Goal: Task Accomplishment & Management: Use online tool/utility

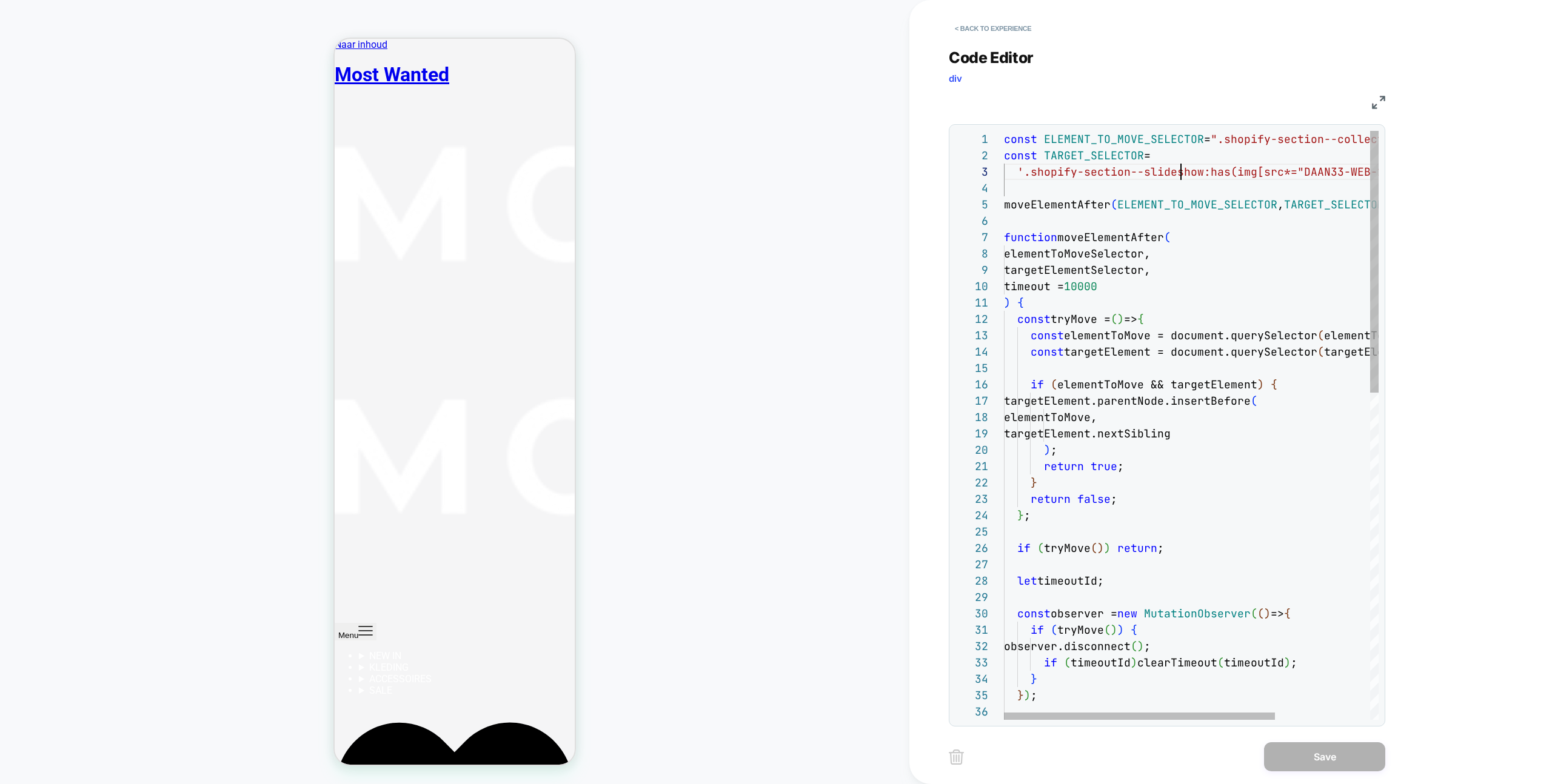
click at [1180, 172] on div "let timeoutId; const observer = new MutationObserver ( ( ) => { if ( tryMove ( …" at bounding box center [1256, 794] width 506 height 1326
type textarea "**********"
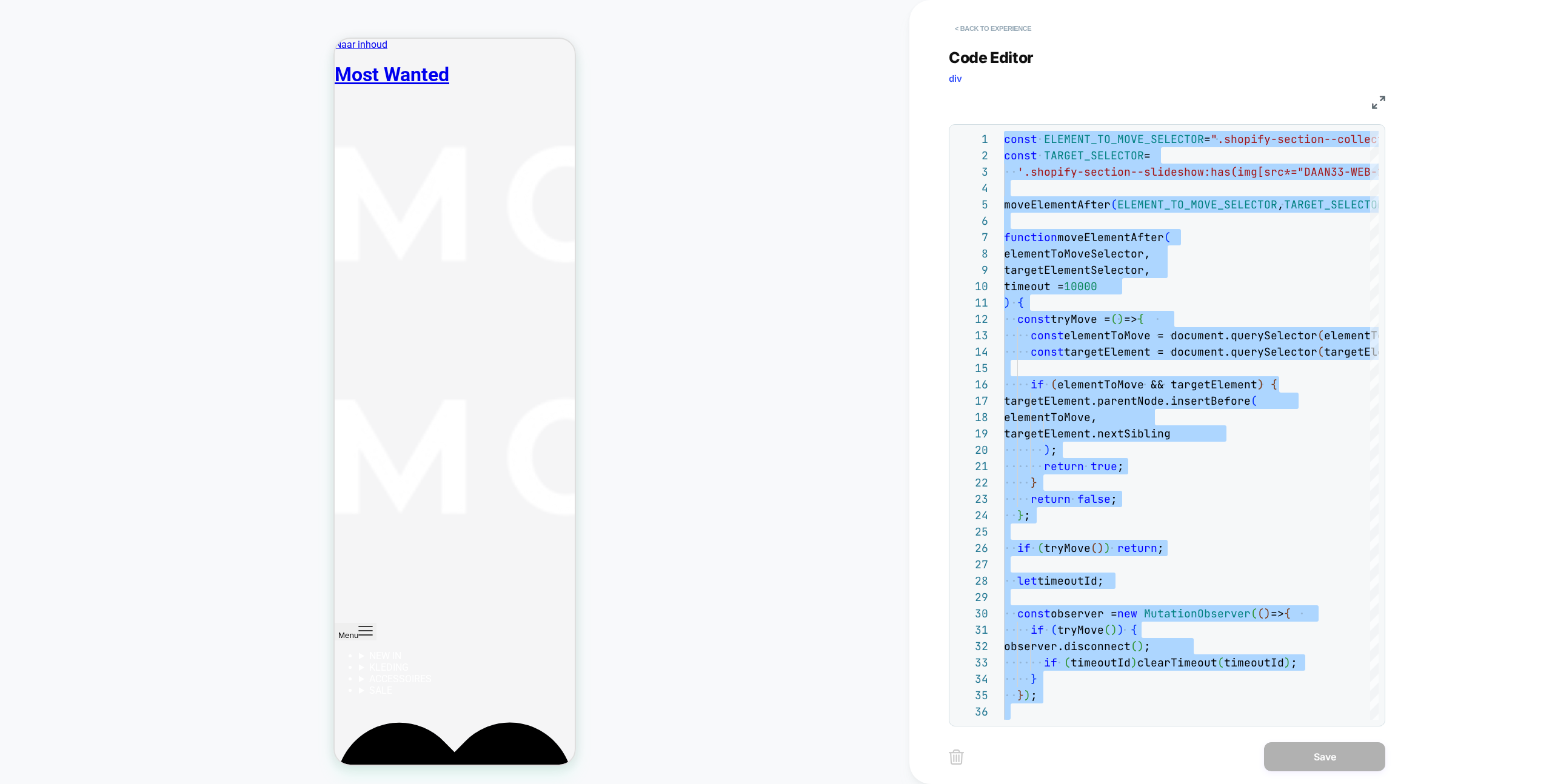
click at [997, 26] on button "< Back to experience" at bounding box center [993, 28] width 88 height 19
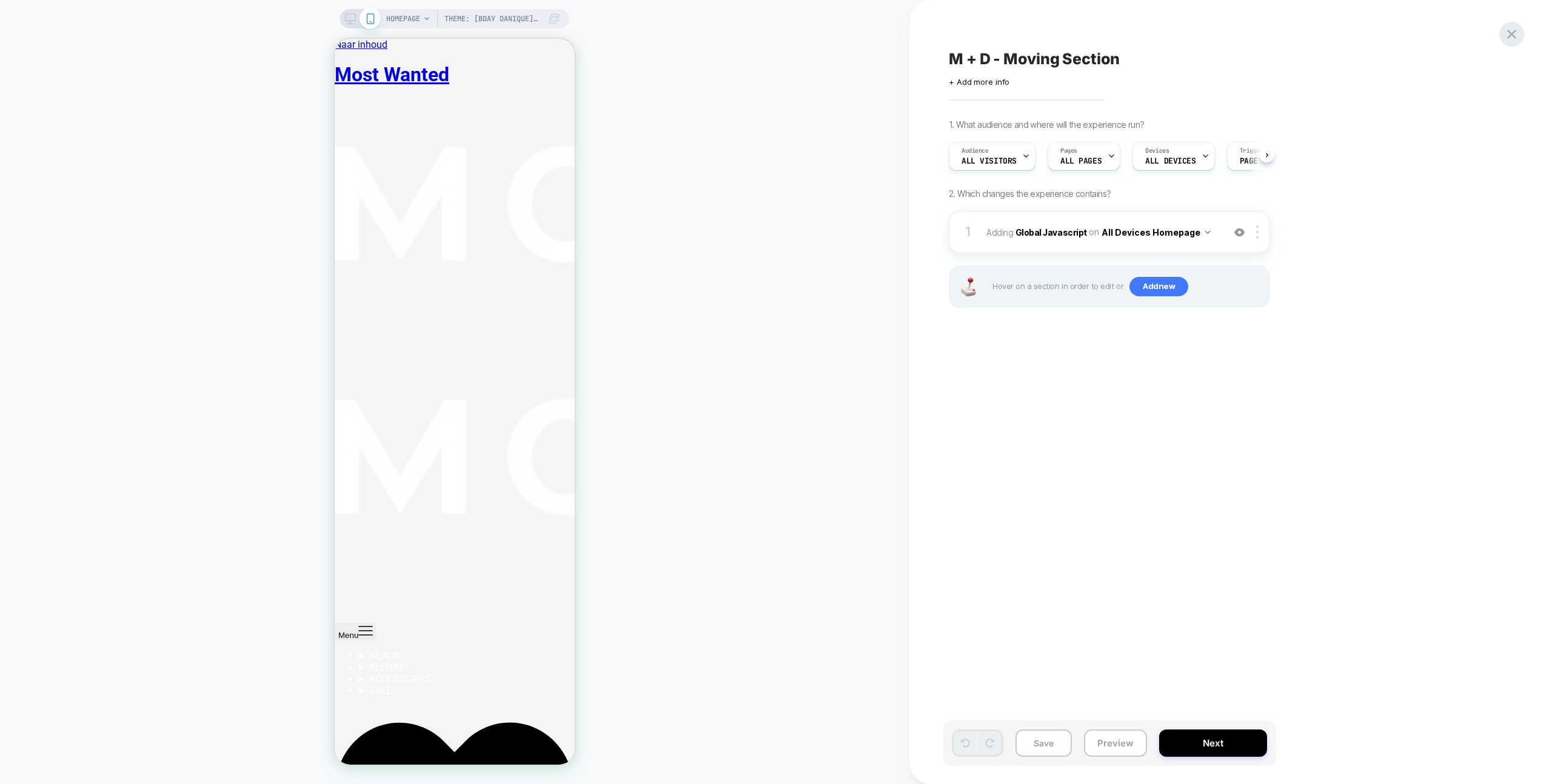
scroll to position [0, 1]
click at [1517, 34] on icon at bounding box center [1512, 35] width 17 height 17
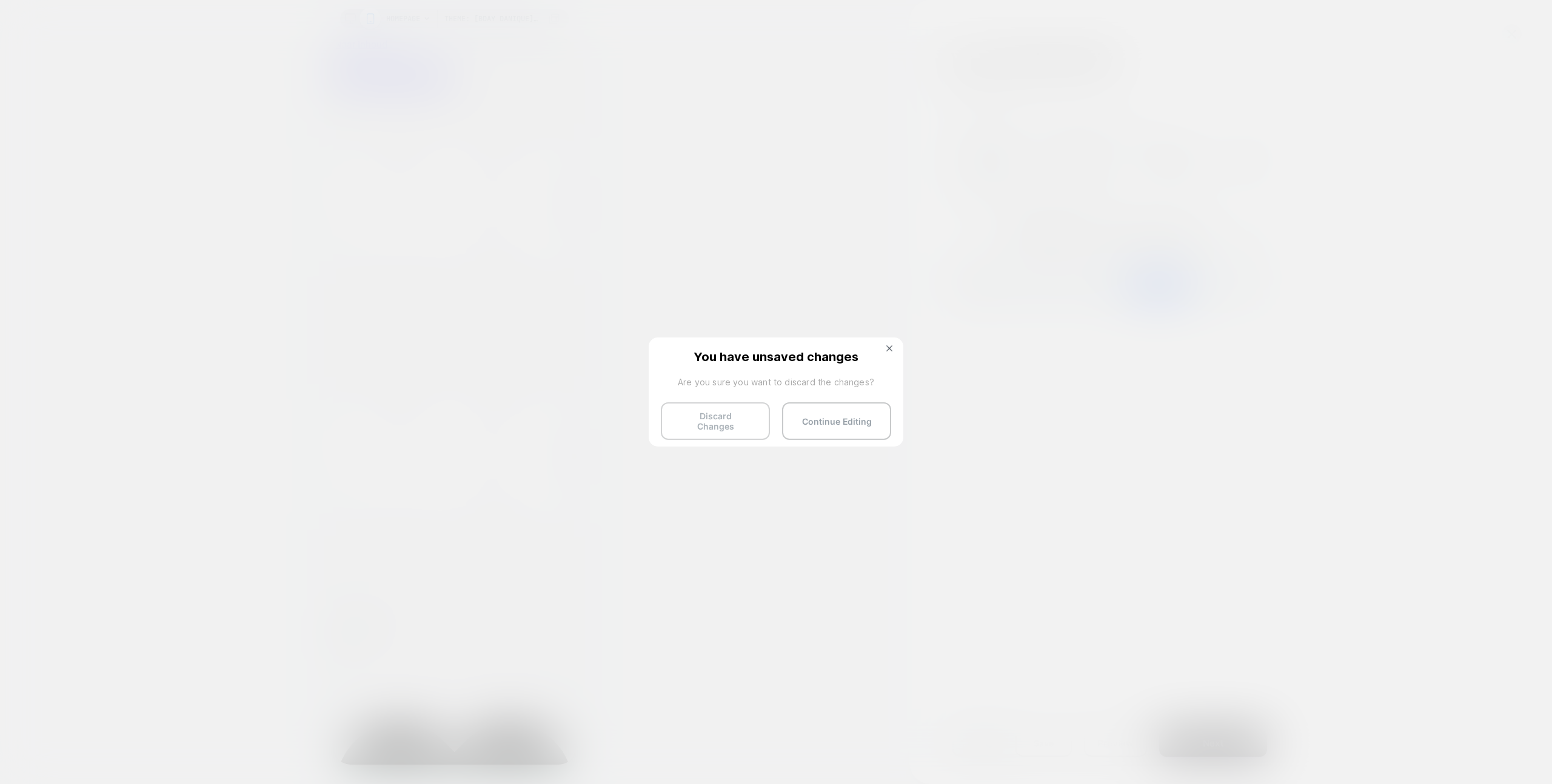
click at [714, 409] on button "Discard Changes" at bounding box center [715, 421] width 109 height 38
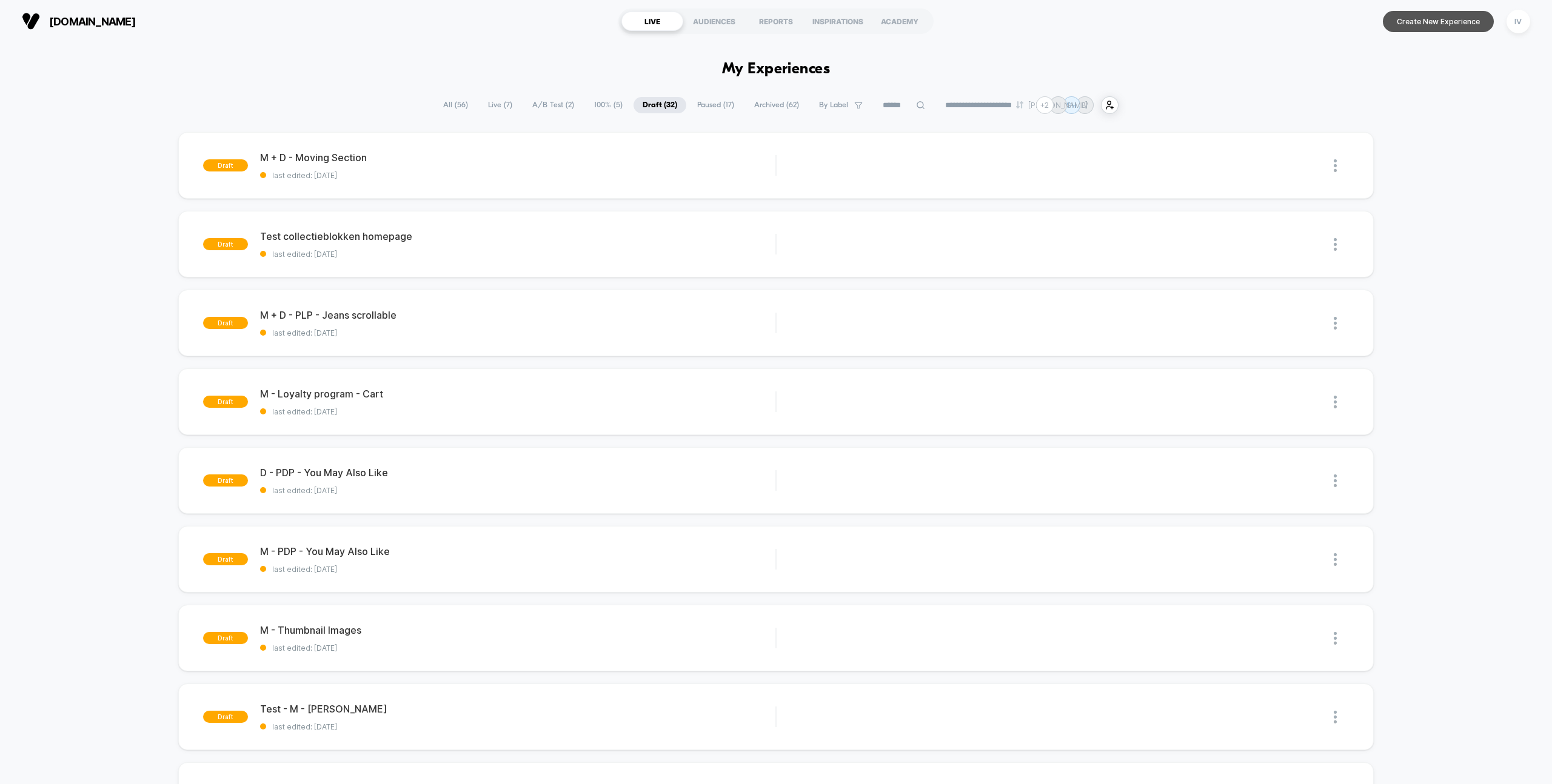
click at [1416, 29] on button "Create New Experience" at bounding box center [1438, 21] width 111 height 21
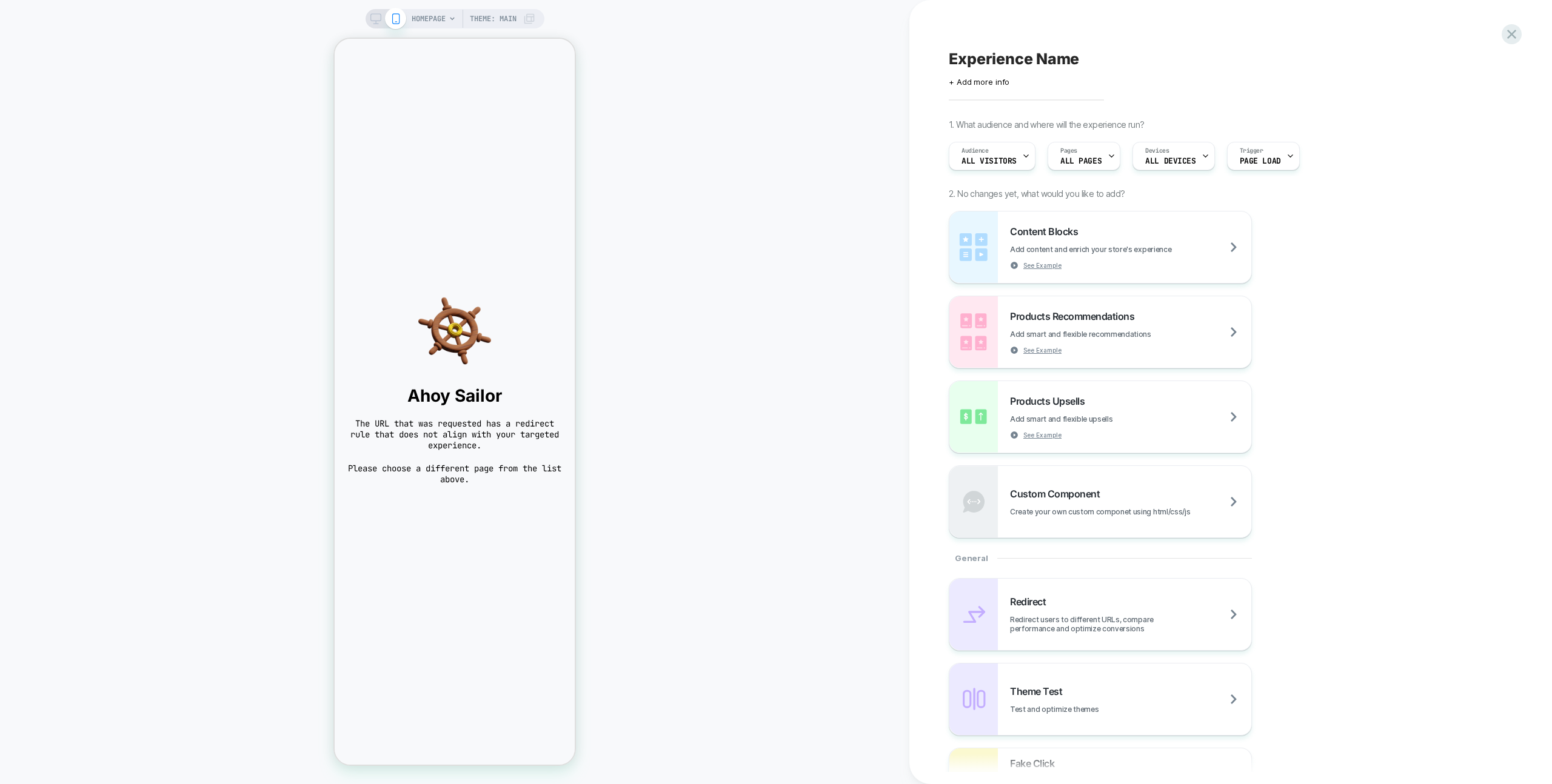
click at [996, 68] on div "Click to edit experience details + Add more info" at bounding box center [1081, 77] width 265 height 19
click at [997, 59] on span "Experience Name" at bounding box center [1014, 59] width 131 height 18
click at [1100, 164] on div "Pages ALL PAGES" at bounding box center [1081, 156] width 65 height 27
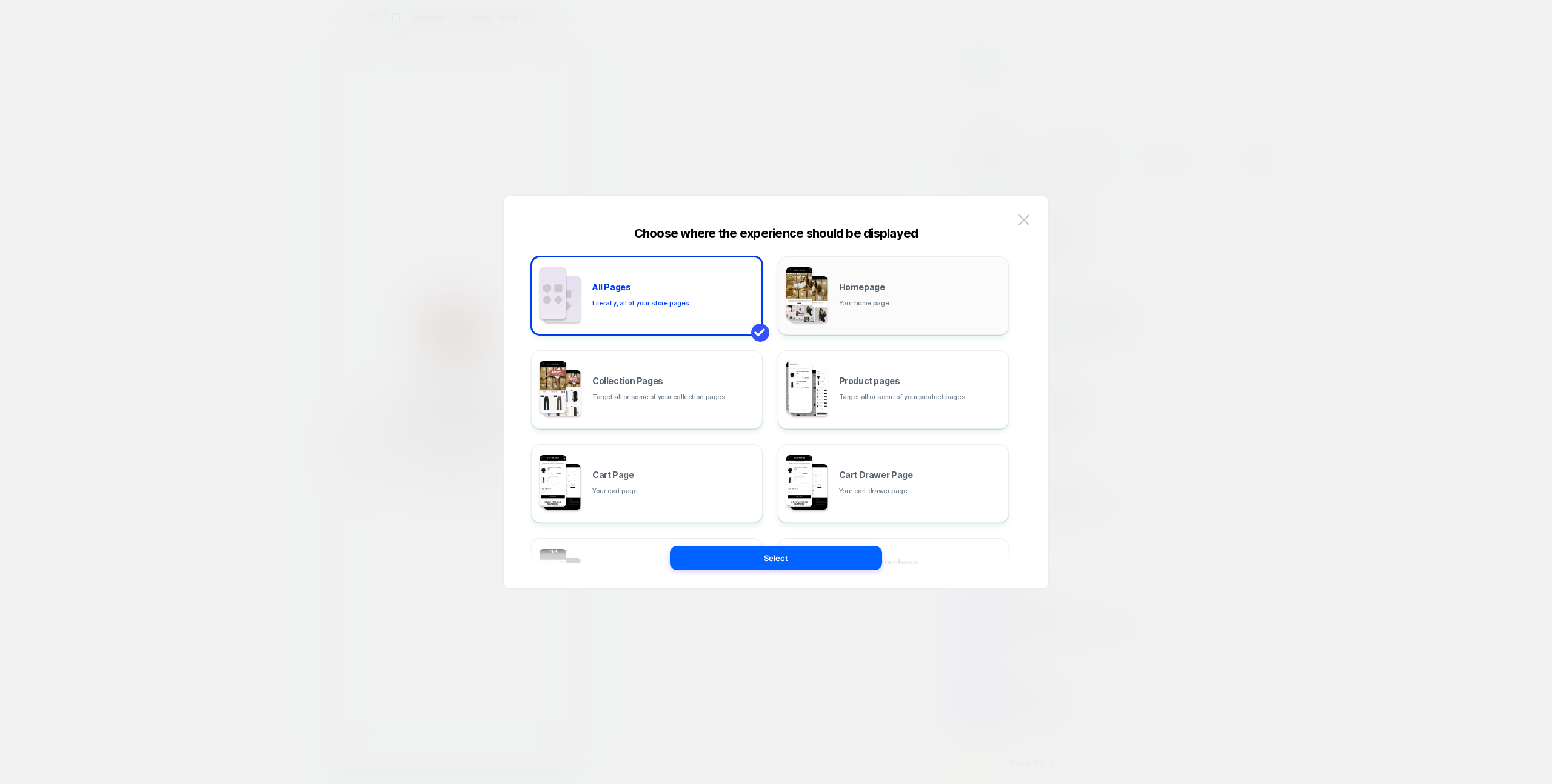
click at [921, 299] on div "Homepage Your home page" at bounding box center [921, 296] width 164 height 26
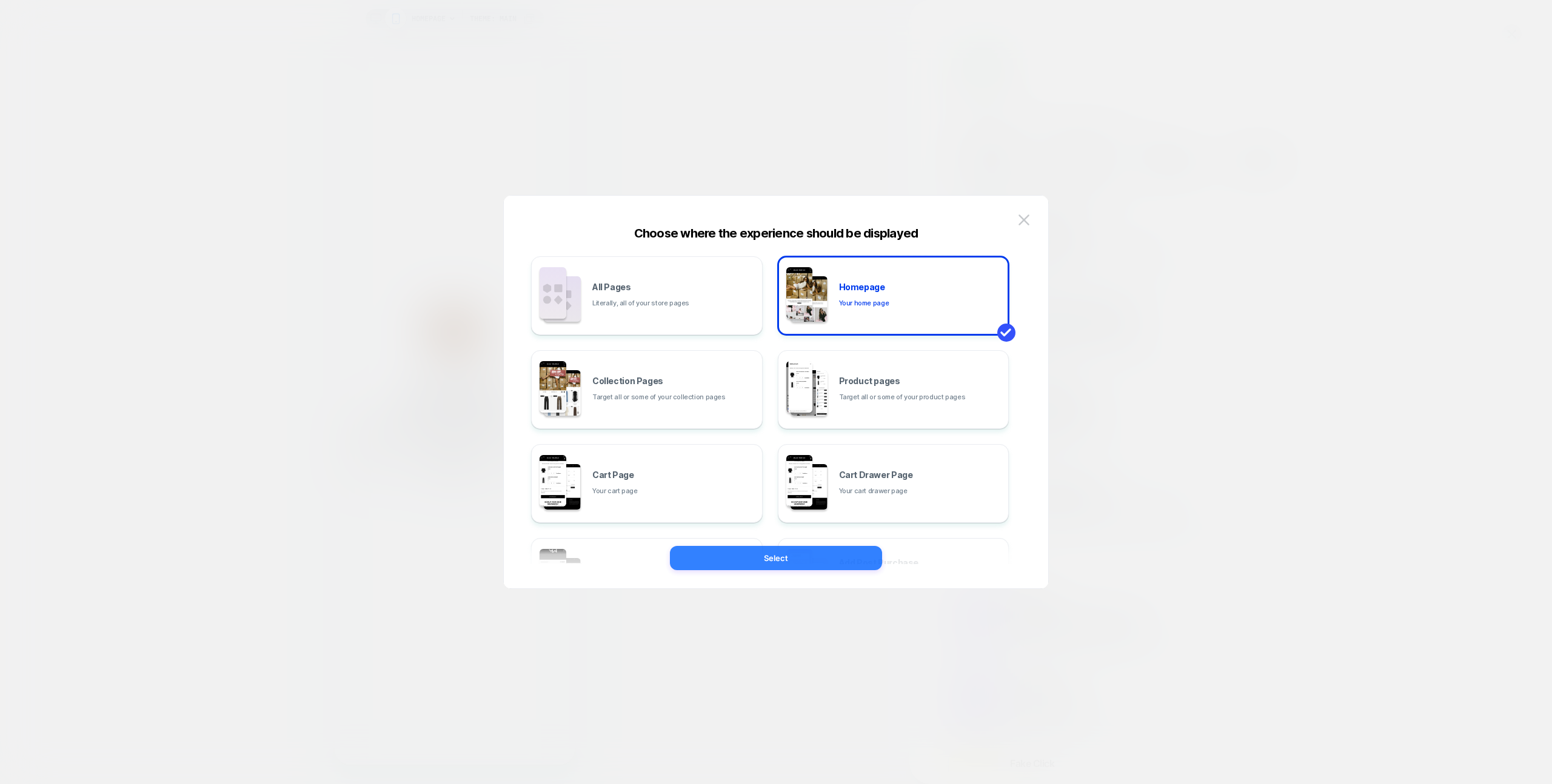
click at [832, 561] on button "Select" at bounding box center [776, 558] width 212 height 24
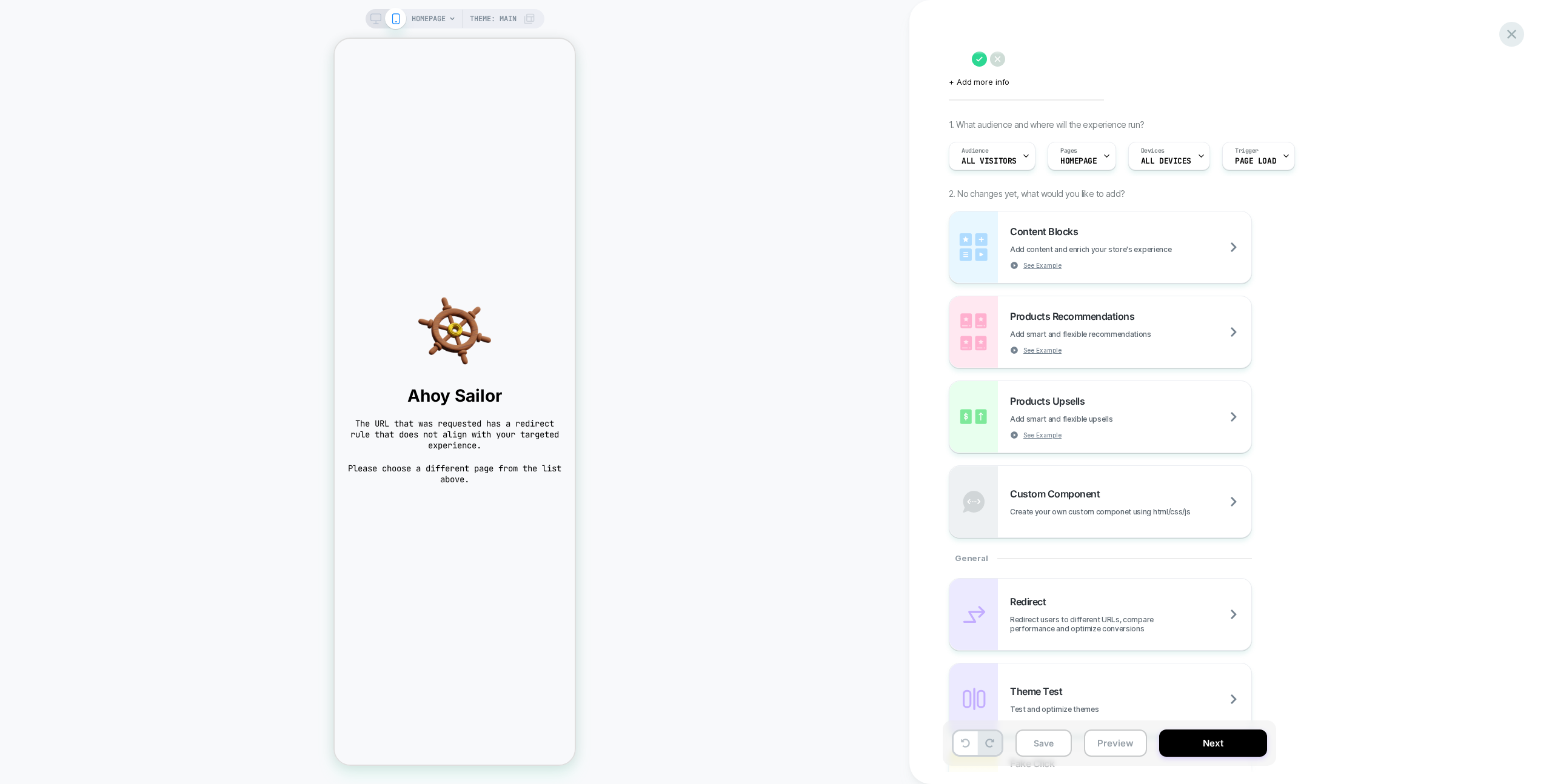
click at [1517, 35] on icon at bounding box center [1512, 35] width 17 height 17
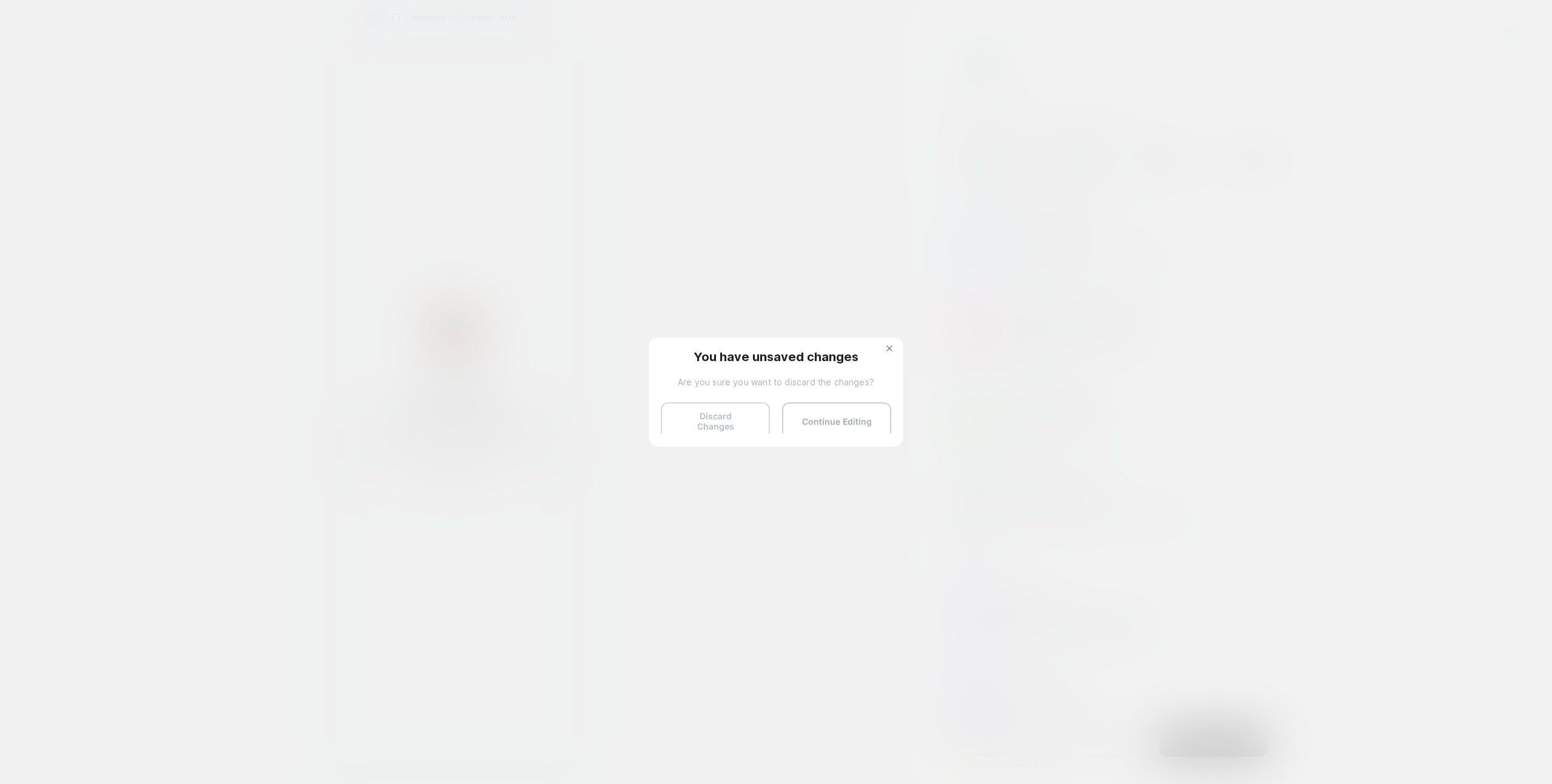
click at [724, 419] on button "Discard Changes" at bounding box center [715, 421] width 109 height 38
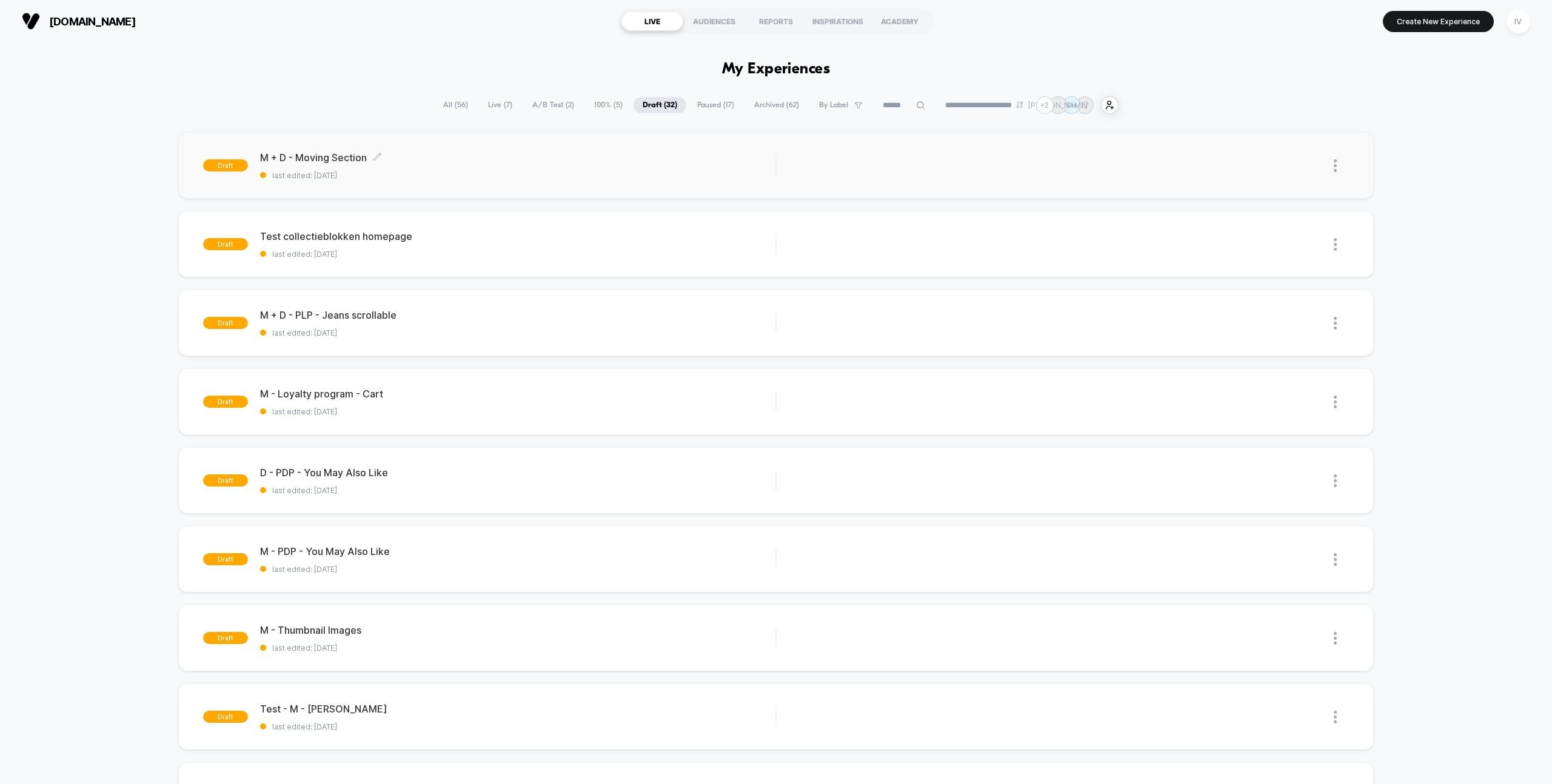
click at [511, 175] on span "last edited: [DATE]" at bounding box center [518, 175] width 516 height 9
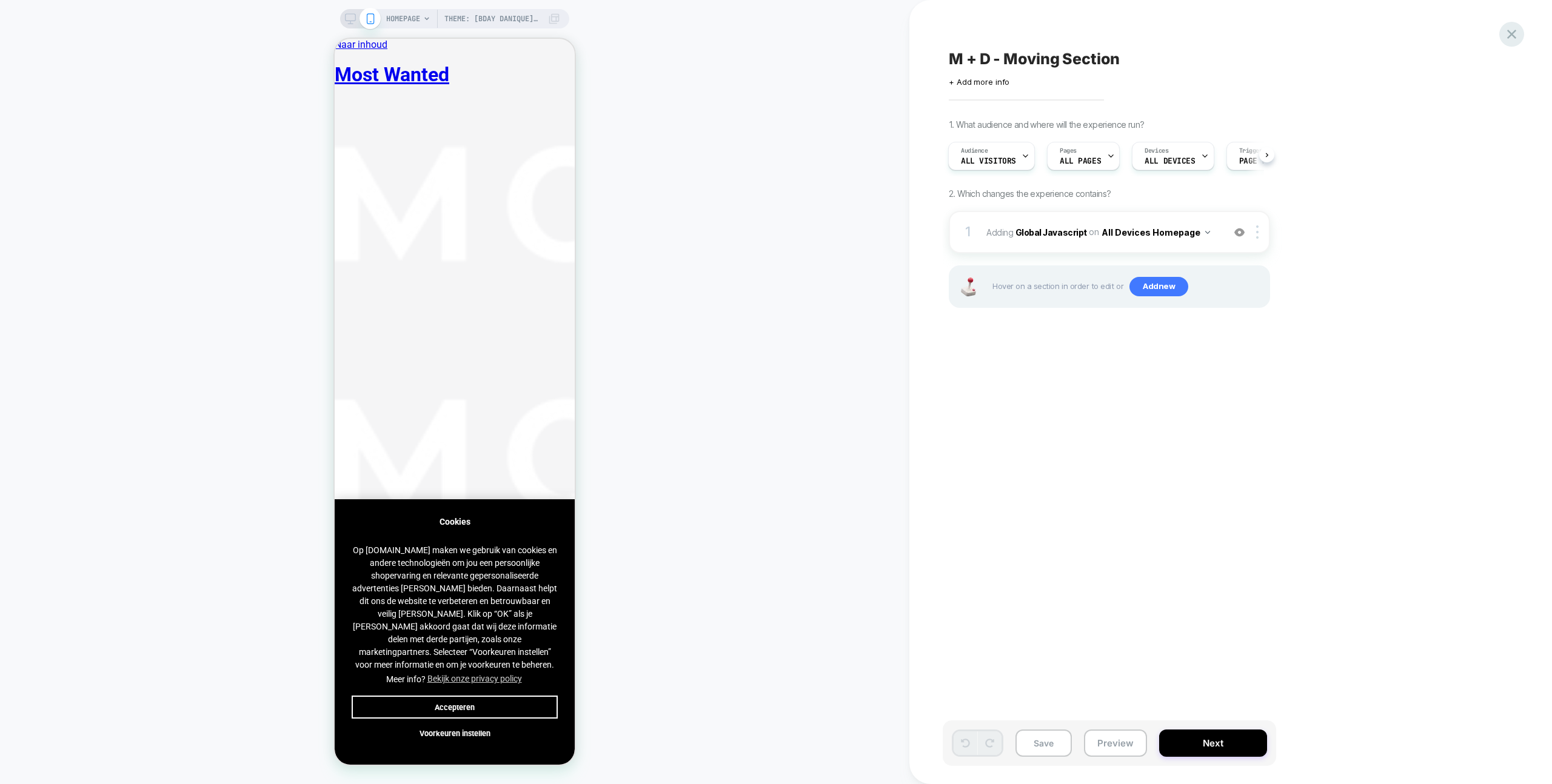
click at [1512, 34] on icon at bounding box center [1512, 34] width 9 height 9
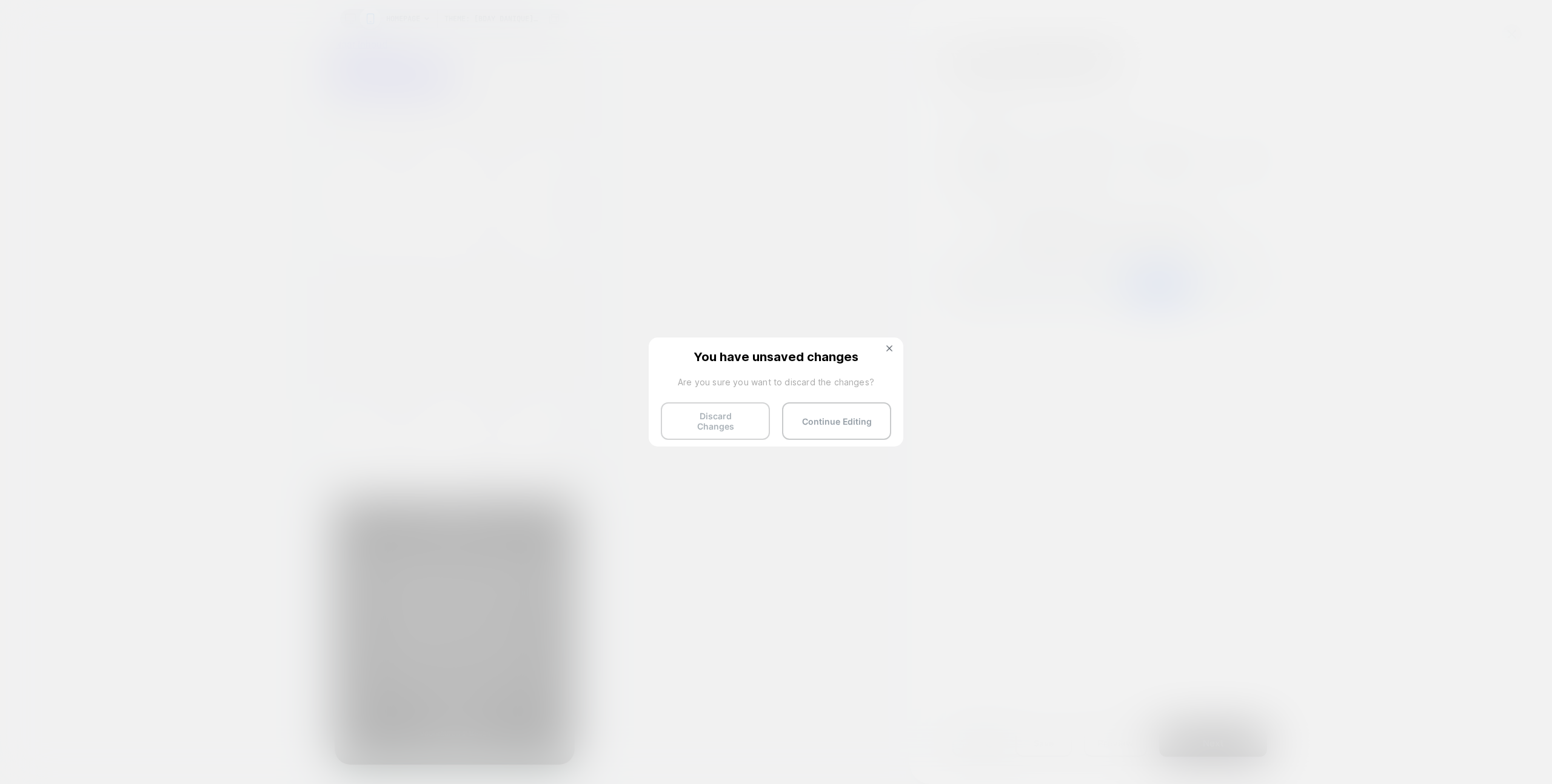
click at [741, 412] on button "Discard Changes" at bounding box center [715, 421] width 109 height 38
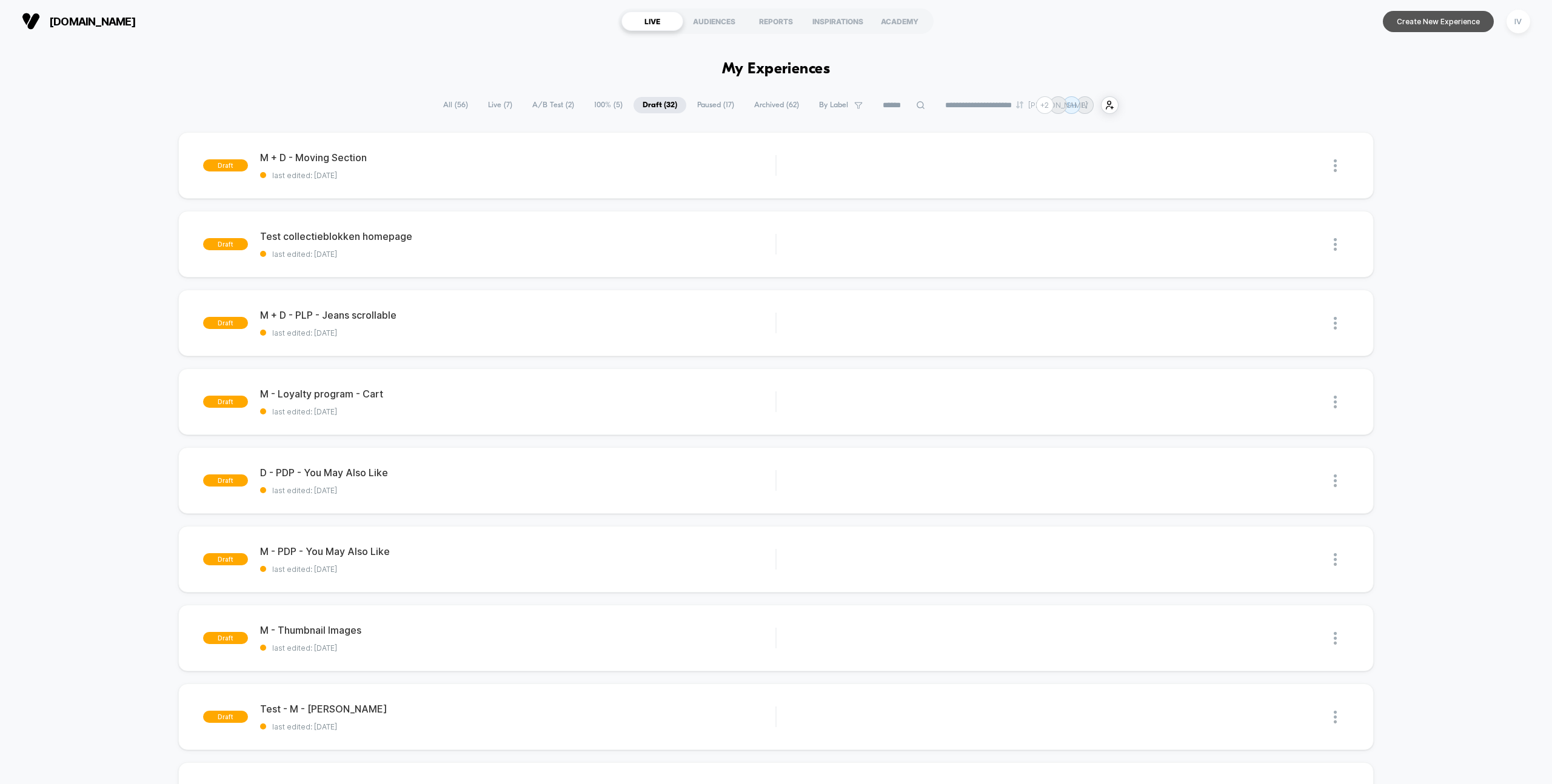
click at [1427, 24] on button "Create New Experience" at bounding box center [1438, 21] width 111 height 21
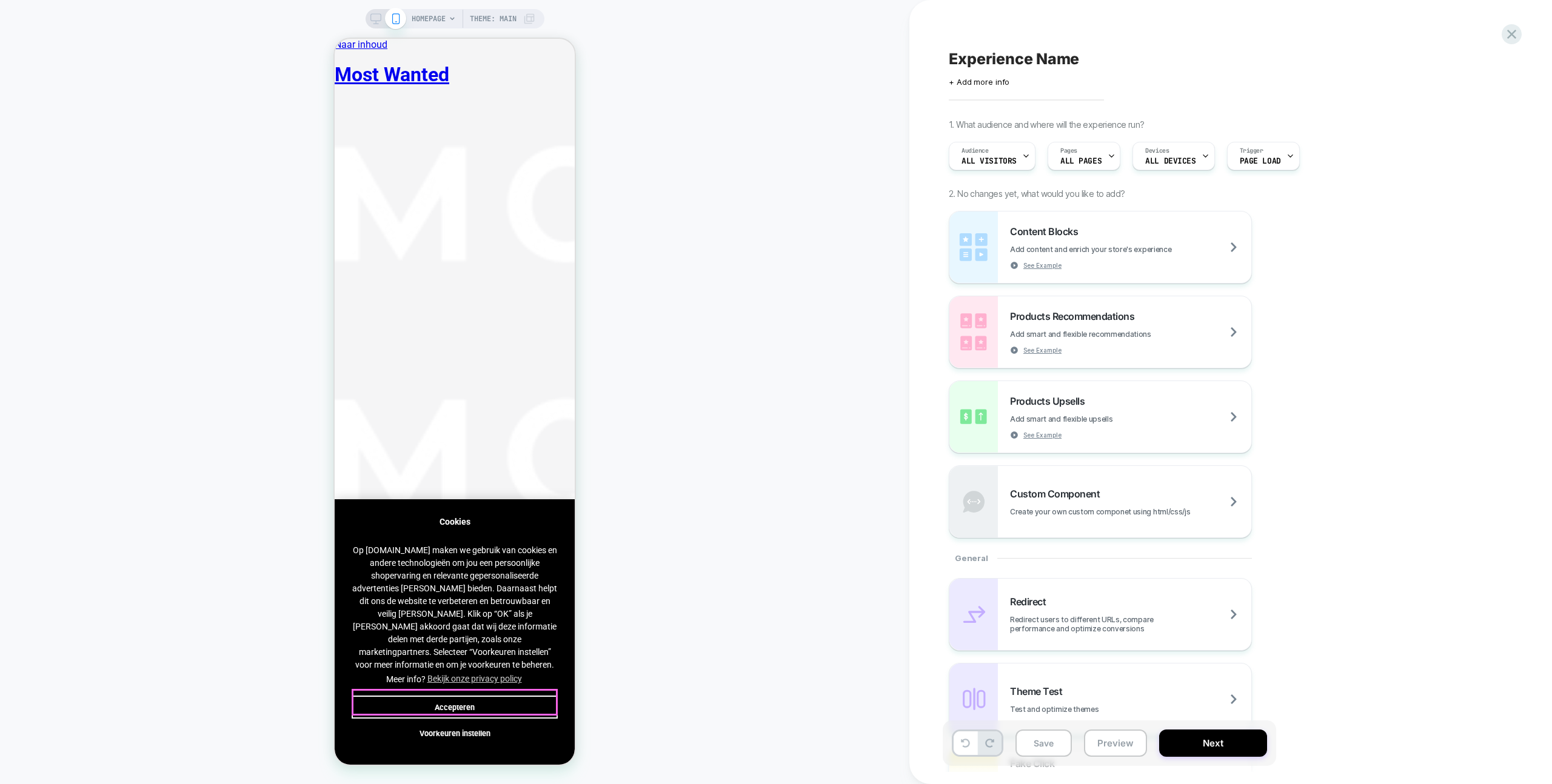
click at [510, 698] on button "Accepteren" at bounding box center [455, 707] width 206 height 23
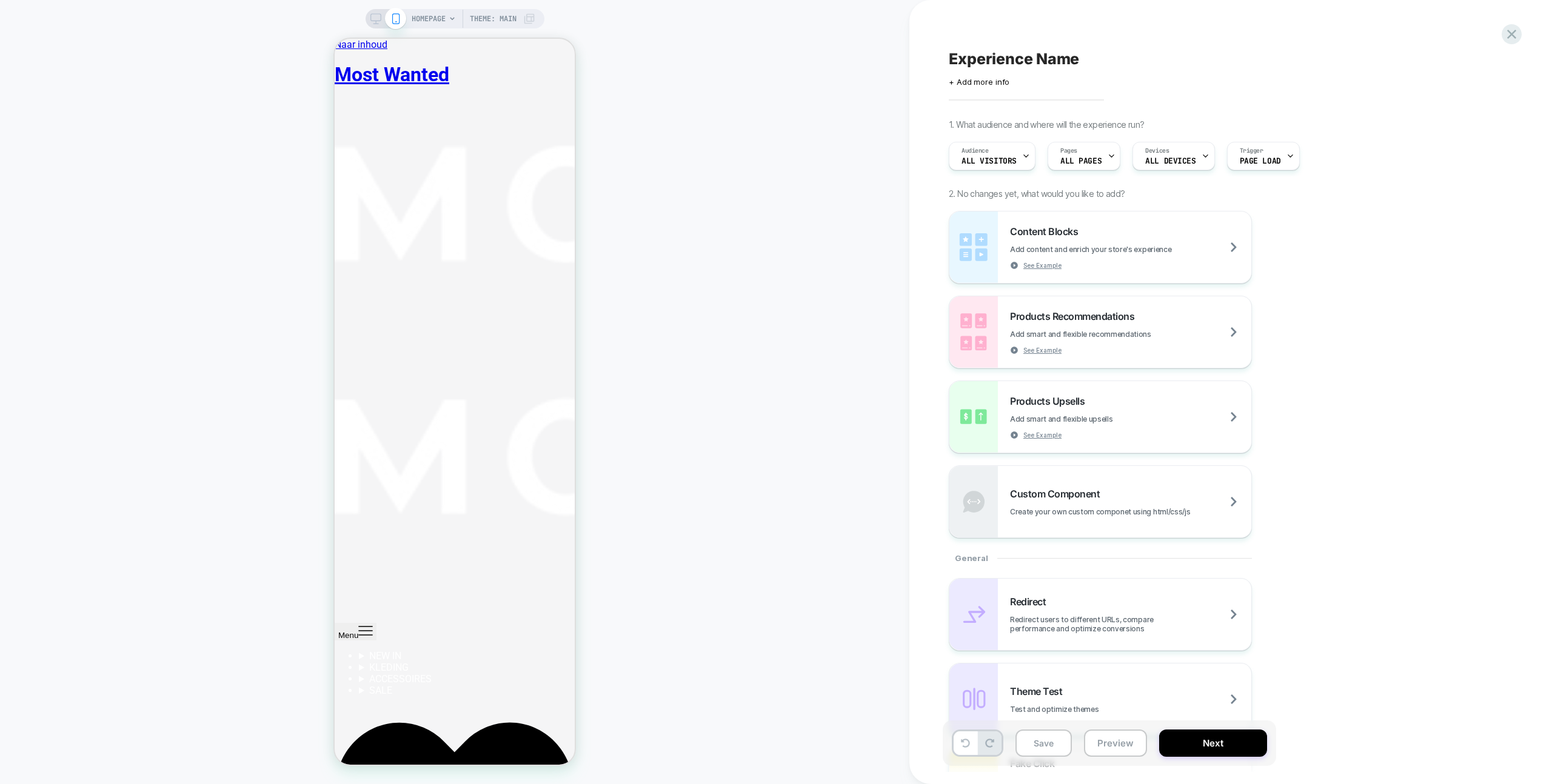
click at [491, 22] on span "Theme: MAIN" at bounding box center [493, 19] width 47 height 19
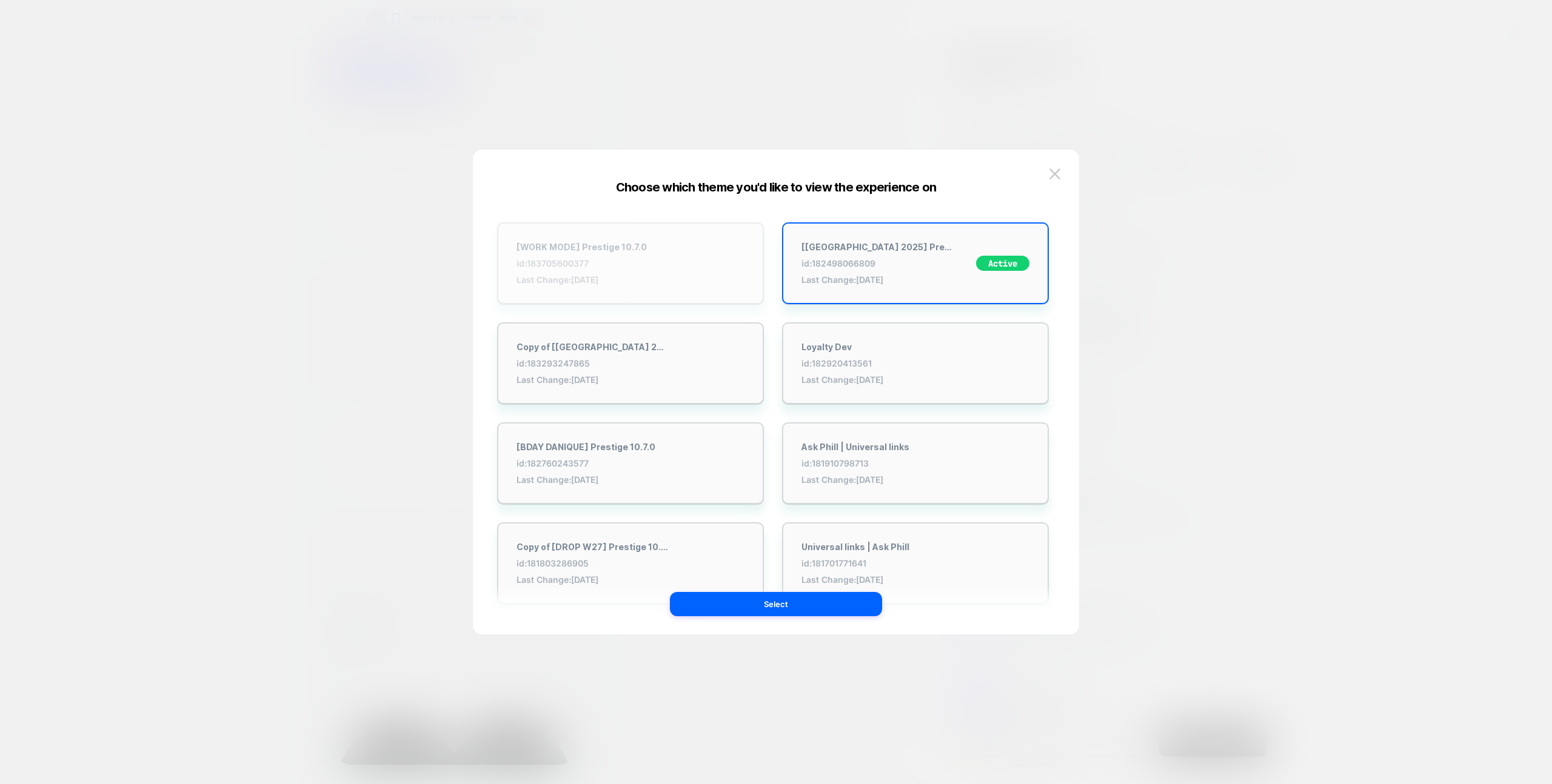
click at [681, 262] on div "[WORK MODE] Prestige 10.7.0 id: 183705600377 Last Change: [DATE]" at bounding box center [630, 263] width 267 height 82
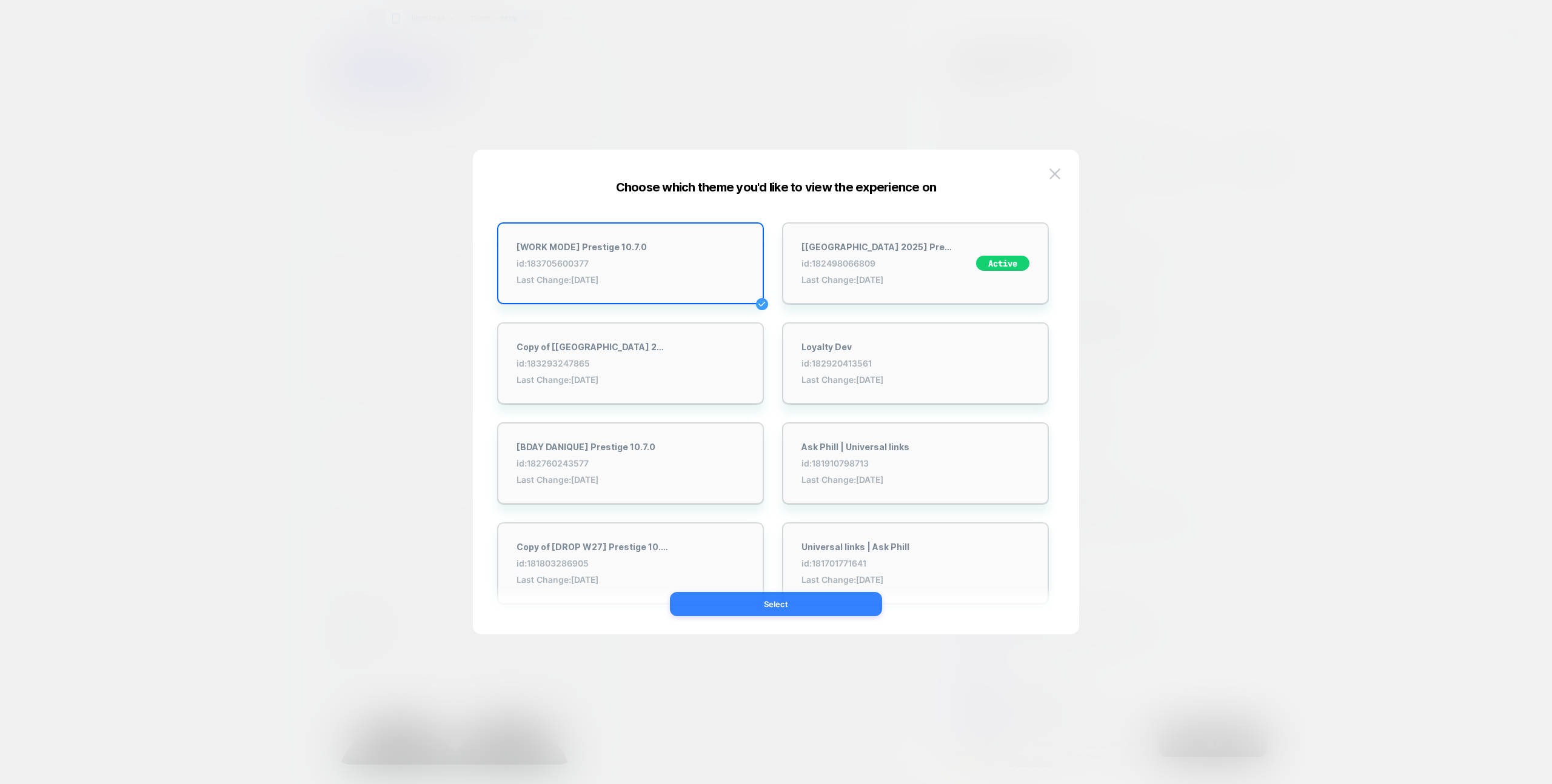
click at [812, 604] on button "Select" at bounding box center [776, 604] width 212 height 24
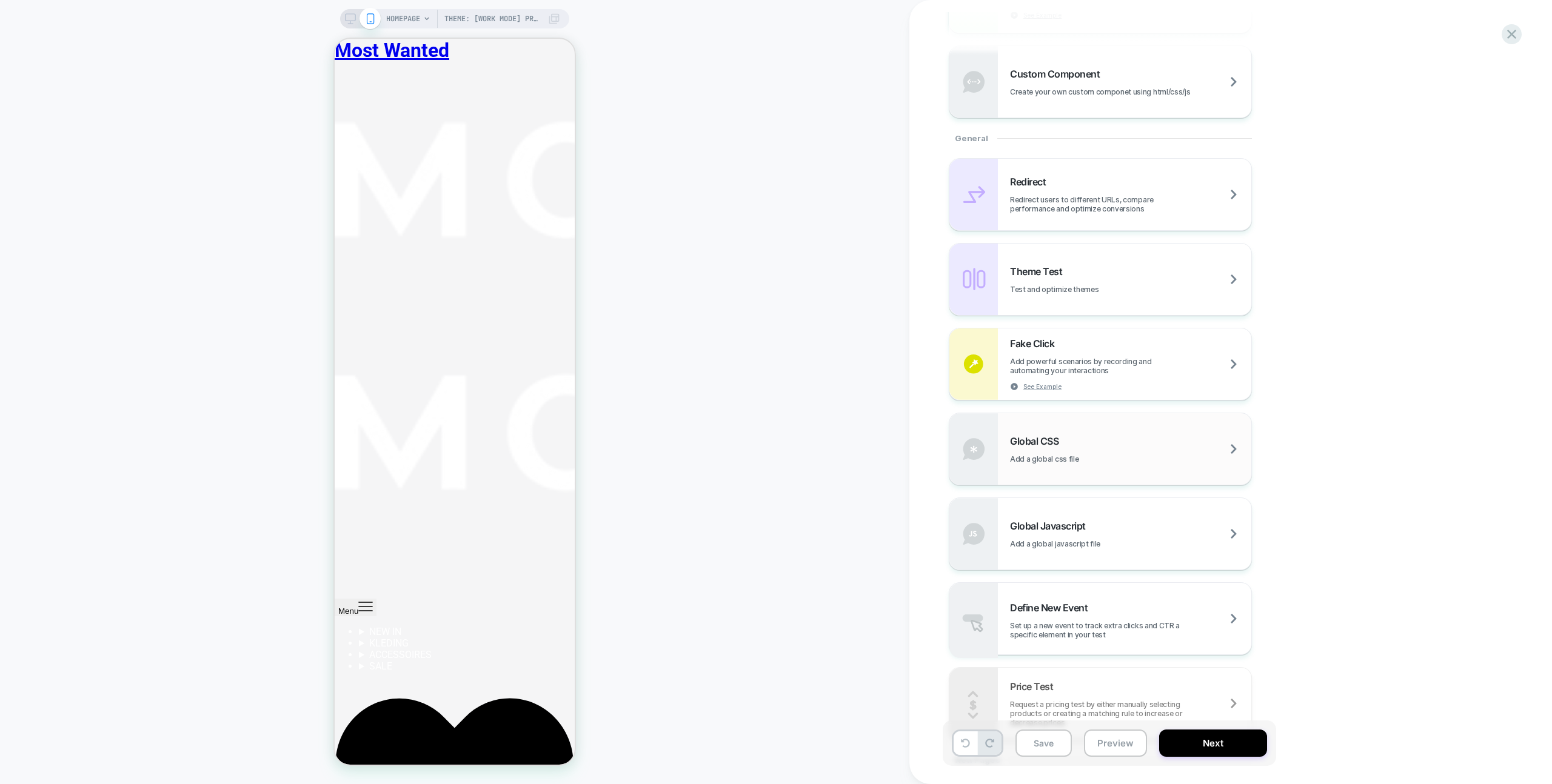
scroll to position [453, 0]
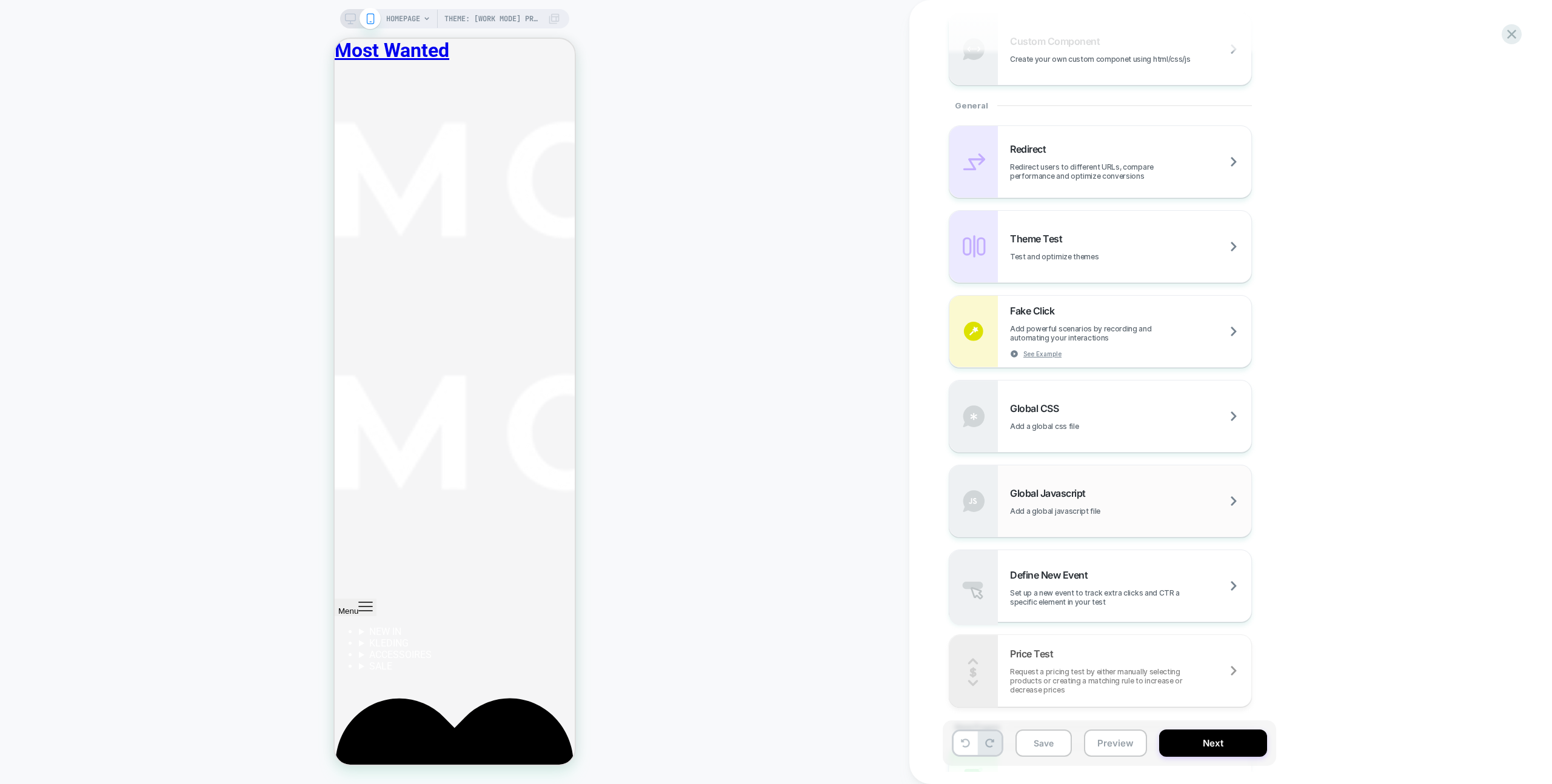
click at [1123, 503] on div "Global Javascript Add a global javascript file" at bounding box center [1130, 501] width 241 height 29
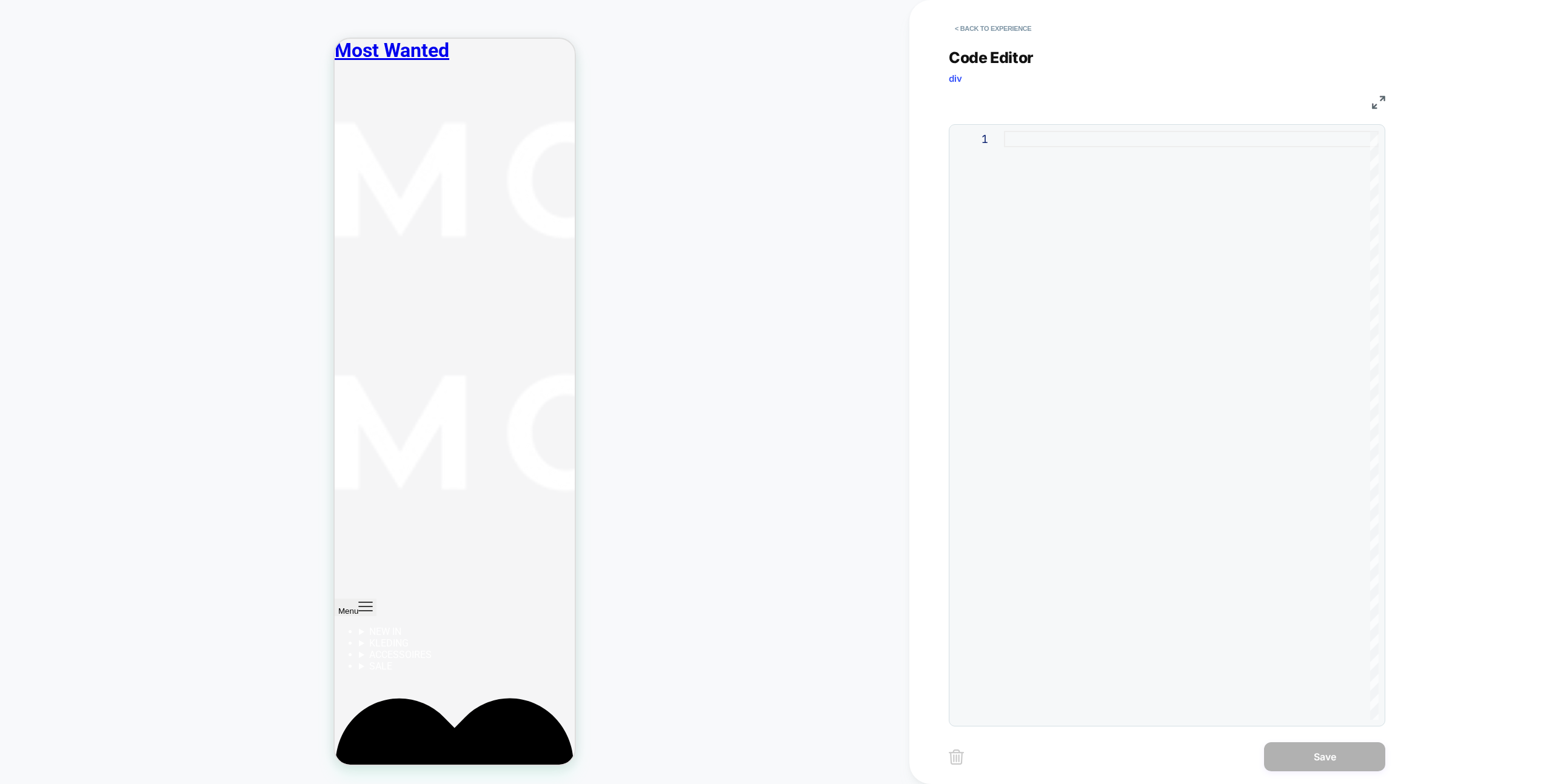
click at [1082, 259] on div at bounding box center [1191, 425] width 375 height 589
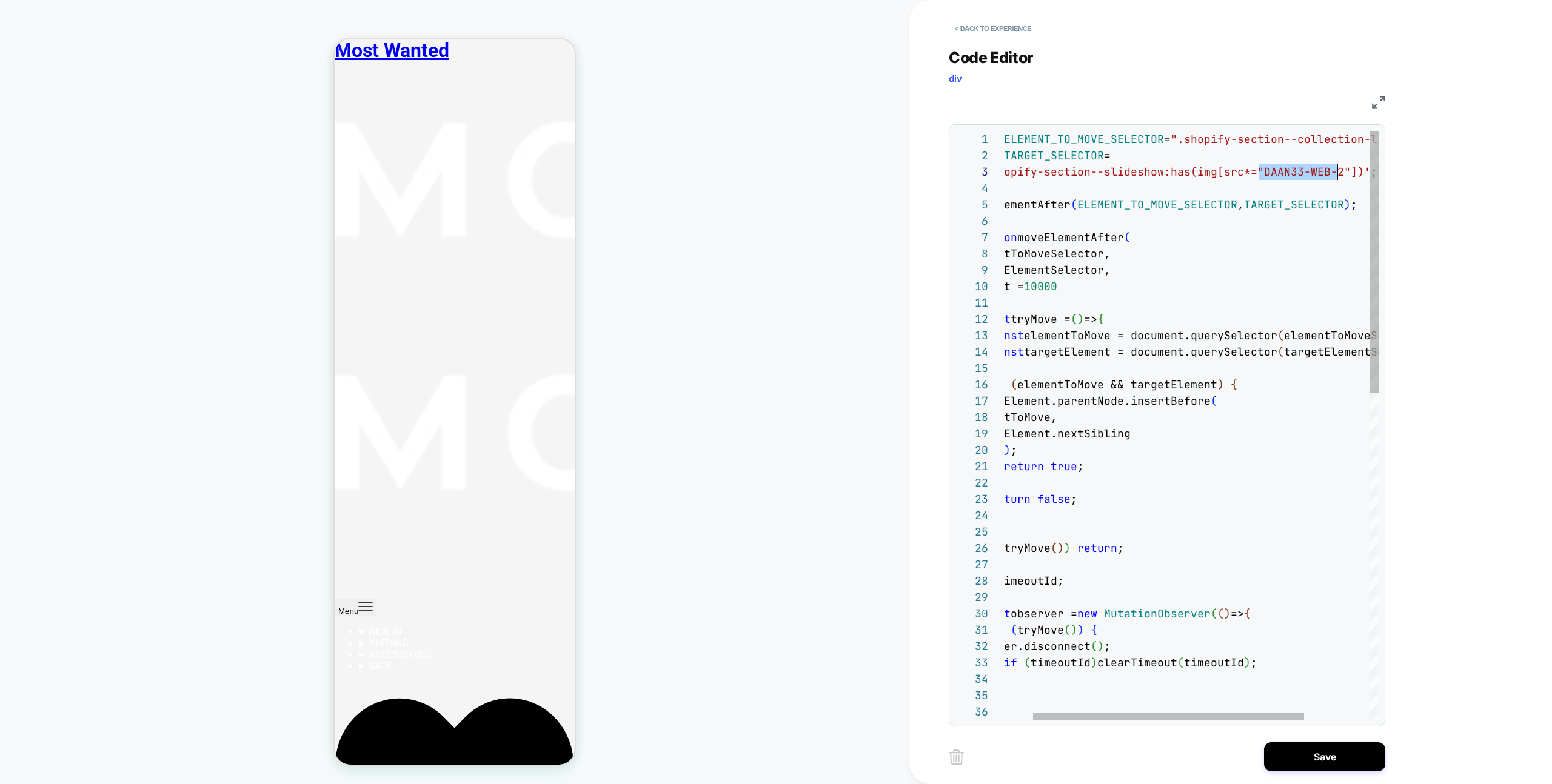
scroll to position [33, 374]
drag, startPoint x: 1300, startPoint y: 172, endPoint x: 1338, endPoint y: 168, distance: 38.2
click at [1338, 168] on div "const tryMove = ( ) => { const elementToMove = document.querySelector ( element…" at bounding box center [1217, 794] width 506 height 1326
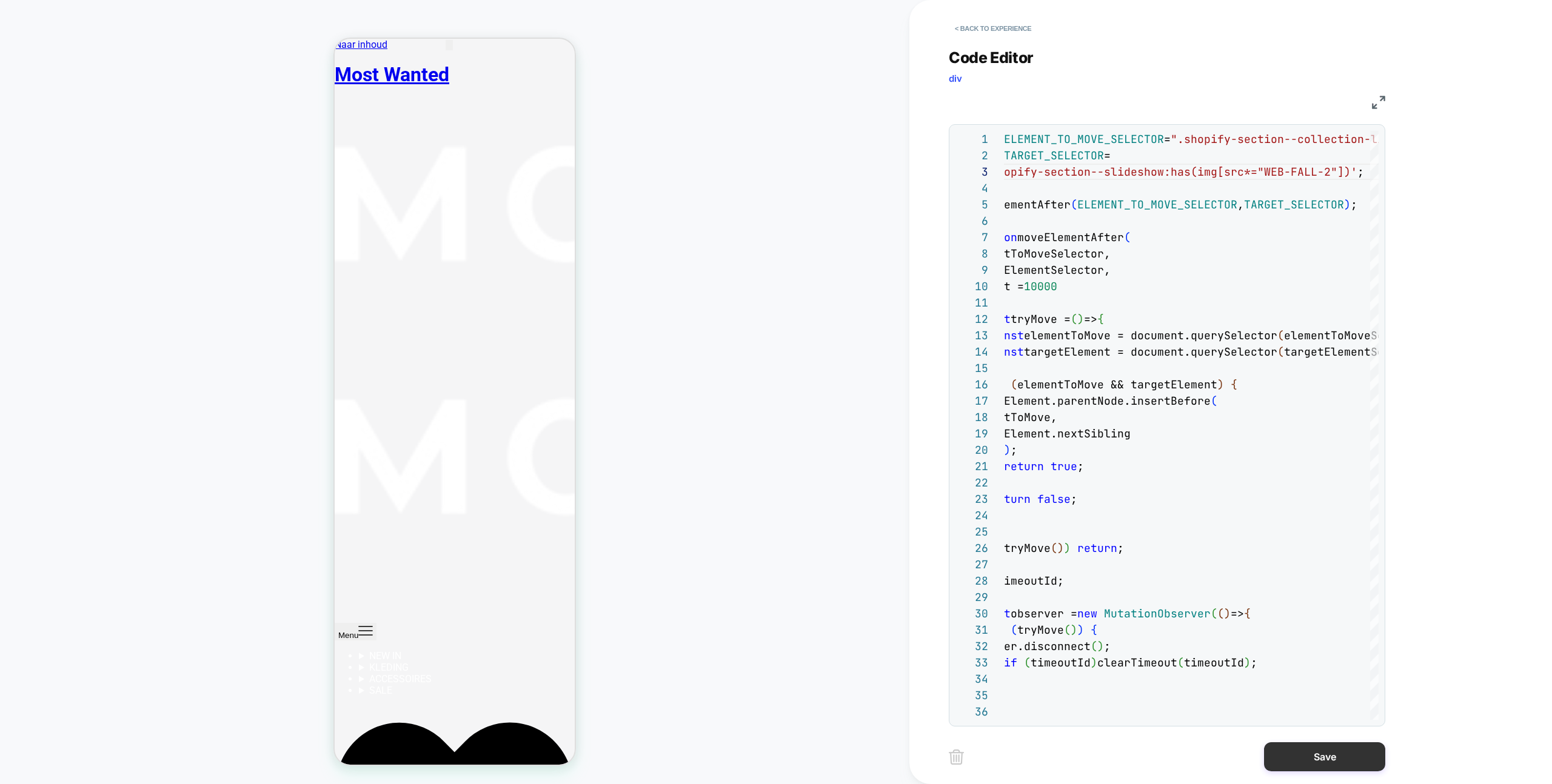
type textarea "**********"
click at [1342, 746] on button "Save" at bounding box center [1325, 757] width 122 height 29
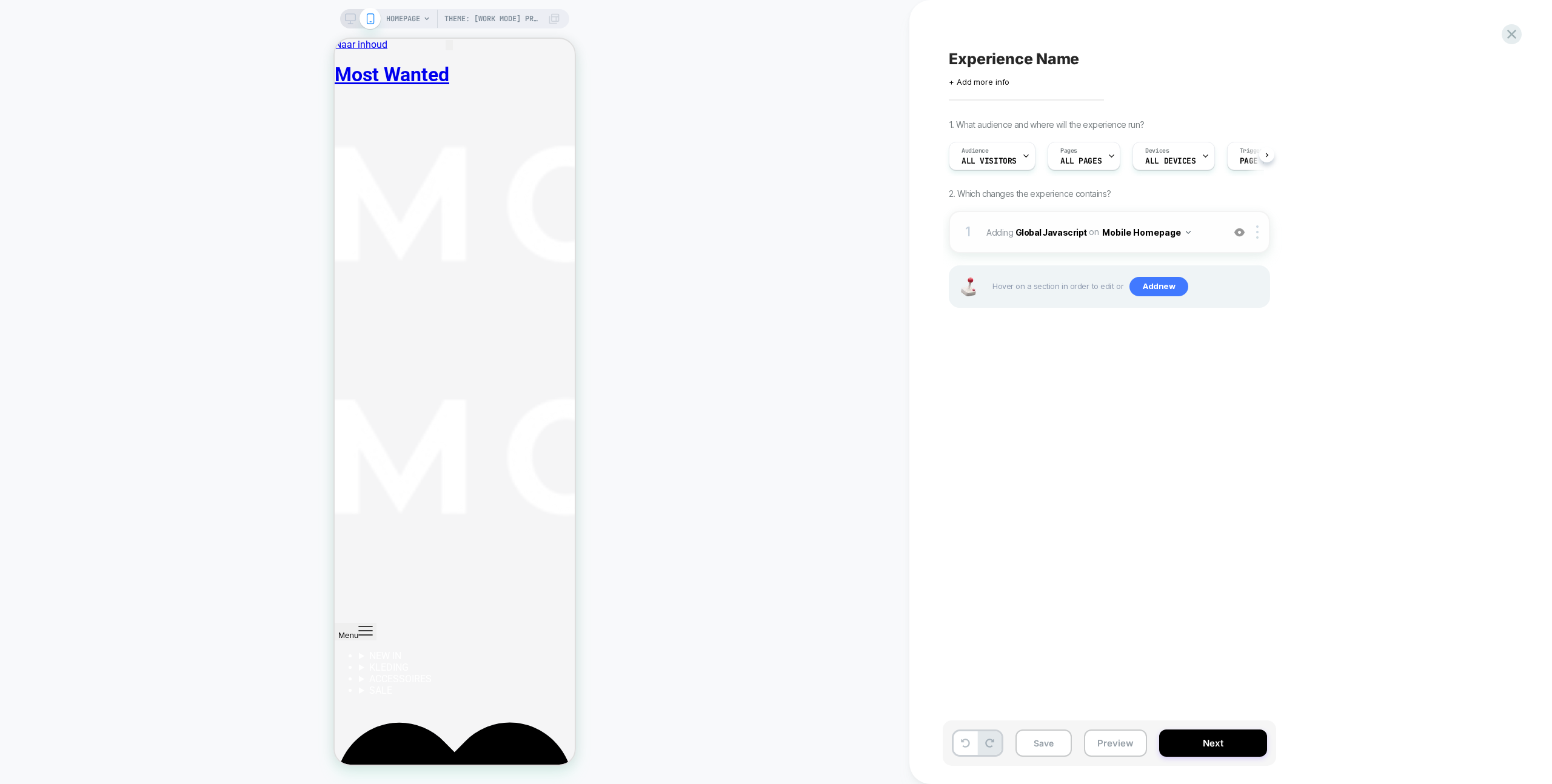
scroll to position [0, 1]
click at [1134, 227] on button "Mobile Homepage" at bounding box center [1146, 232] width 88 height 17
click at [1320, 233] on div "1. What audience and where will the experience run? Audience All Visitors Pages…" at bounding box center [1170, 229] width 443 height 219
click at [352, 14] on icon at bounding box center [350, 19] width 11 height 11
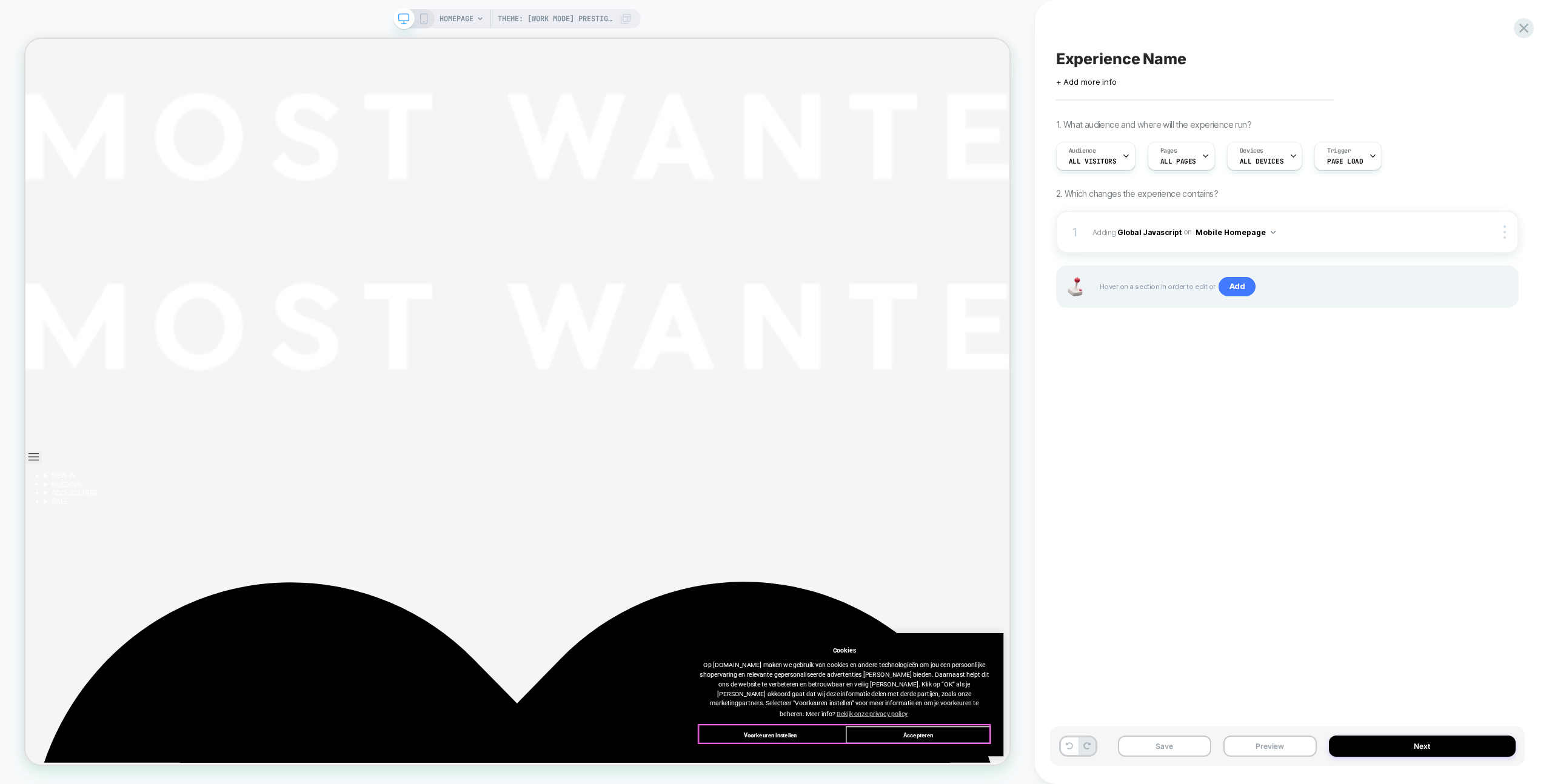
drag, startPoint x: 1214, startPoint y: 969, endPoint x: 1162, endPoint y: 902, distance: 84.8
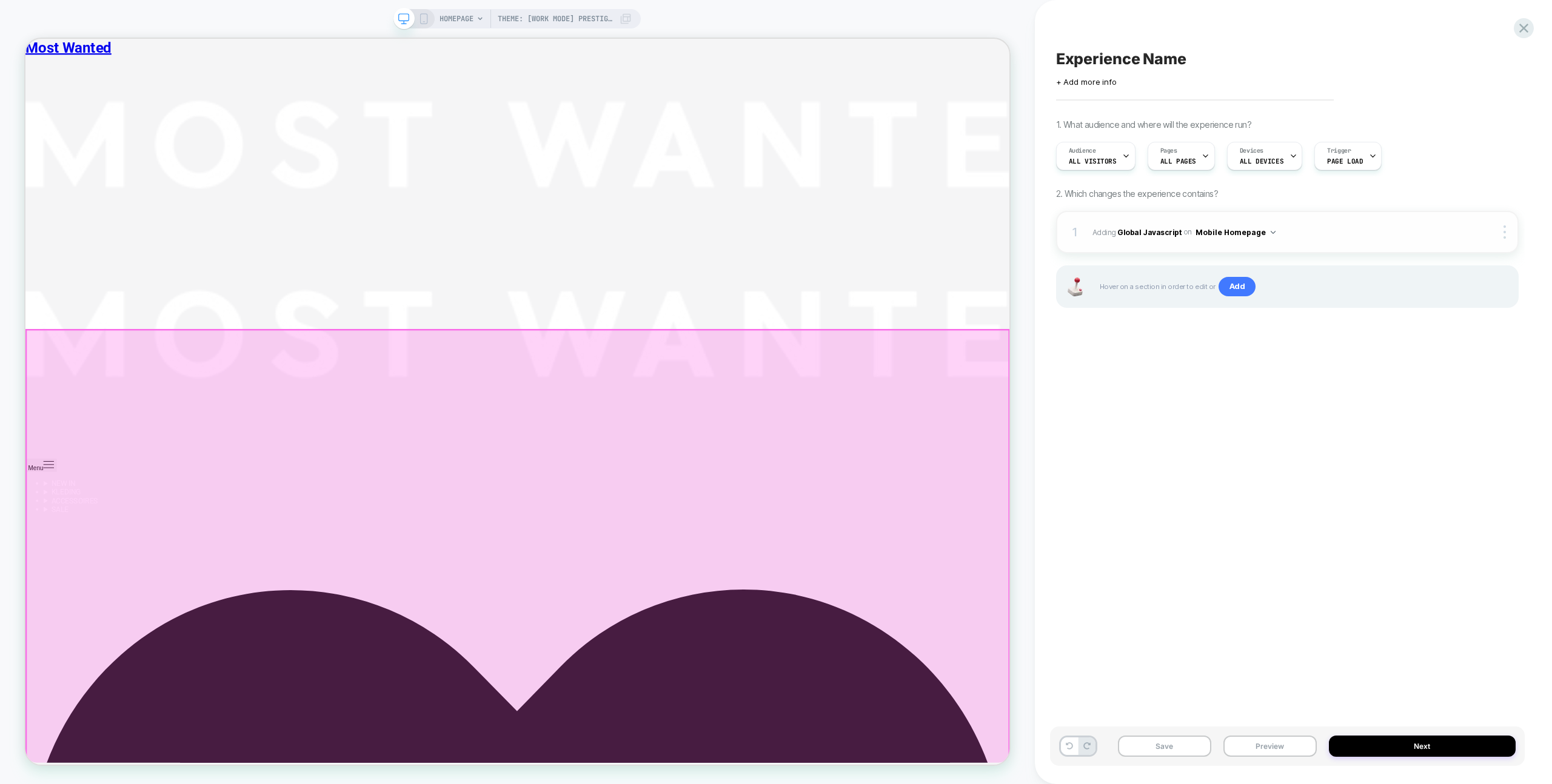
scroll to position [537, 0]
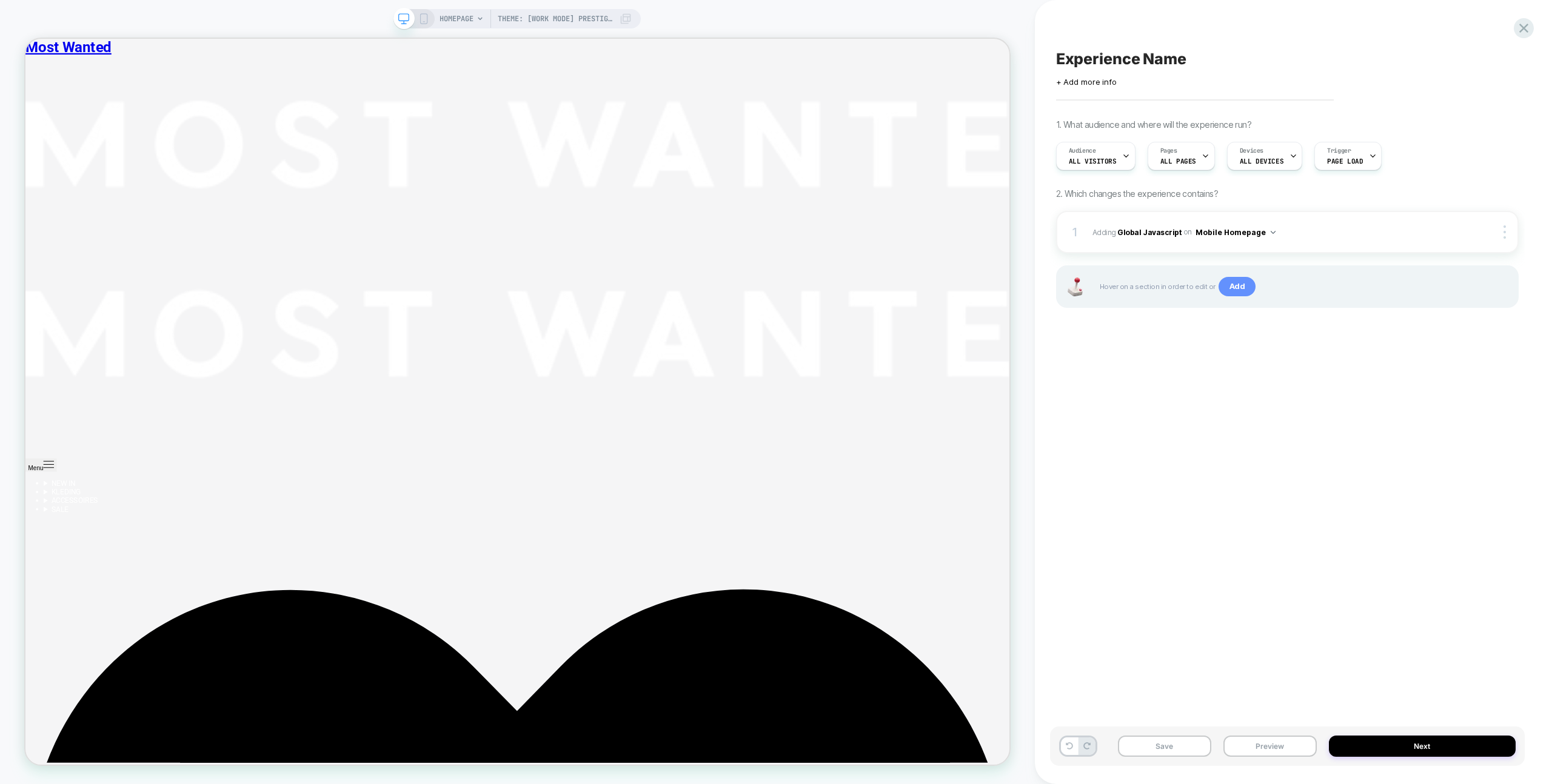
click at [1240, 288] on span "Add" at bounding box center [1237, 286] width 38 height 19
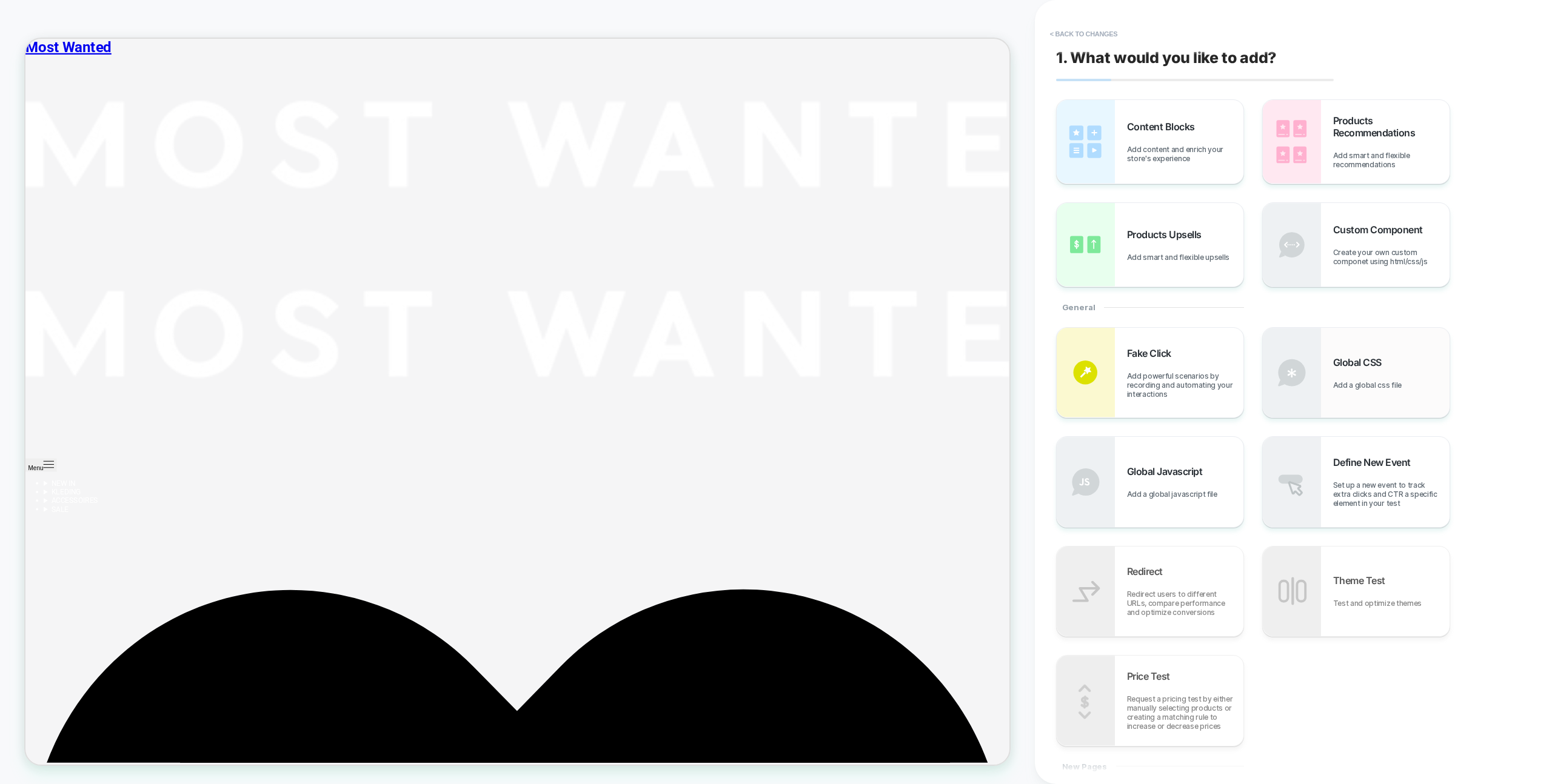
scroll to position [108, 0]
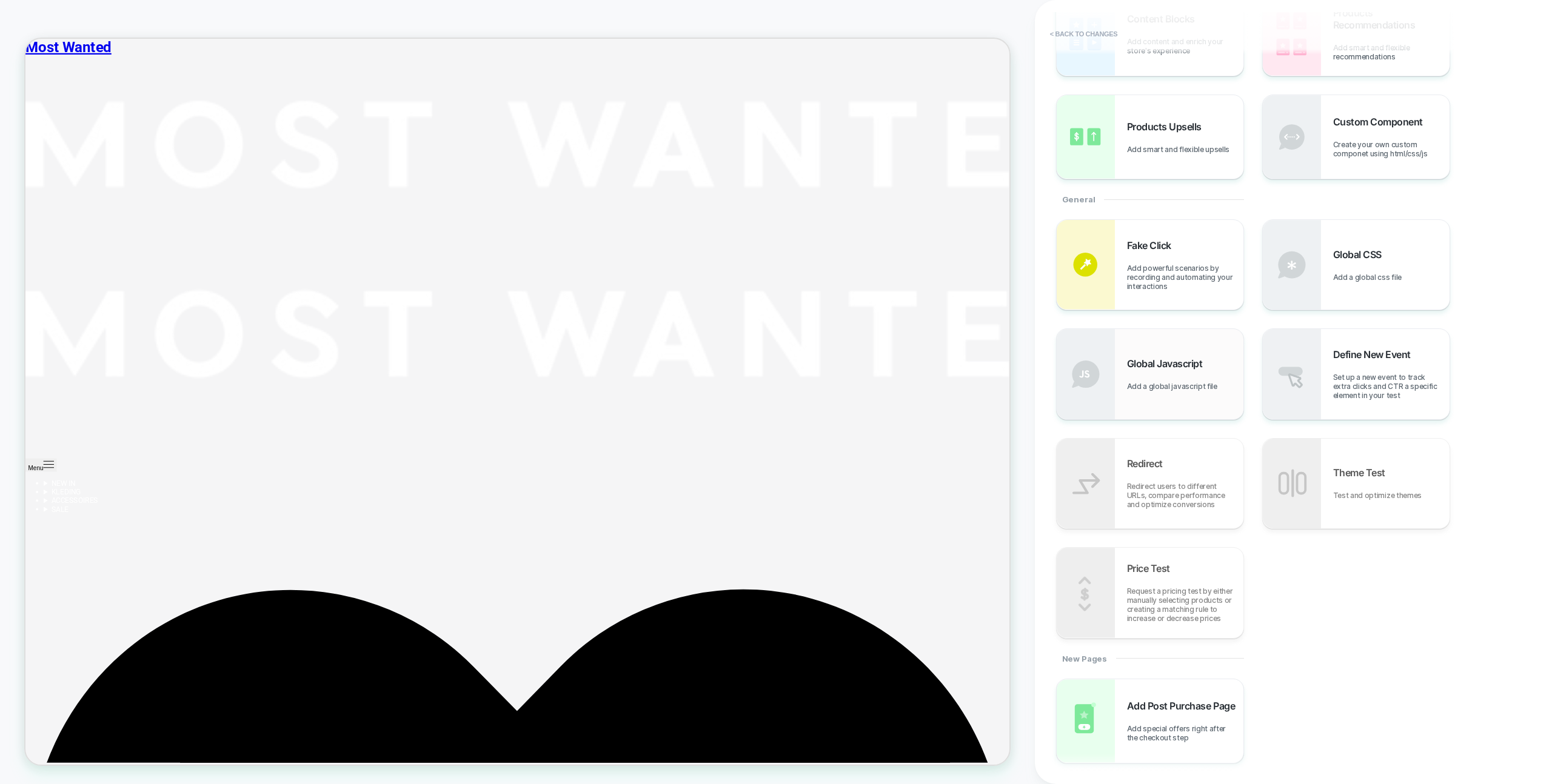
click at [1141, 377] on div "Global Javascript Add a global javascript file" at bounding box center [1185, 374] width 116 height 33
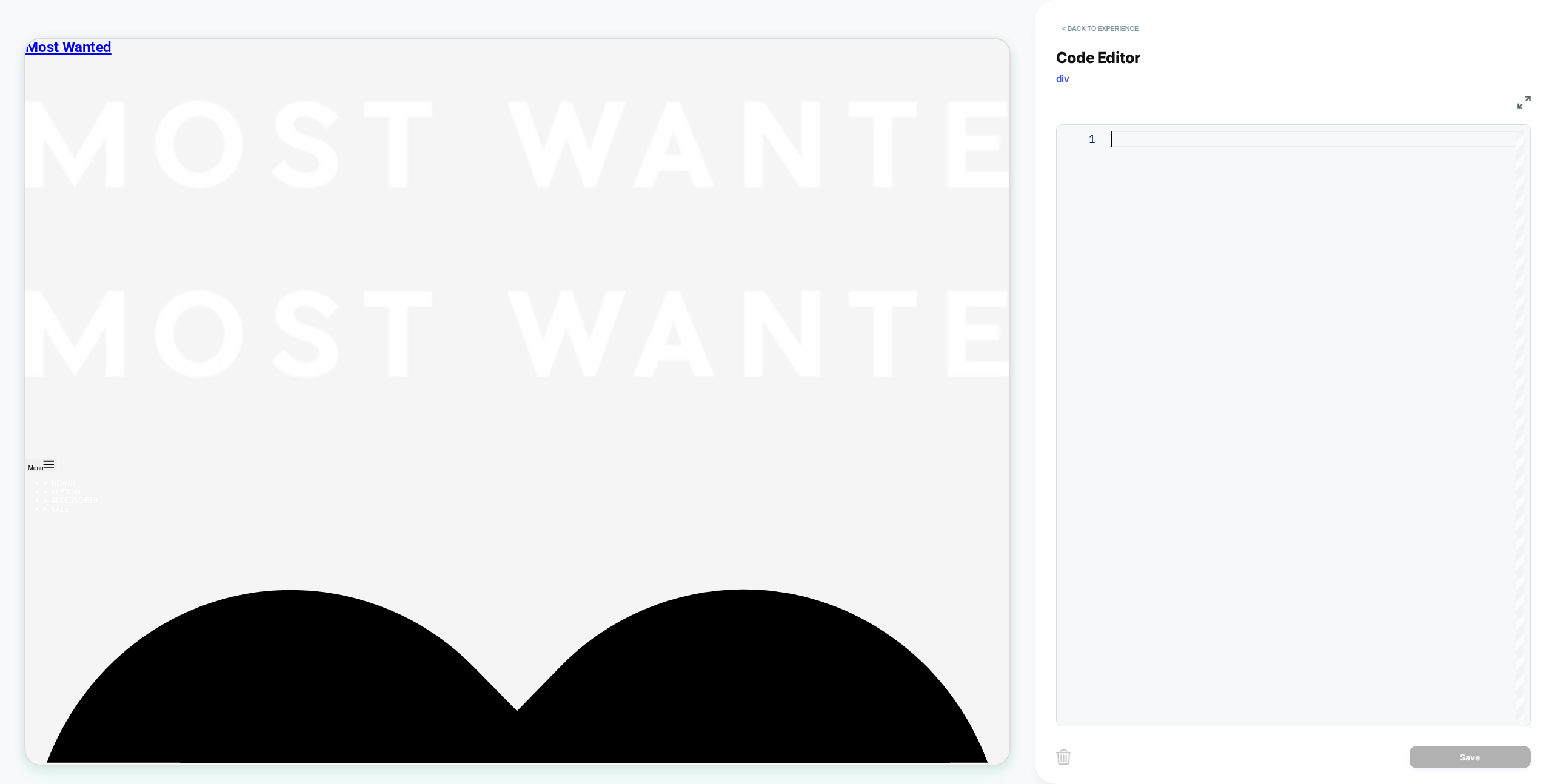
click at [1229, 200] on div at bounding box center [1317, 425] width 413 height 589
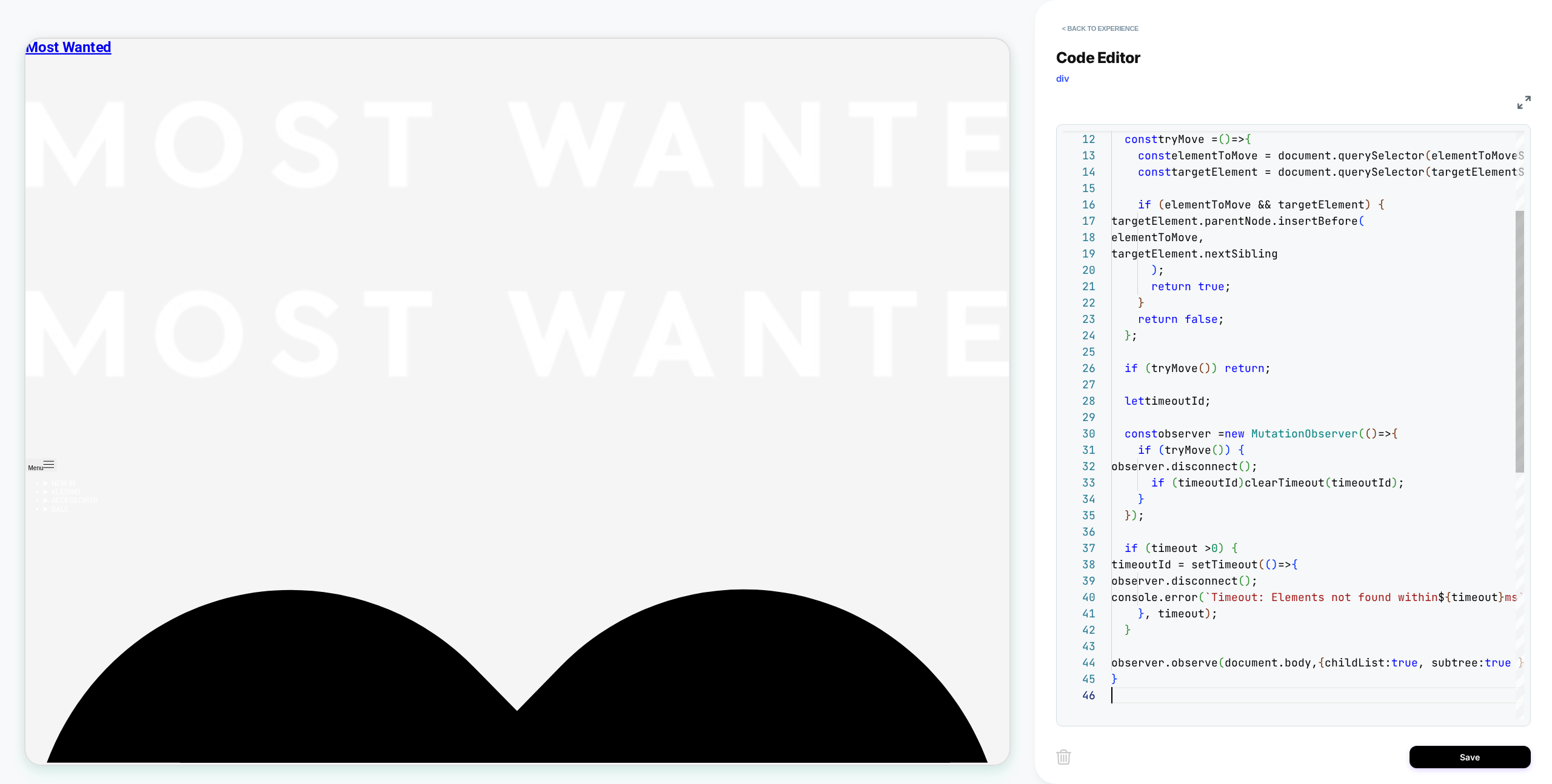
scroll to position [82, 0]
click at [1434, 712] on div at bounding box center [1282, 716] width 329 height 7
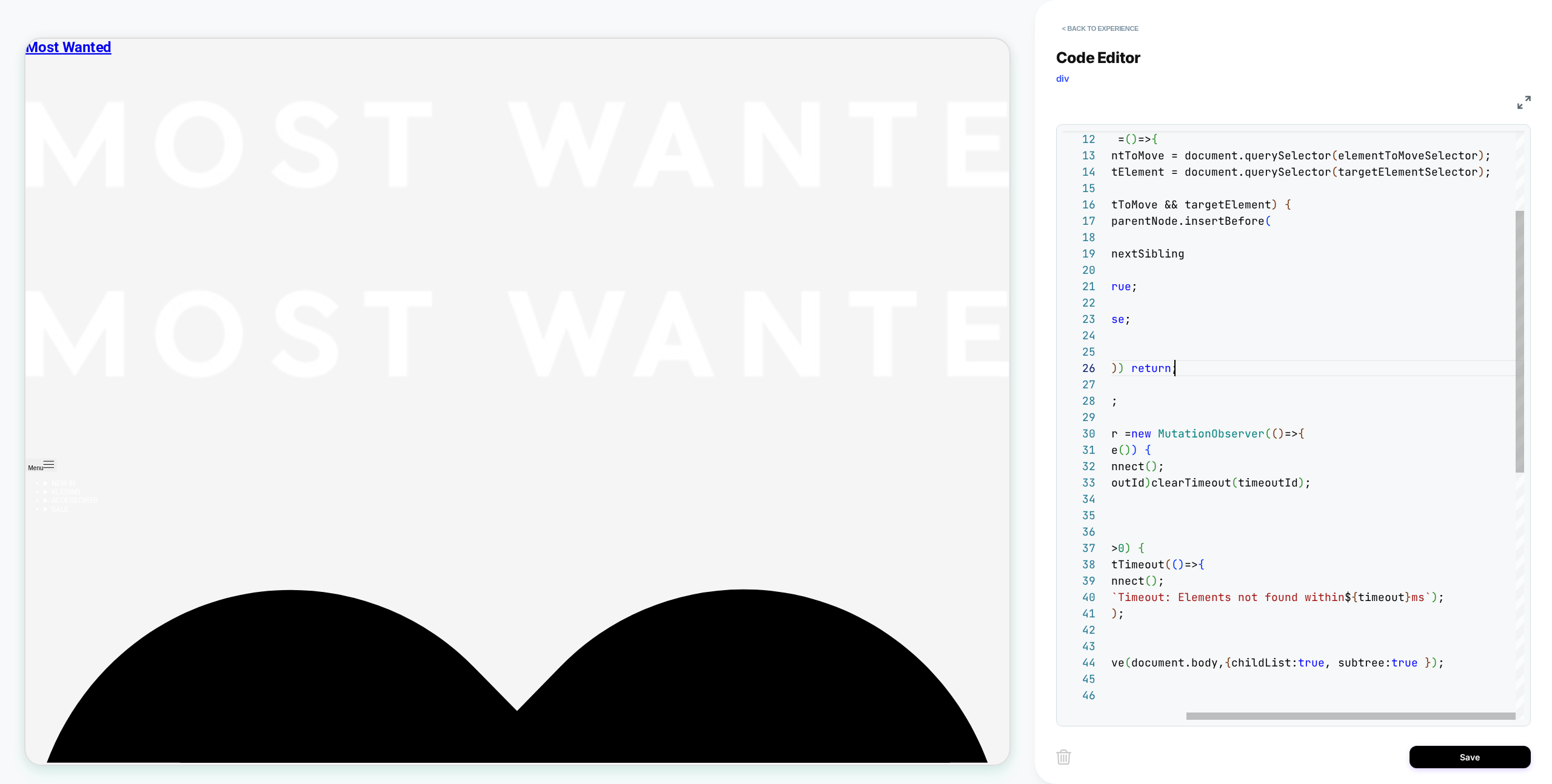
click at [1390, 372] on div "const tryMove = ( ) => { const elementToMove = document.querySelector ( element…" at bounding box center [1271, 613] width 506 height 1326
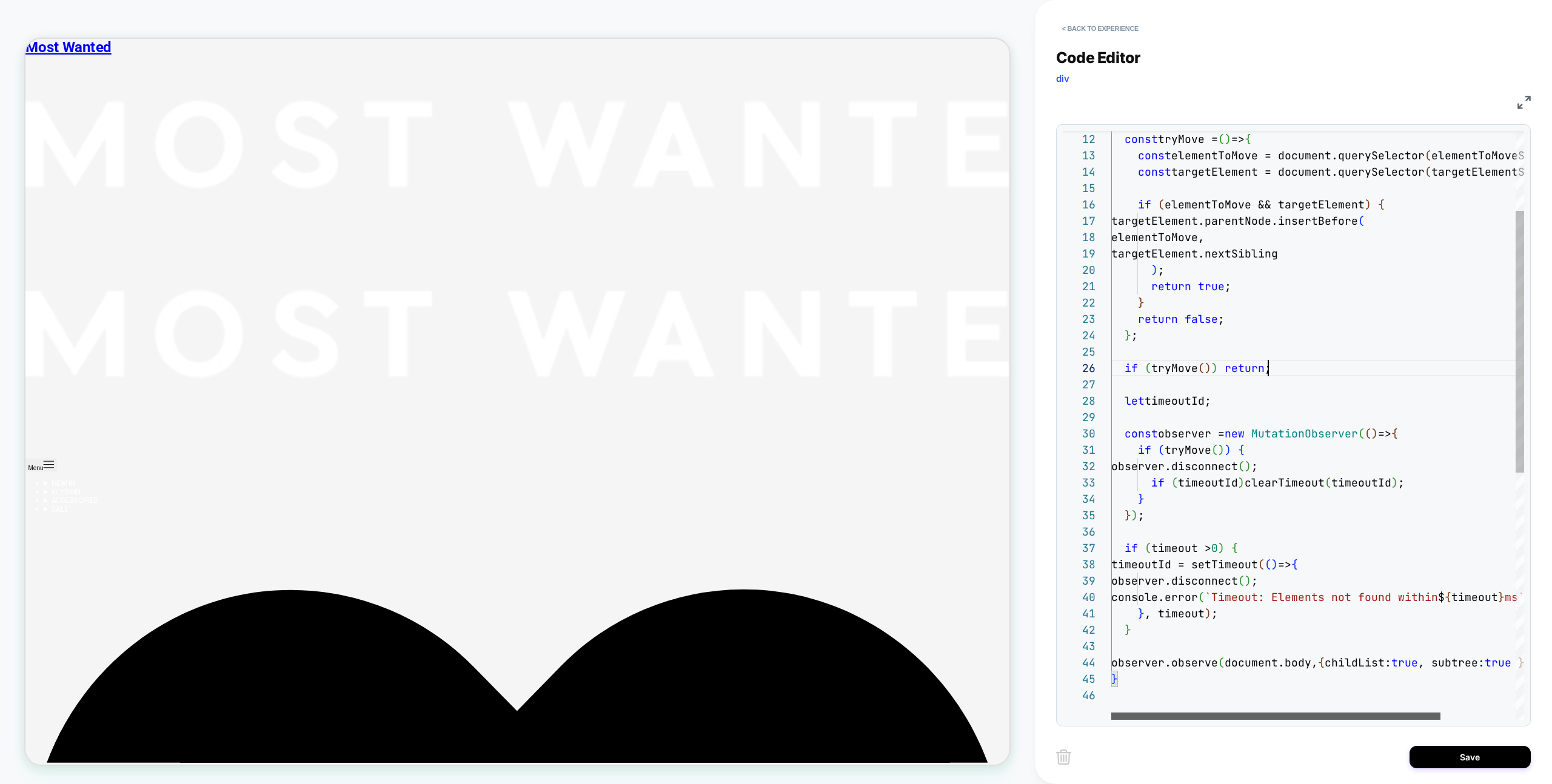
click at [1276, 712] on div at bounding box center [1276, 716] width 329 height 7
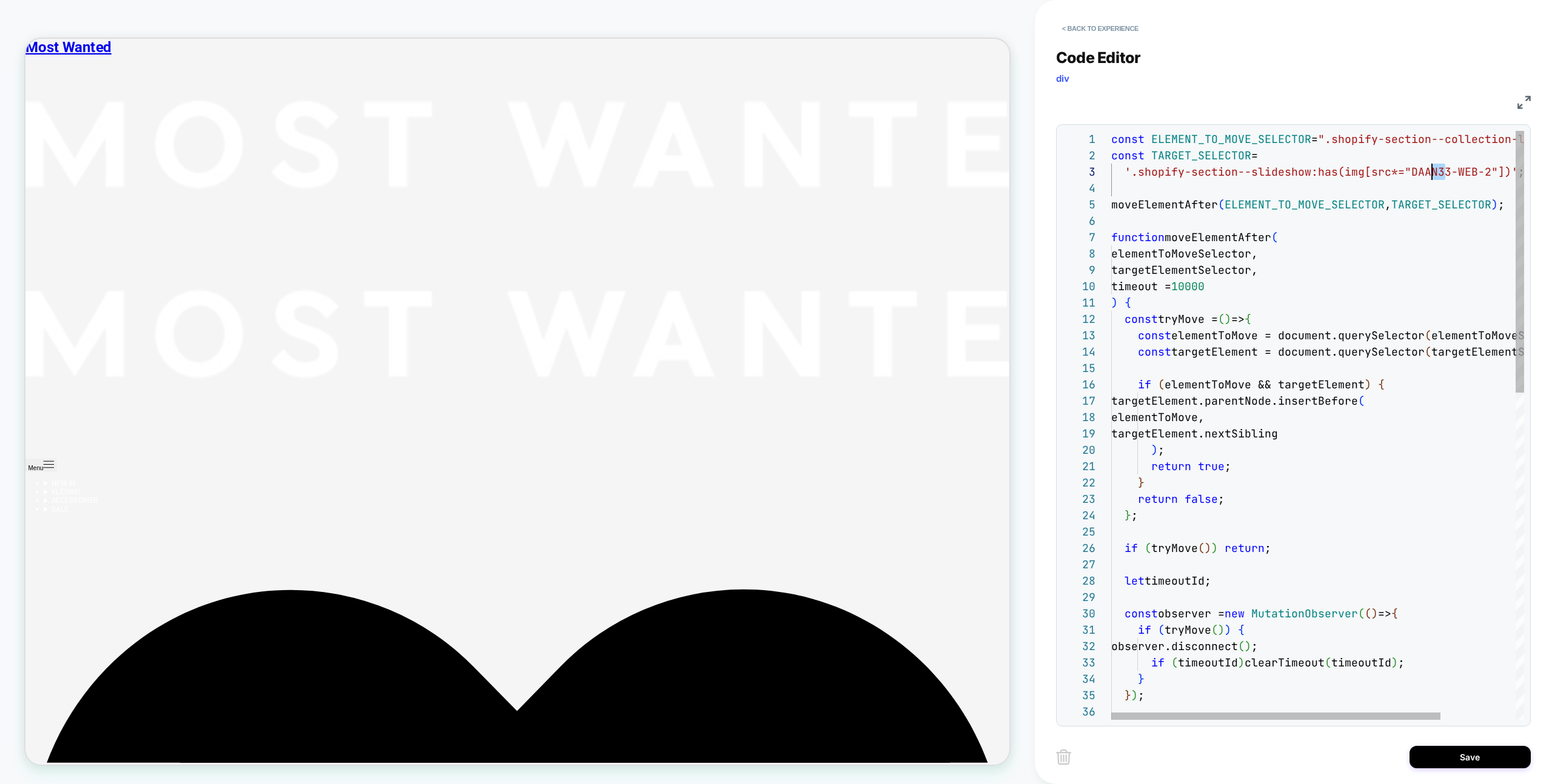
scroll to position [33, 295]
drag, startPoint x: 1445, startPoint y: 171, endPoint x: 1407, endPoint y: 171, distance: 38.0
click at [1407, 171] on div "const tryMove = ( ) => { const elementToMove = document.querySelector ( element…" at bounding box center [1364, 794] width 506 height 1326
click at [1448, 171] on div "const tryMove = ( ) => { const elementToMove = document.querySelector ( element…" at bounding box center [1364, 794] width 506 height 1326
drag, startPoint x: 1485, startPoint y: 169, endPoint x: 1408, endPoint y: 170, distance: 77.0
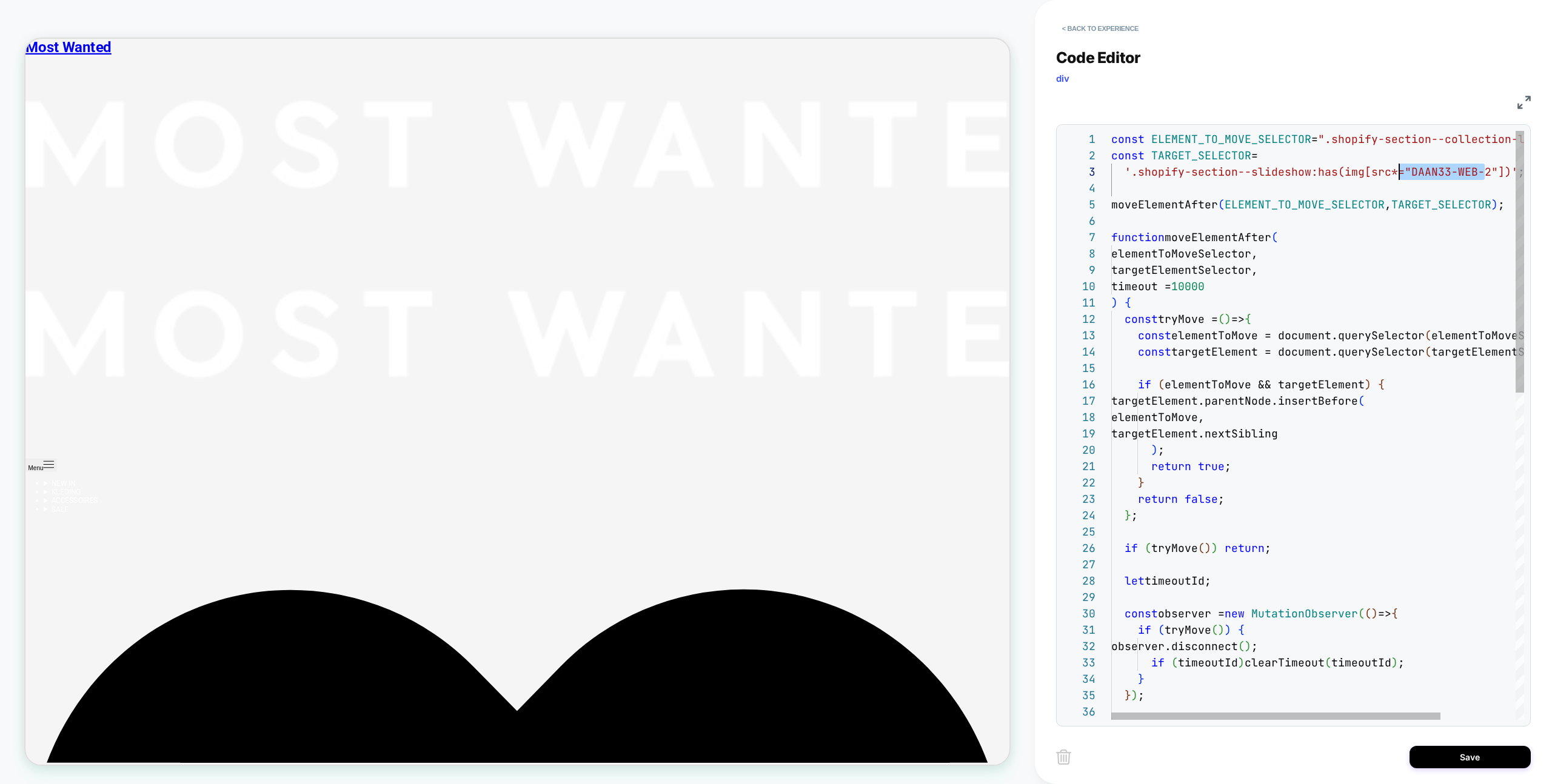
click at [1402, 169] on div "const tryMove = ( ) => { const elementToMove = document.querySelector ( element…" at bounding box center [1364, 794] width 506 height 1326
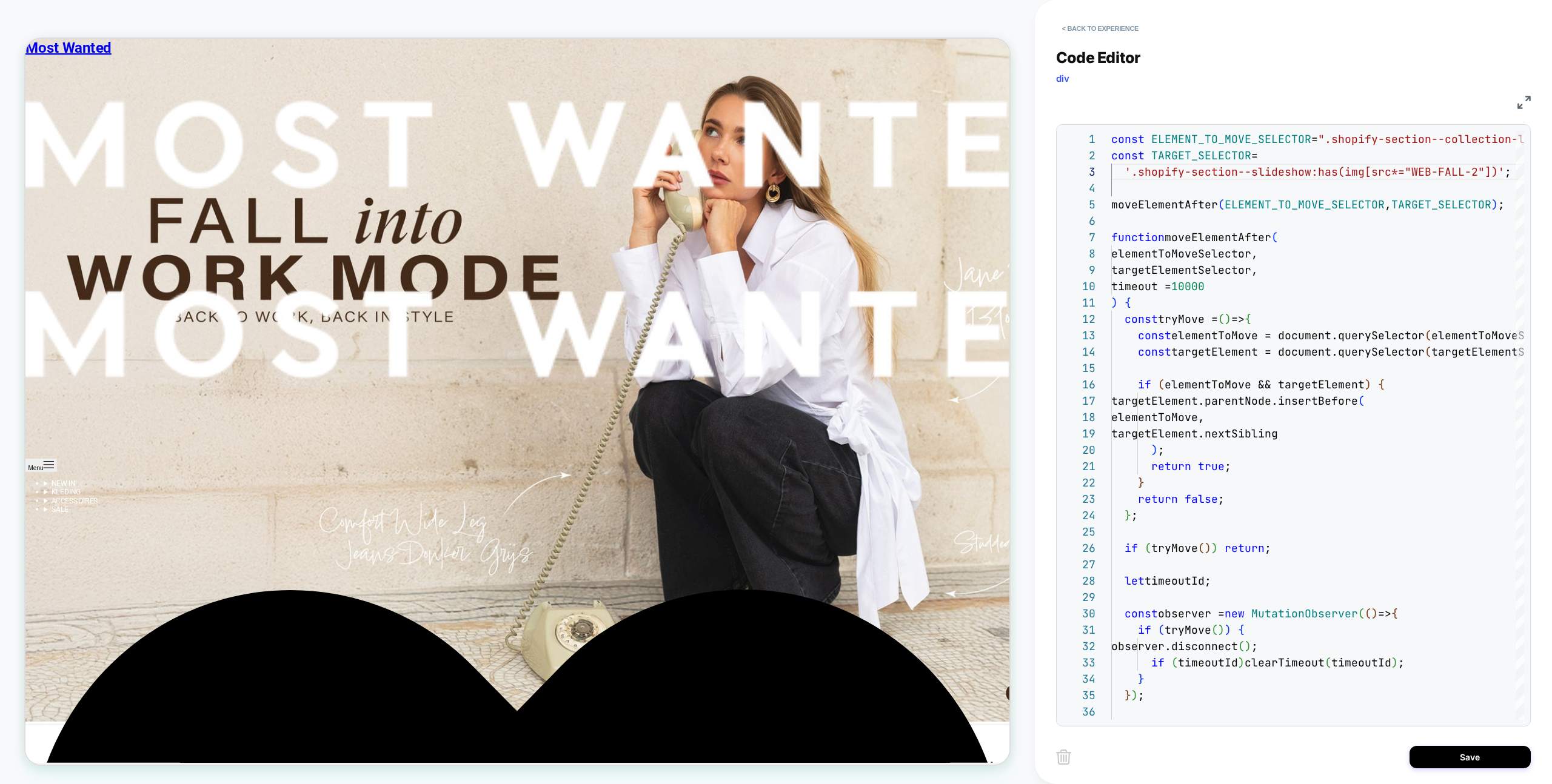
scroll to position [4235, 0]
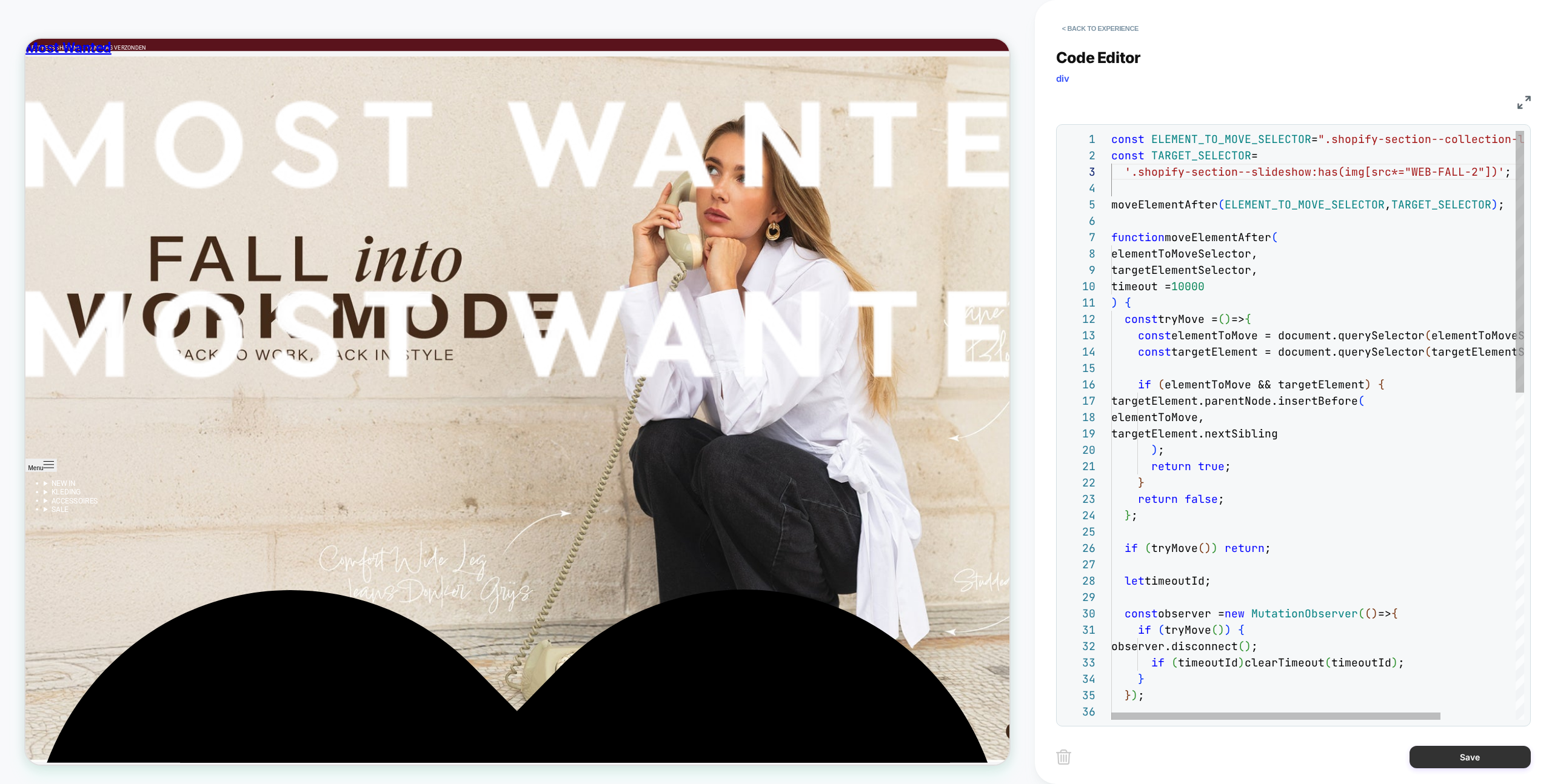
type textarea "**********"
click at [1457, 749] on button "Save" at bounding box center [1470, 757] width 122 height 22
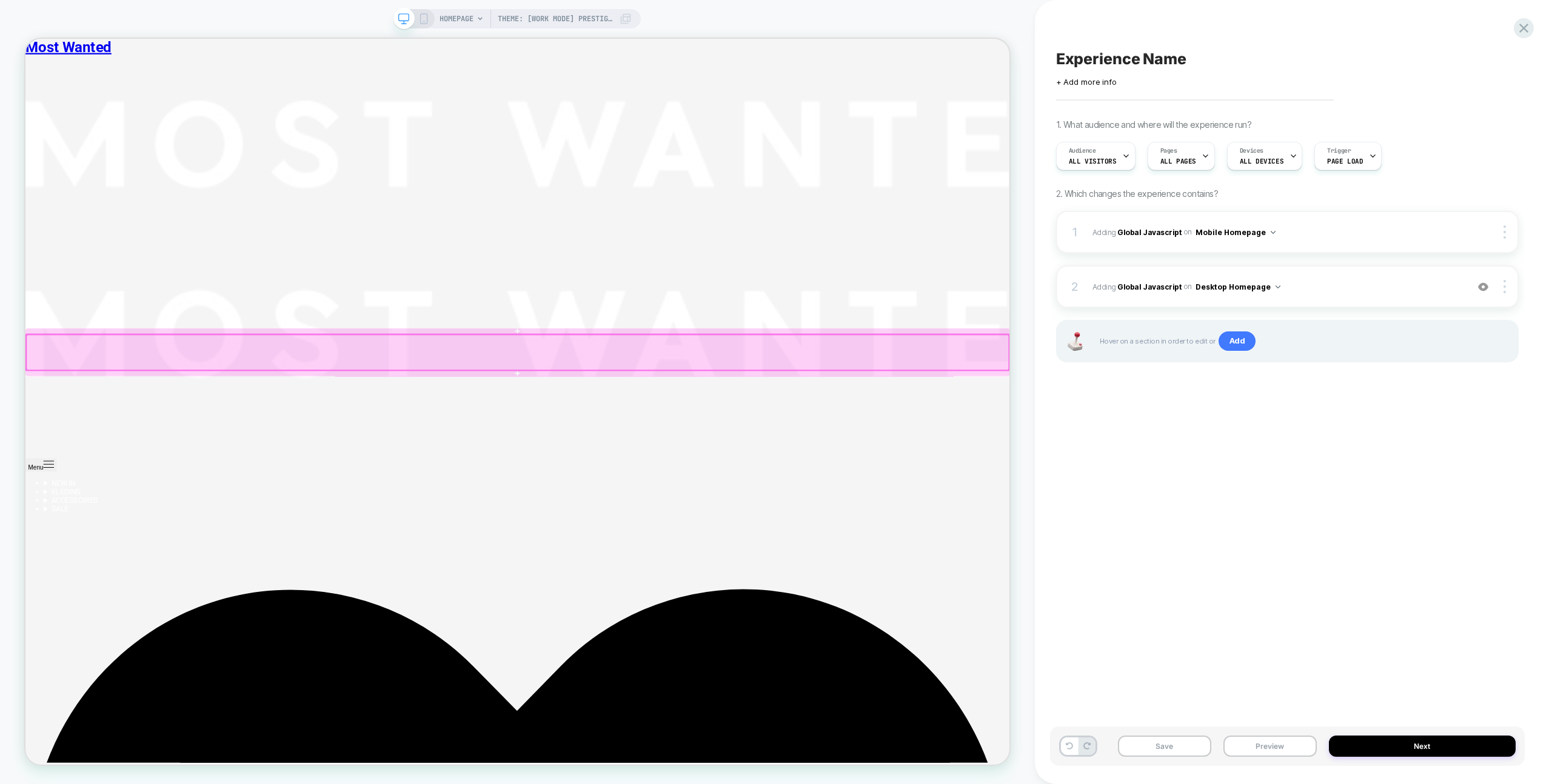
scroll to position [0, 0]
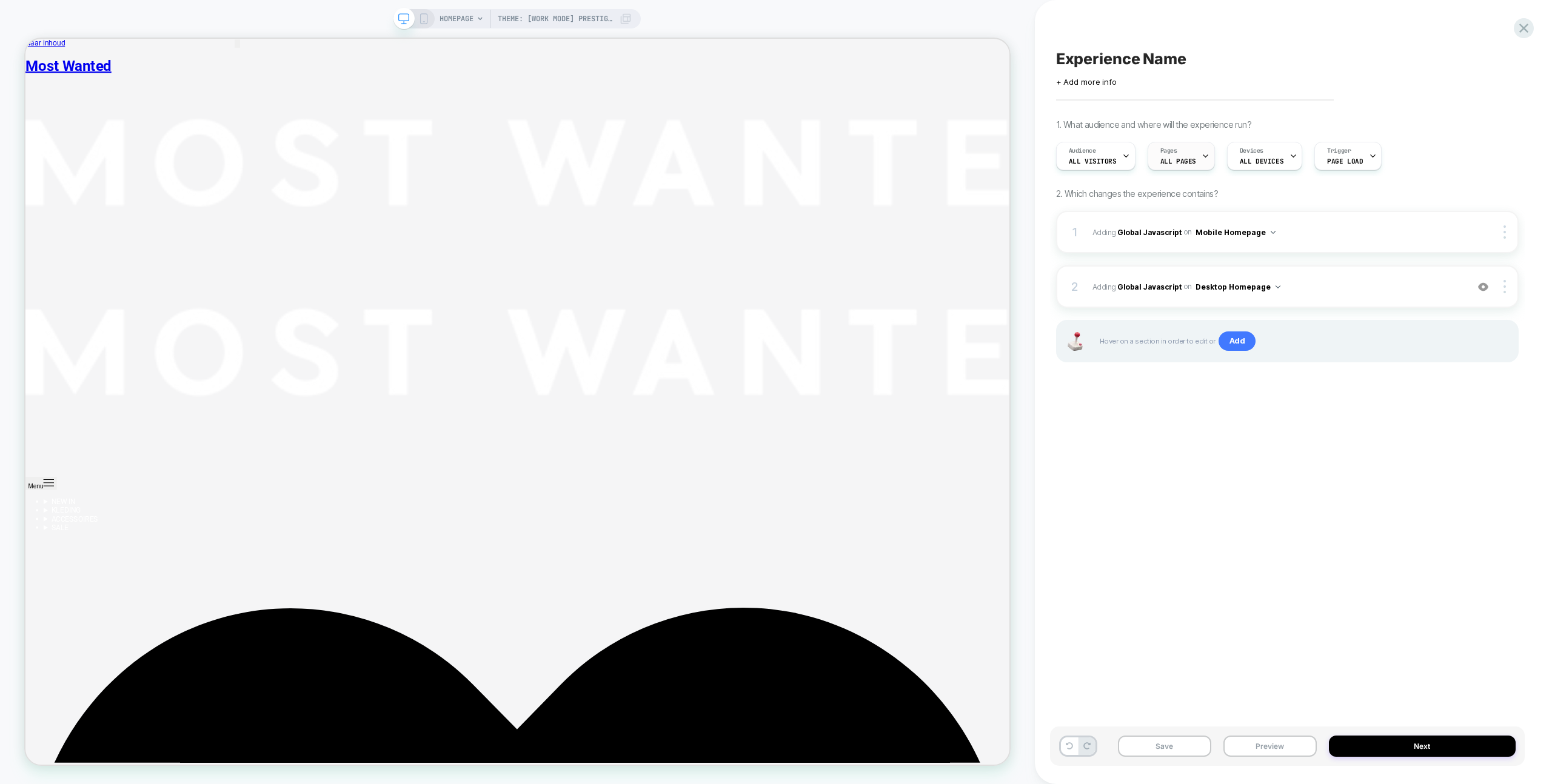
click at [1165, 145] on div "Pages ALL PAGES" at bounding box center [1178, 156] width 60 height 27
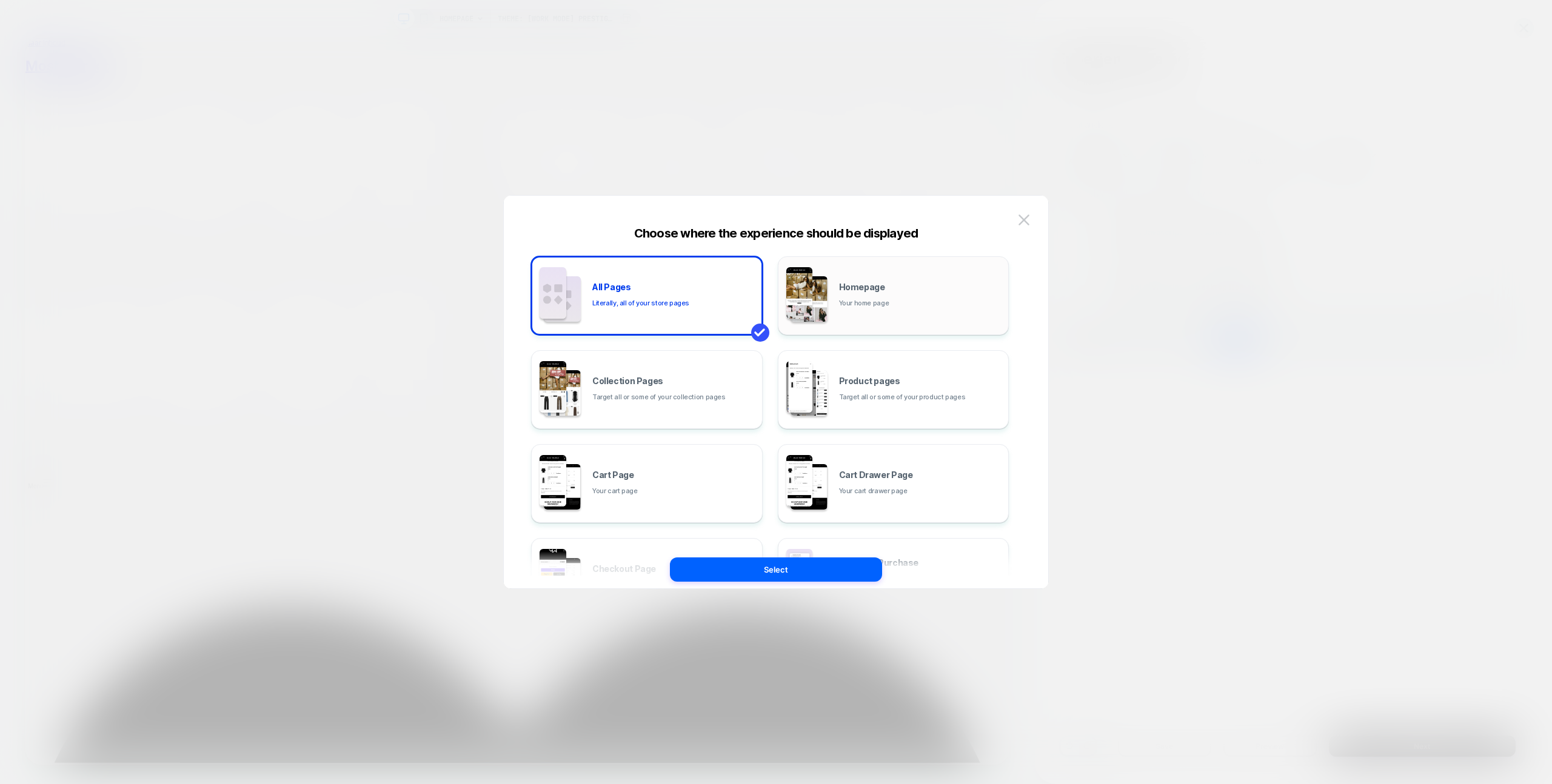
click at [857, 276] on div "Homepage Your home page" at bounding box center [893, 295] width 218 height 67
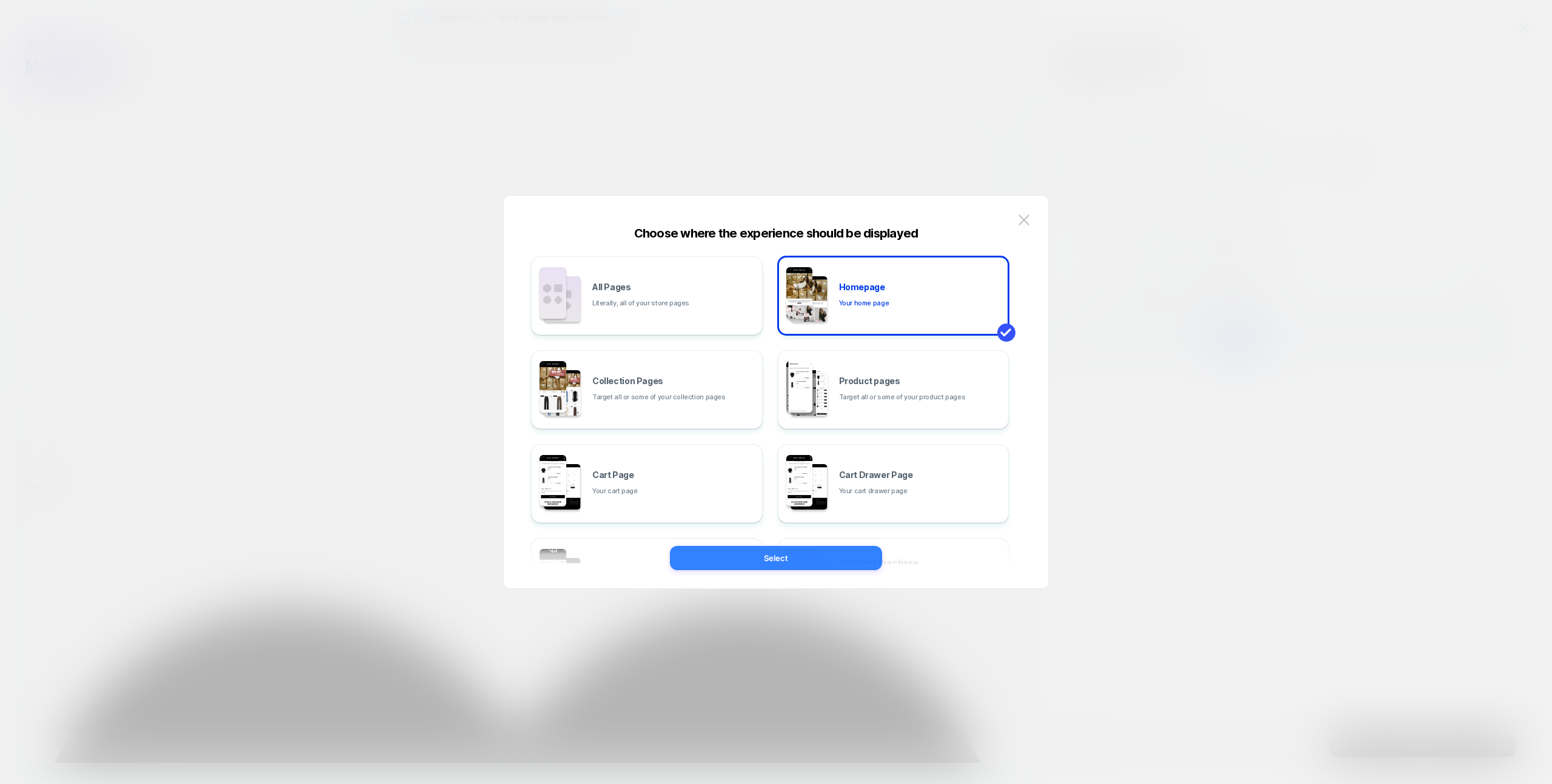
click at [860, 554] on button "Select" at bounding box center [776, 558] width 212 height 24
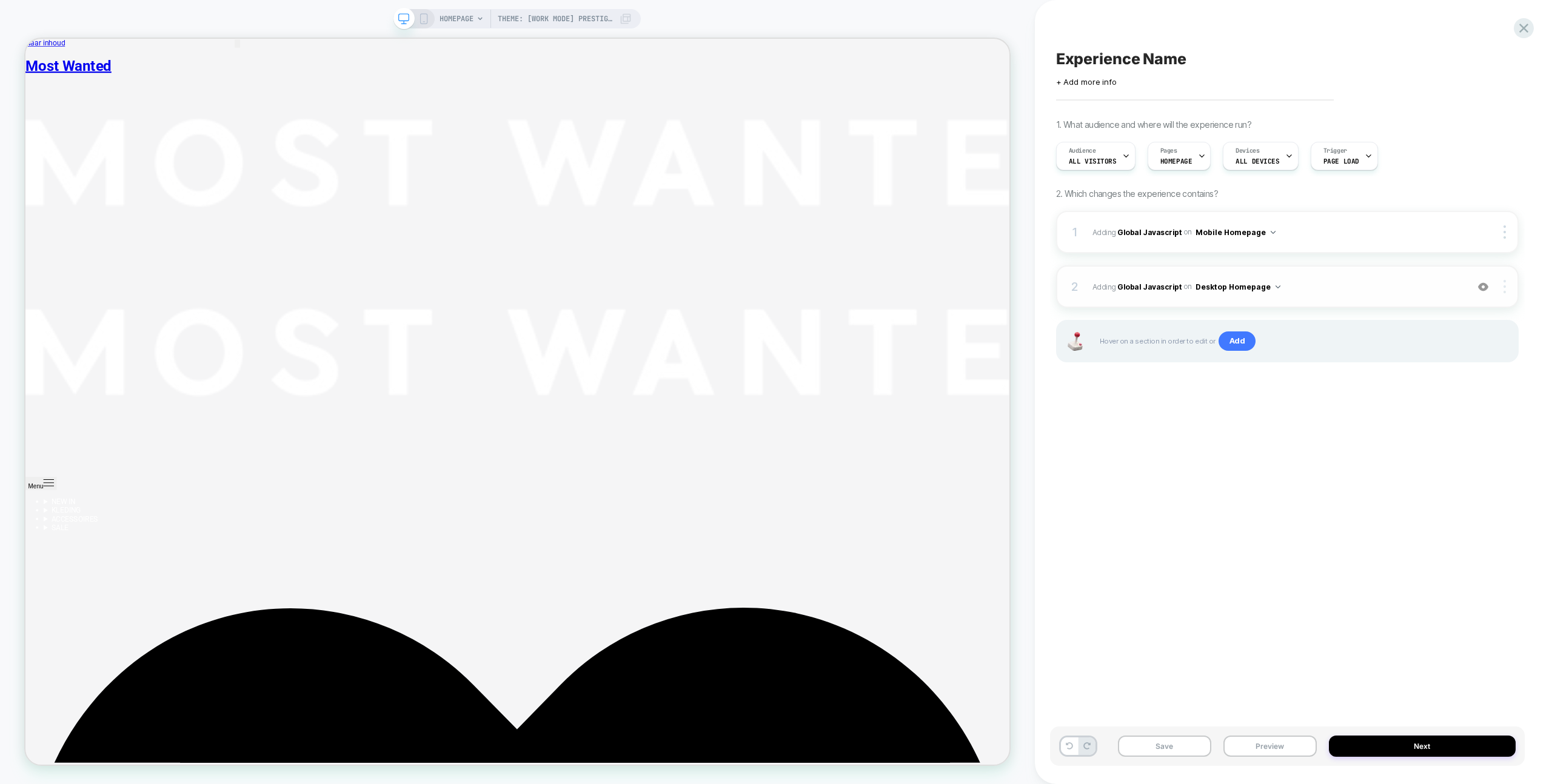
click at [1503, 286] on div at bounding box center [1506, 286] width 23 height 13
click at [1502, 284] on div at bounding box center [1506, 286] width 23 height 13
click at [1438, 345] on div "Delete" at bounding box center [1432, 354] width 108 height 33
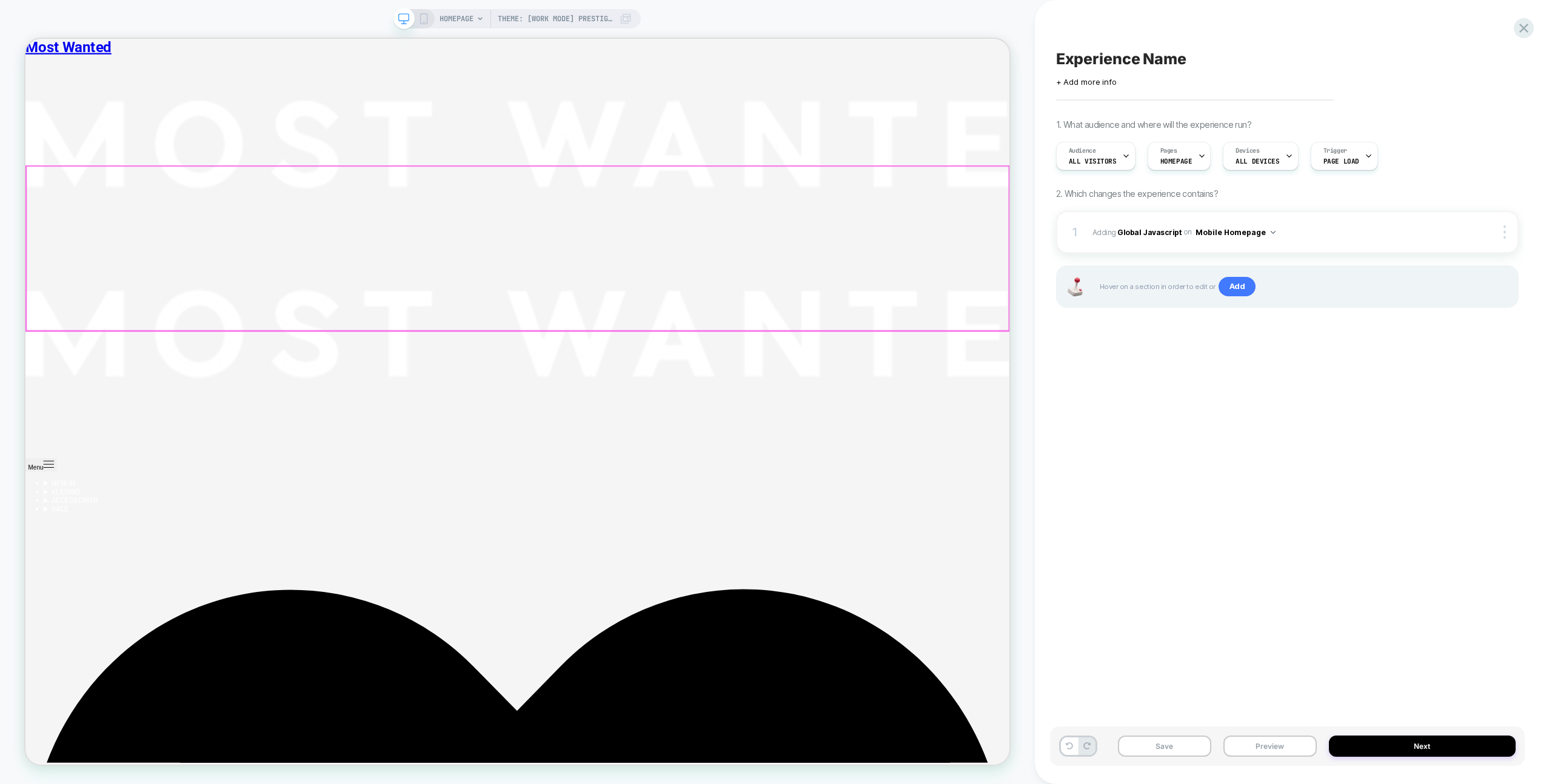
scroll to position [703, 0]
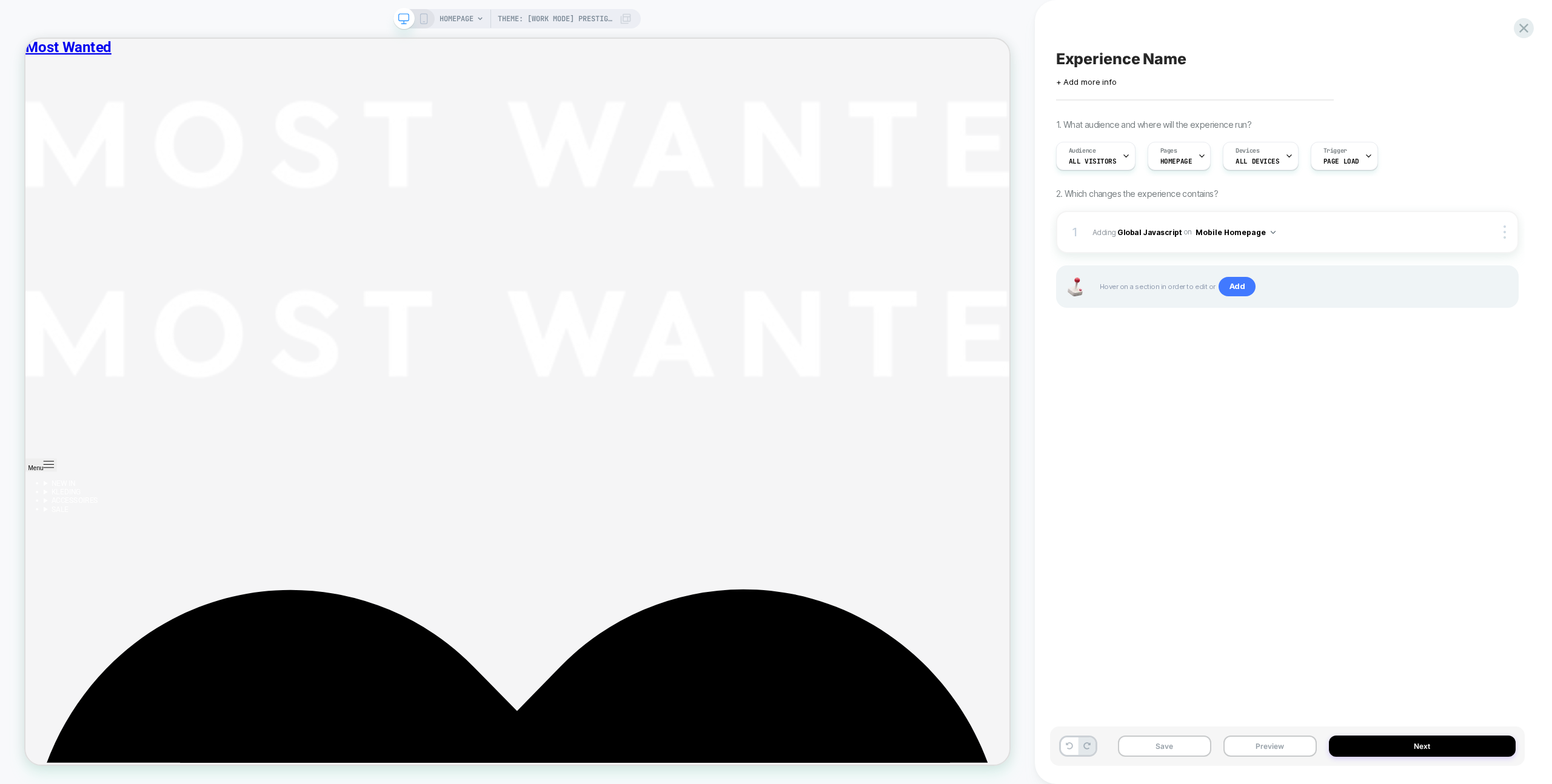
click at [1156, 734] on div "Save Preview Next" at bounding box center [1287, 746] width 475 height 40
click at [1165, 745] on button "Save" at bounding box center [1165, 746] width 93 height 21
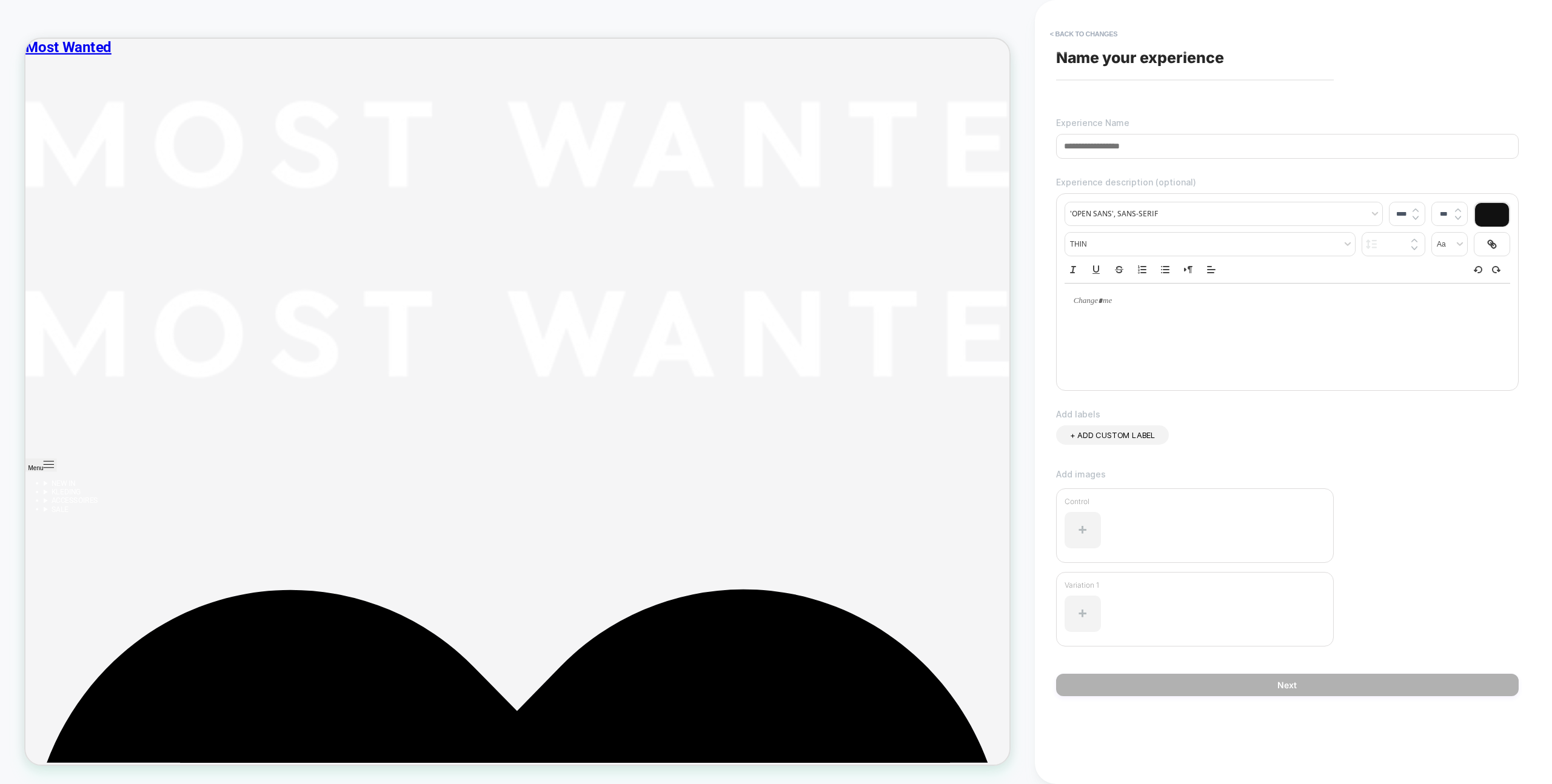
click at [1125, 149] on input at bounding box center [1287, 146] width 463 height 25
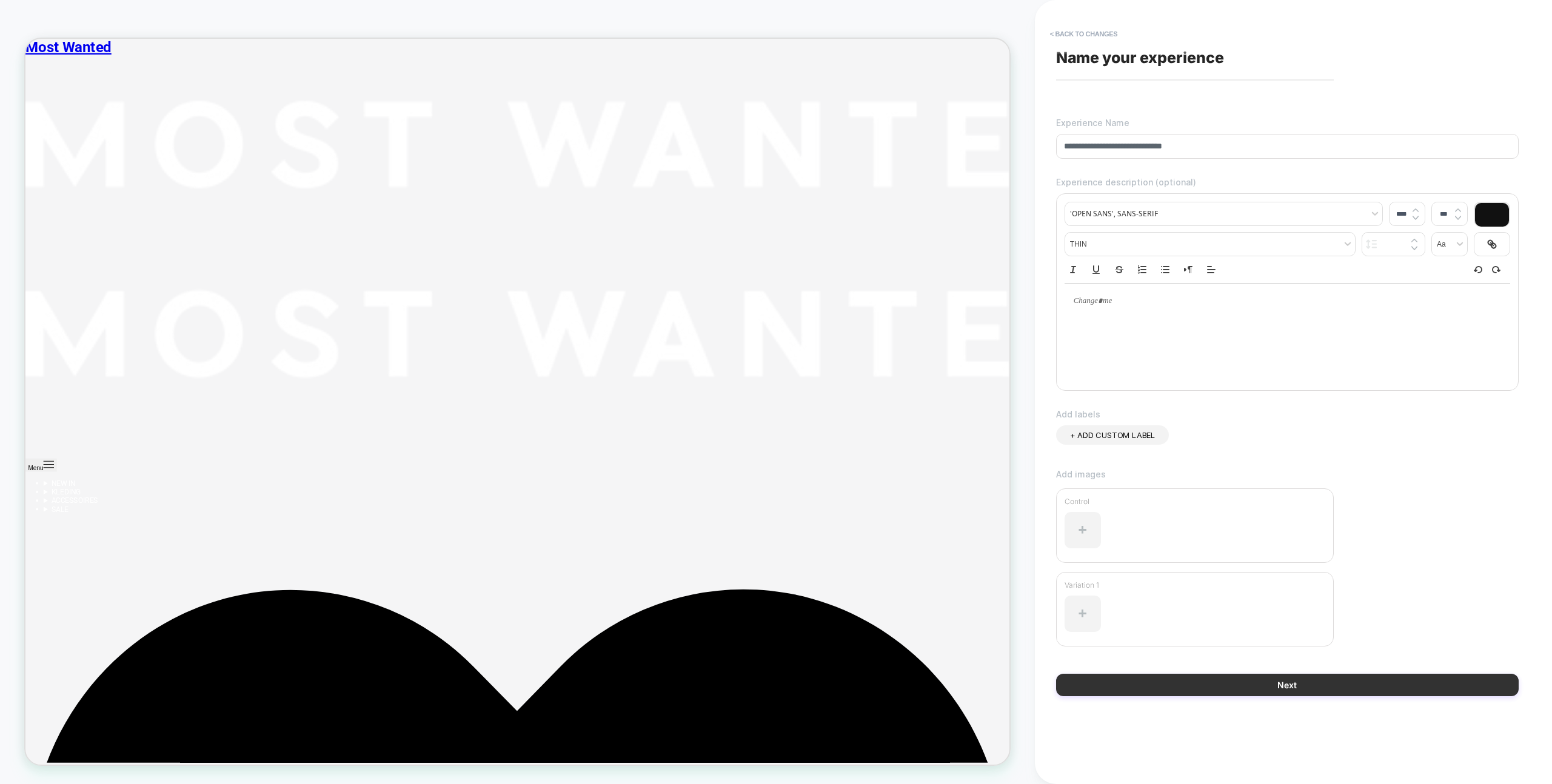
type input "**********"
click at [1280, 682] on button "Next" at bounding box center [1287, 685] width 463 height 22
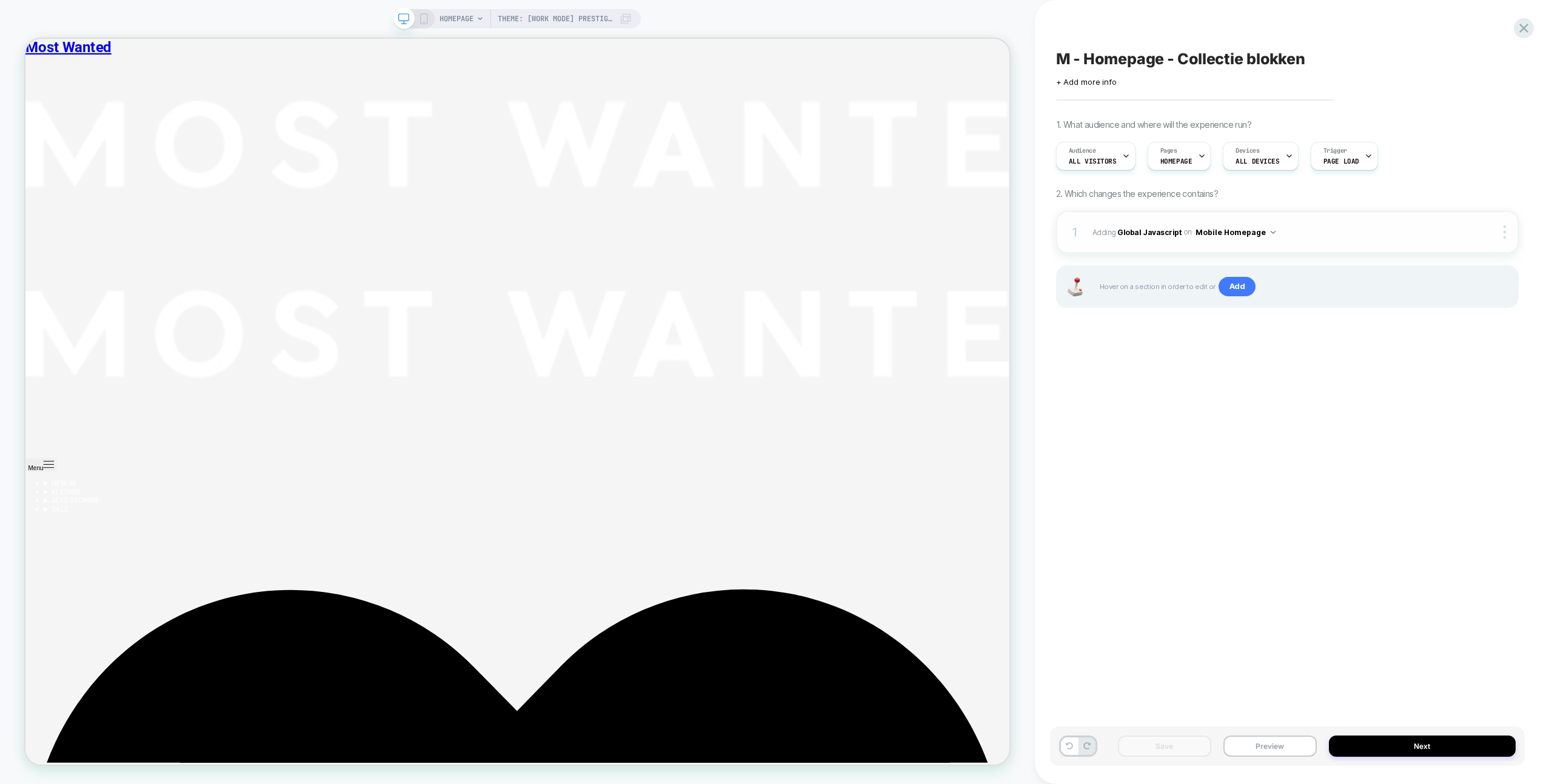
click at [1222, 230] on button "Mobile Homepage" at bounding box center [1235, 233] width 80 height 15
click at [1139, 229] on b "Global Javascript" at bounding box center [1150, 231] width 64 height 9
click at [1151, 233] on b "Global Javascript" at bounding box center [1150, 231] width 64 height 9
click at [1109, 231] on span "Adding Global Javascript on Mobile Homepage" at bounding box center [1277, 233] width 368 height 15
click at [1139, 231] on b "Global Javascript" at bounding box center [1150, 231] width 64 height 9
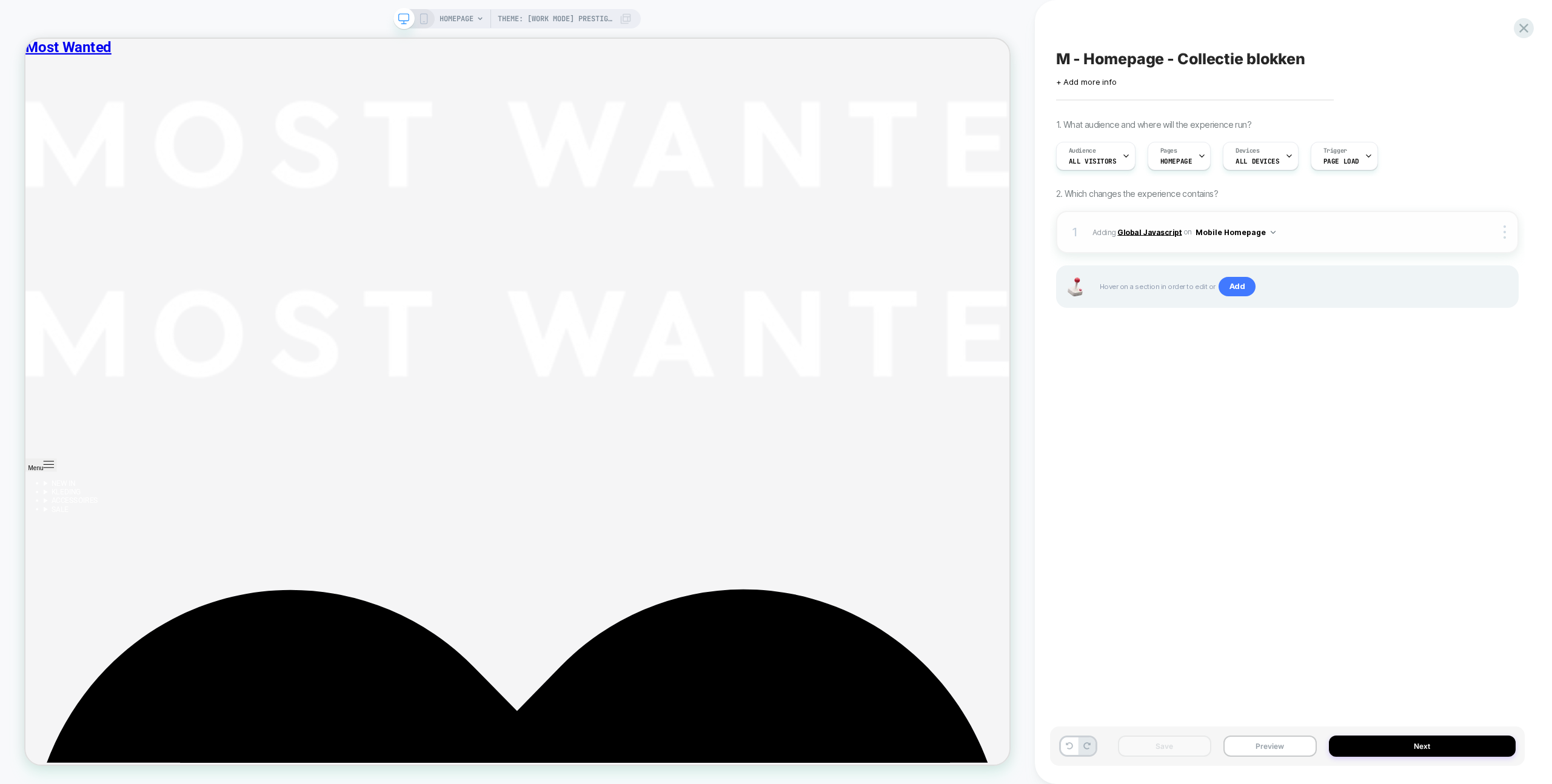
click at [1139, 231] on b "Global Javascript" at bounding box center [1150, 231] width 64 height 9
click at [429, 20] on icon at bounding box center [424, 19] width 11 height 11
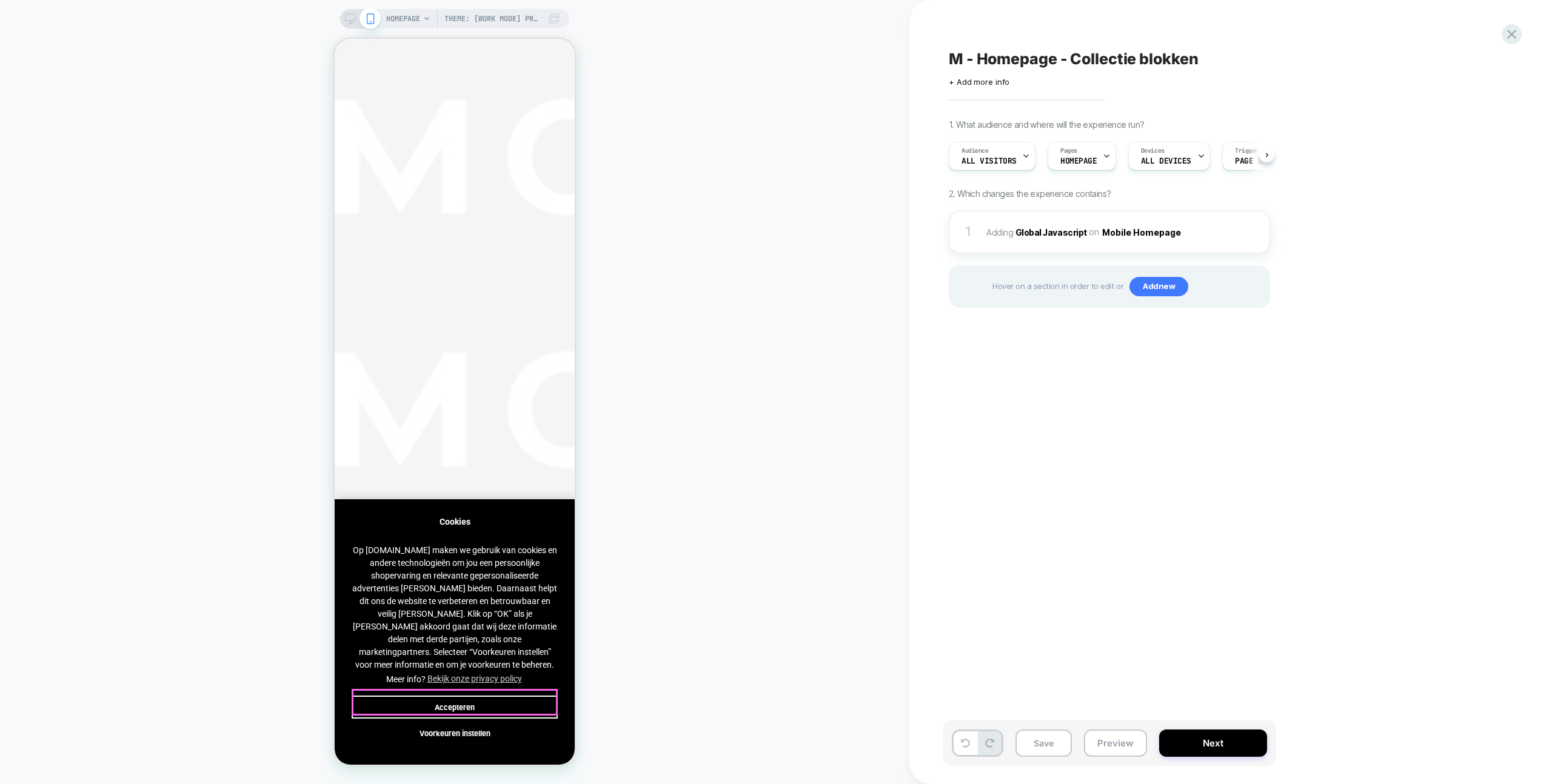
scroll to position [1018, 0]
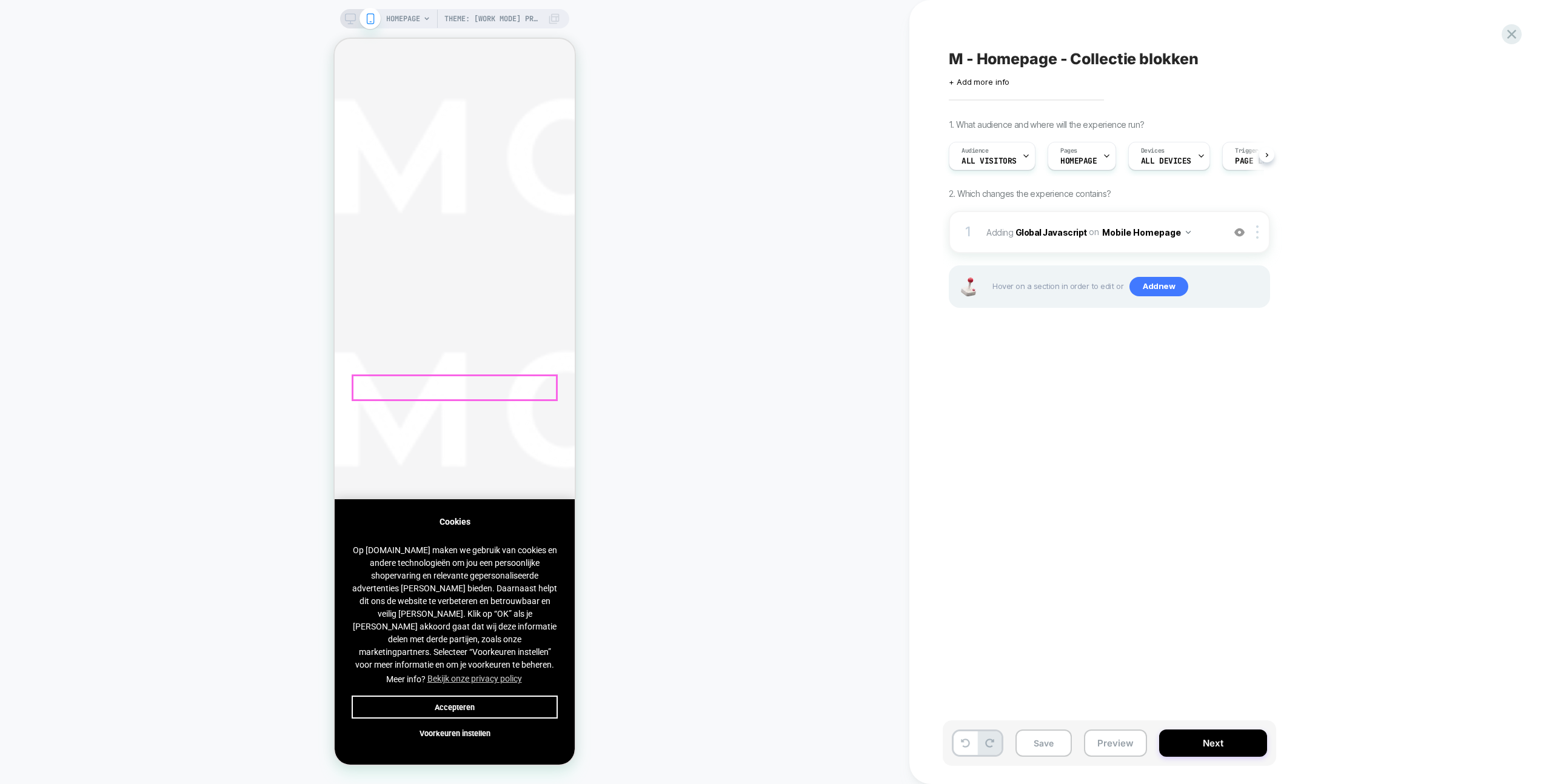
click at [481, 699] on button "Accepteren" at bounding box center [455, 707] width 206 height 23
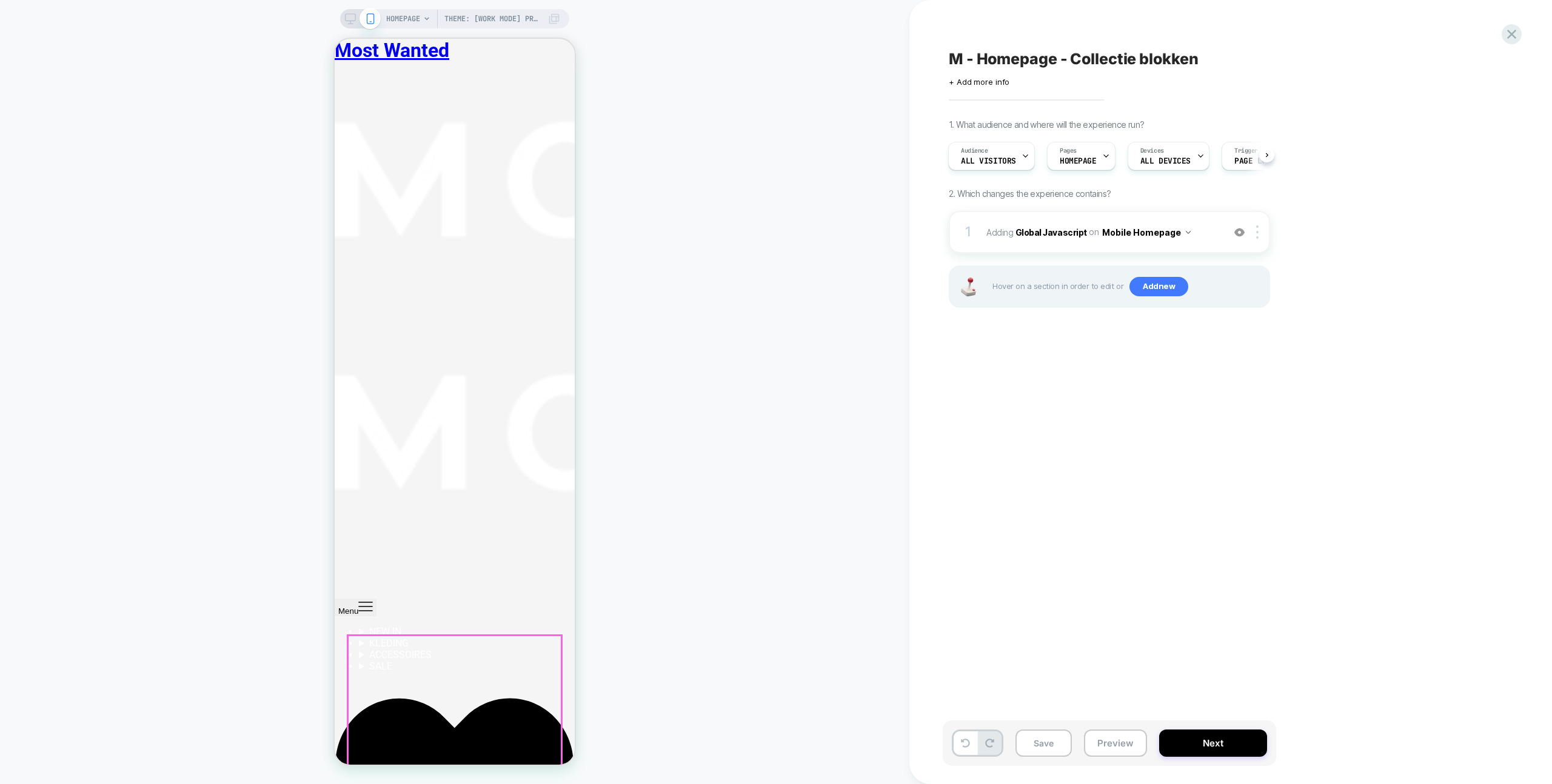
scroll to position [1, 0]
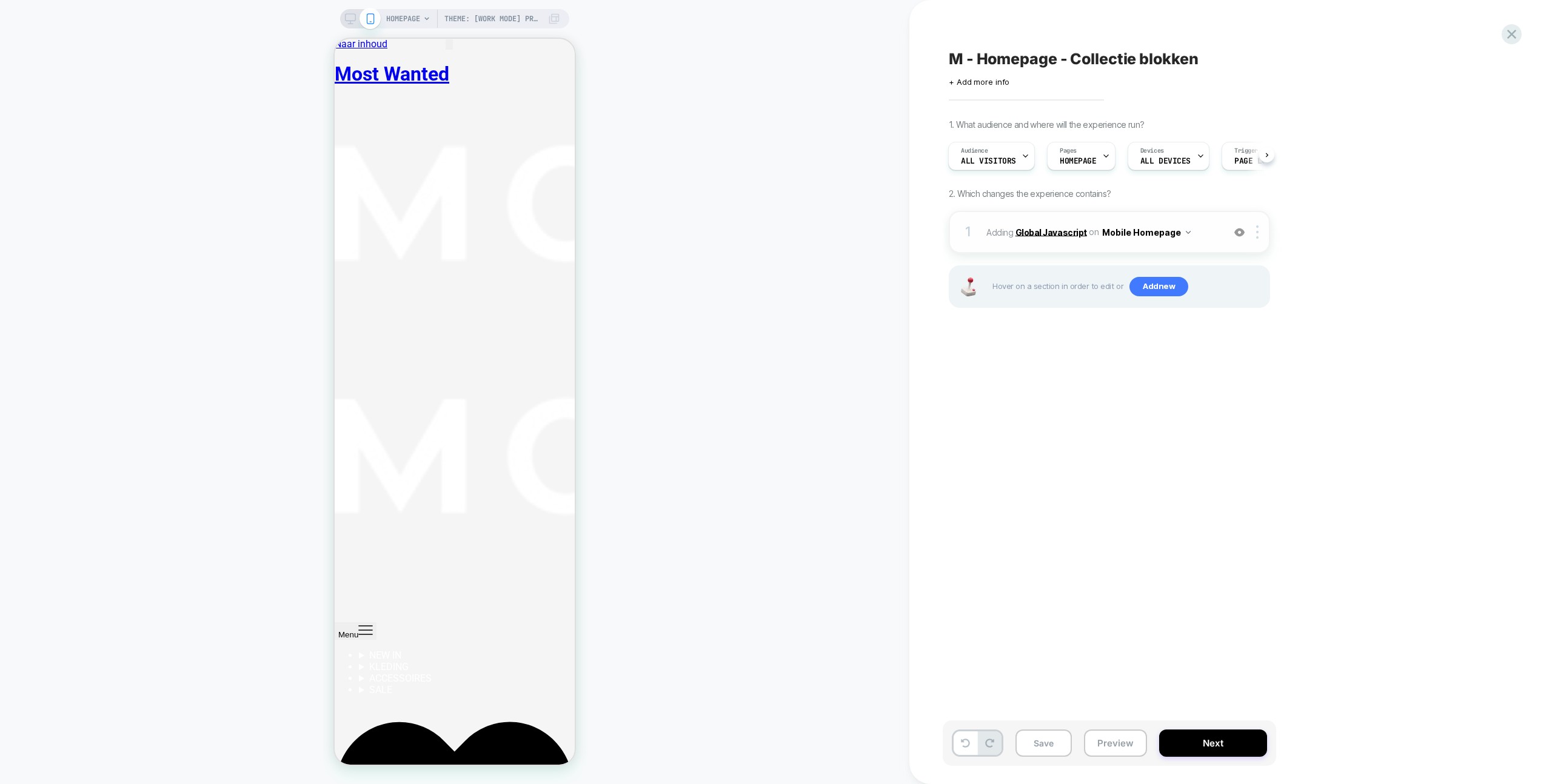
click at [1061, 231] on b "Global Javascript" at bounding box center [1051, 231] width 72 height 10
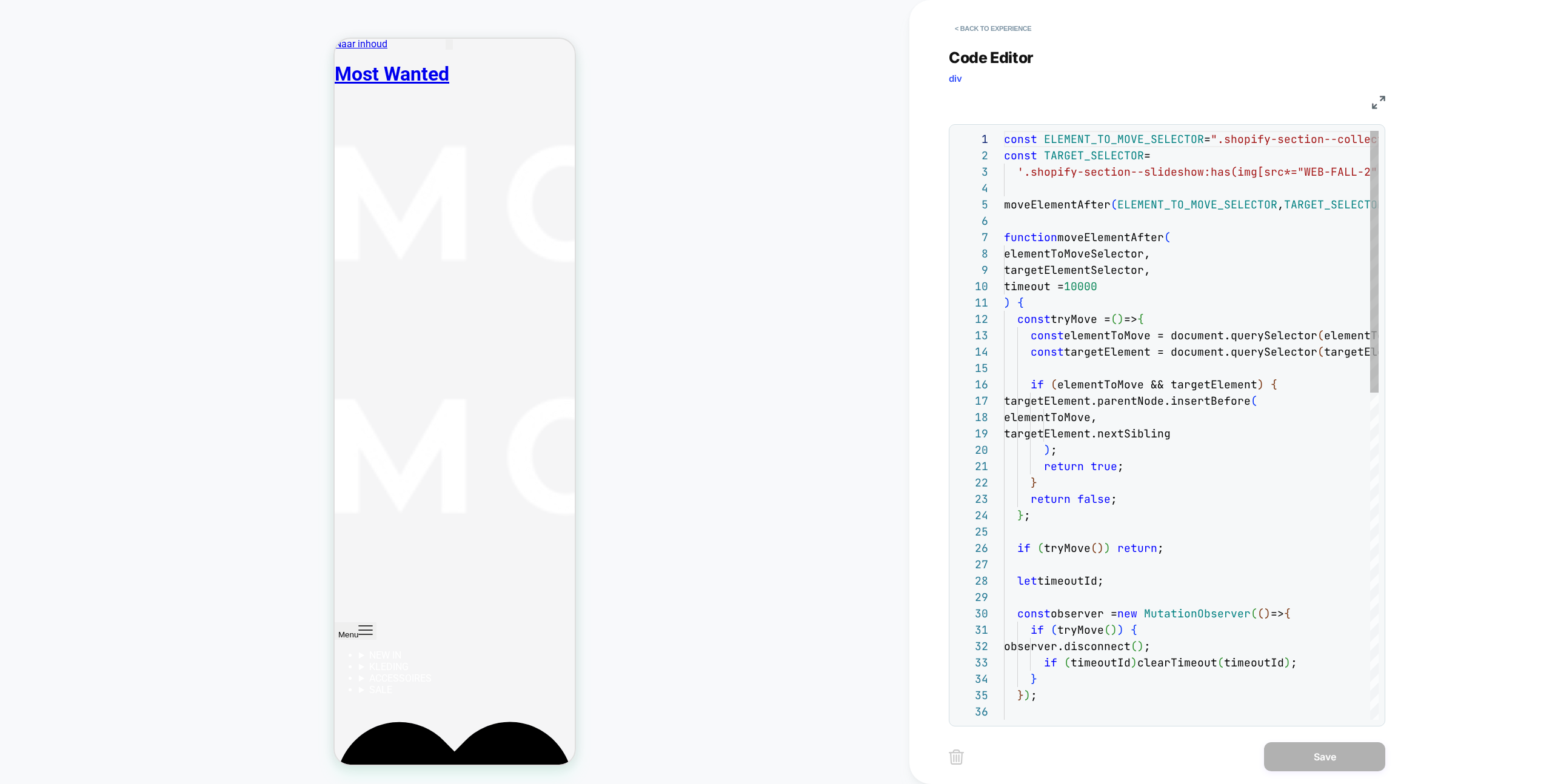
scroll to position [164, 0]
click at [605, 265] on div "Theme: [WORK MODE] Prestige 10.7.0 HOMEPAGE Theme: [WORK MODE] Prestige 10.7.0" at bounding box center [455, 392] width 910 height 760
click at [1003, 30] on button "< Back to experience" at bounding box center [993, 28] width 88 height 19
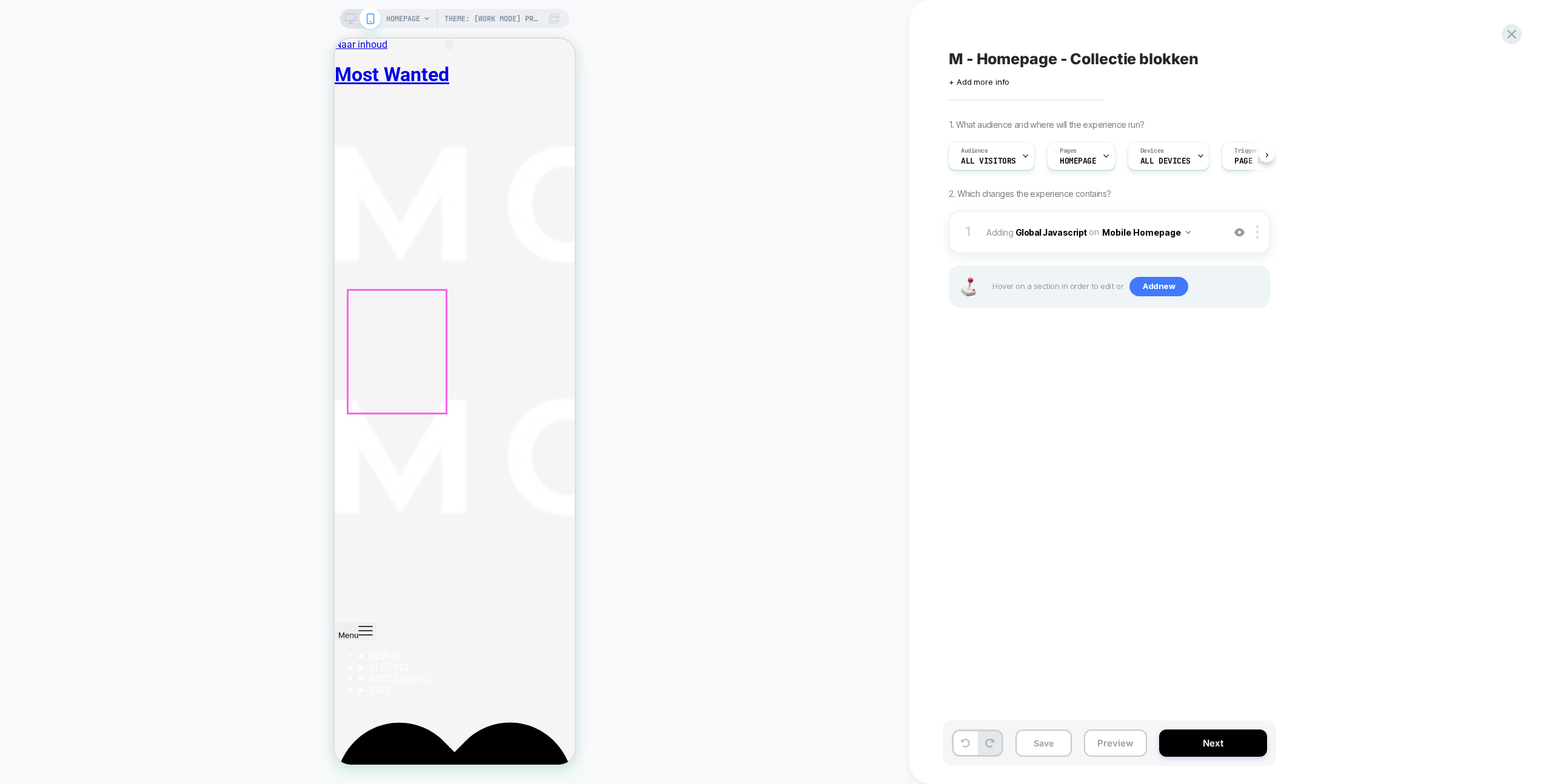
scroll to position [0, 0]
click at [345, 19] on icon at bounding box center [350, 19] width 11 height 11
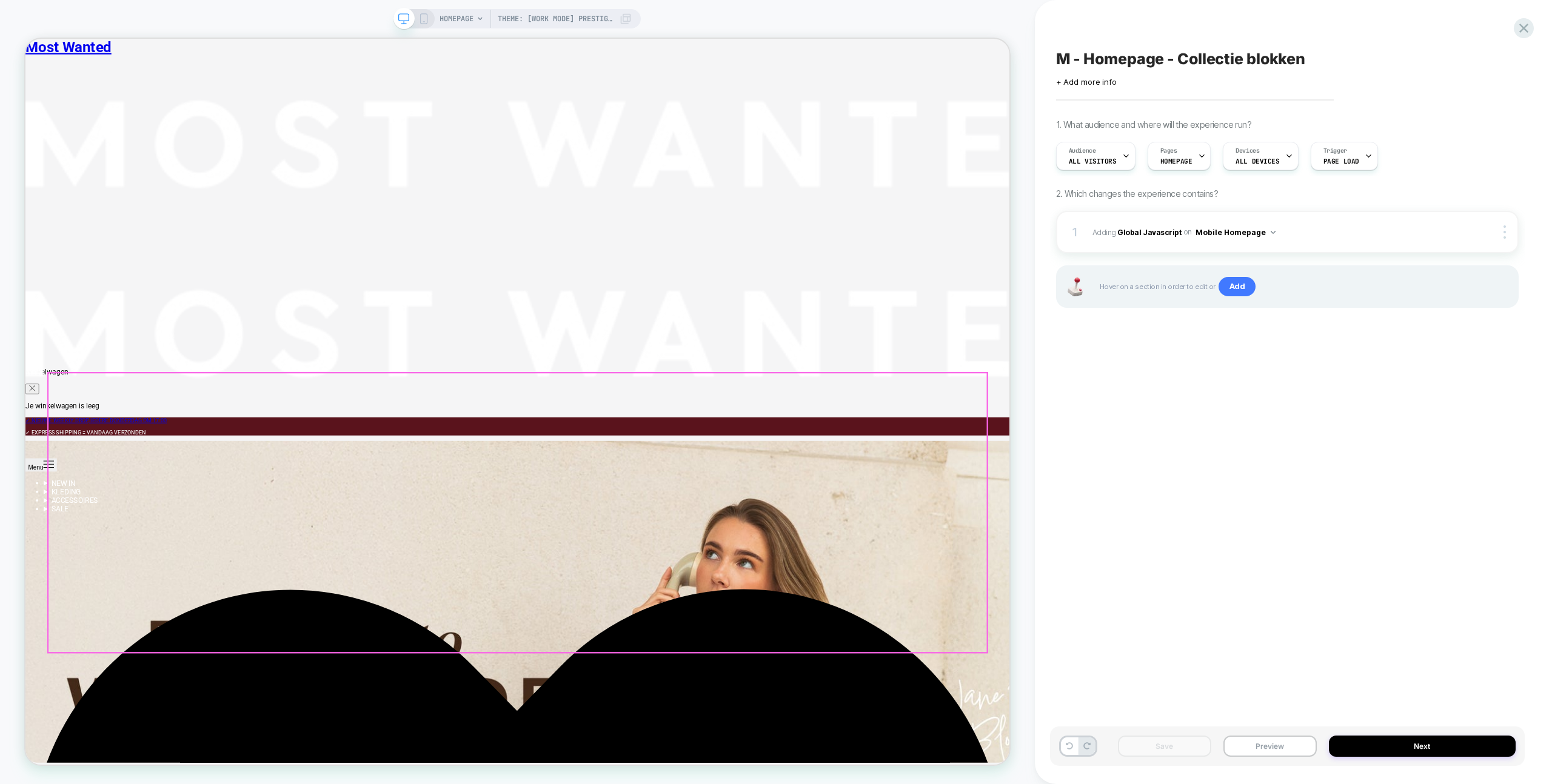
scroll to position [3784, 0]
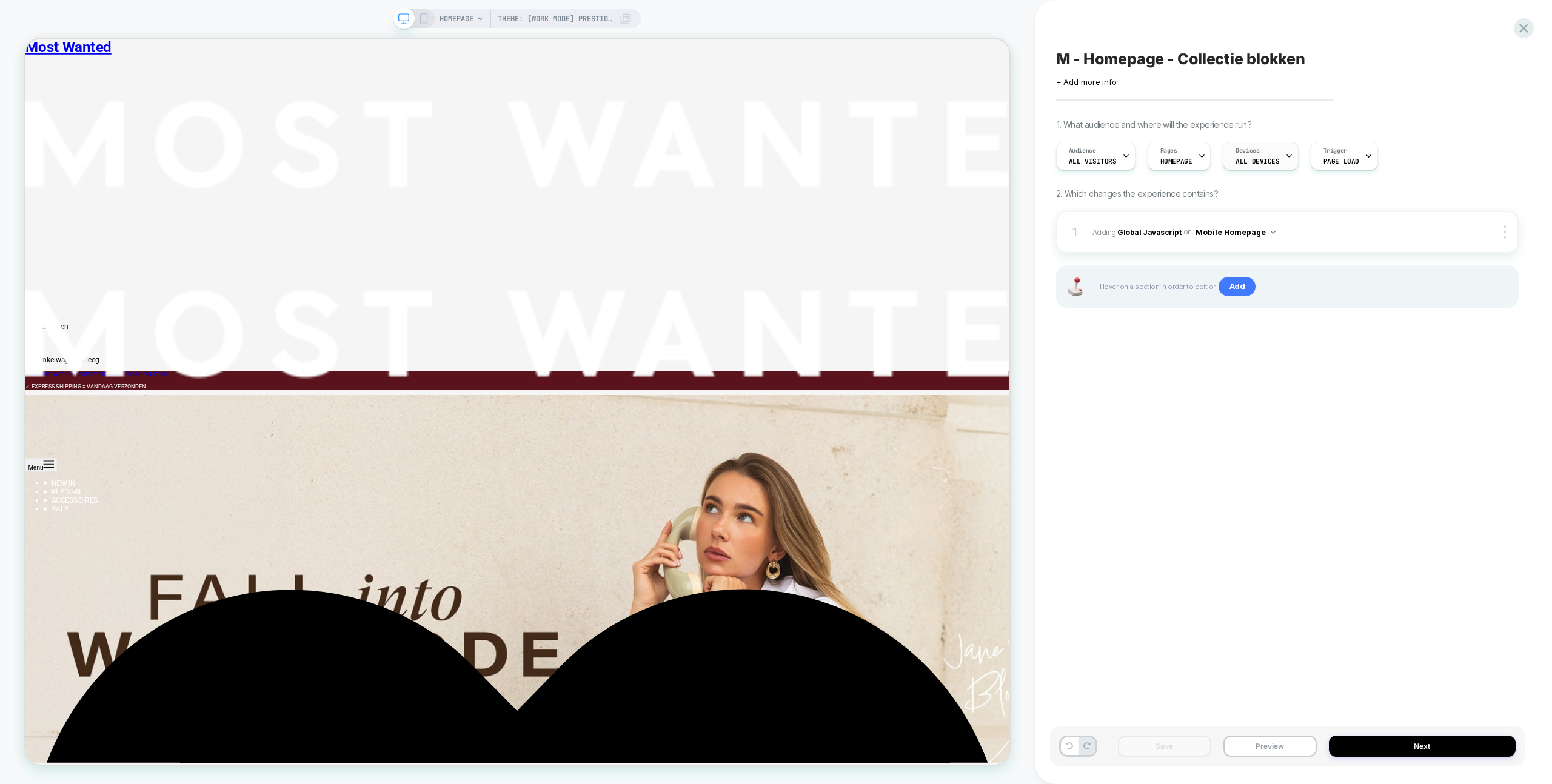
click at [1265, 164] on span "ALL DEVICES" at bounding box center [1257, 161] width 44 height 8
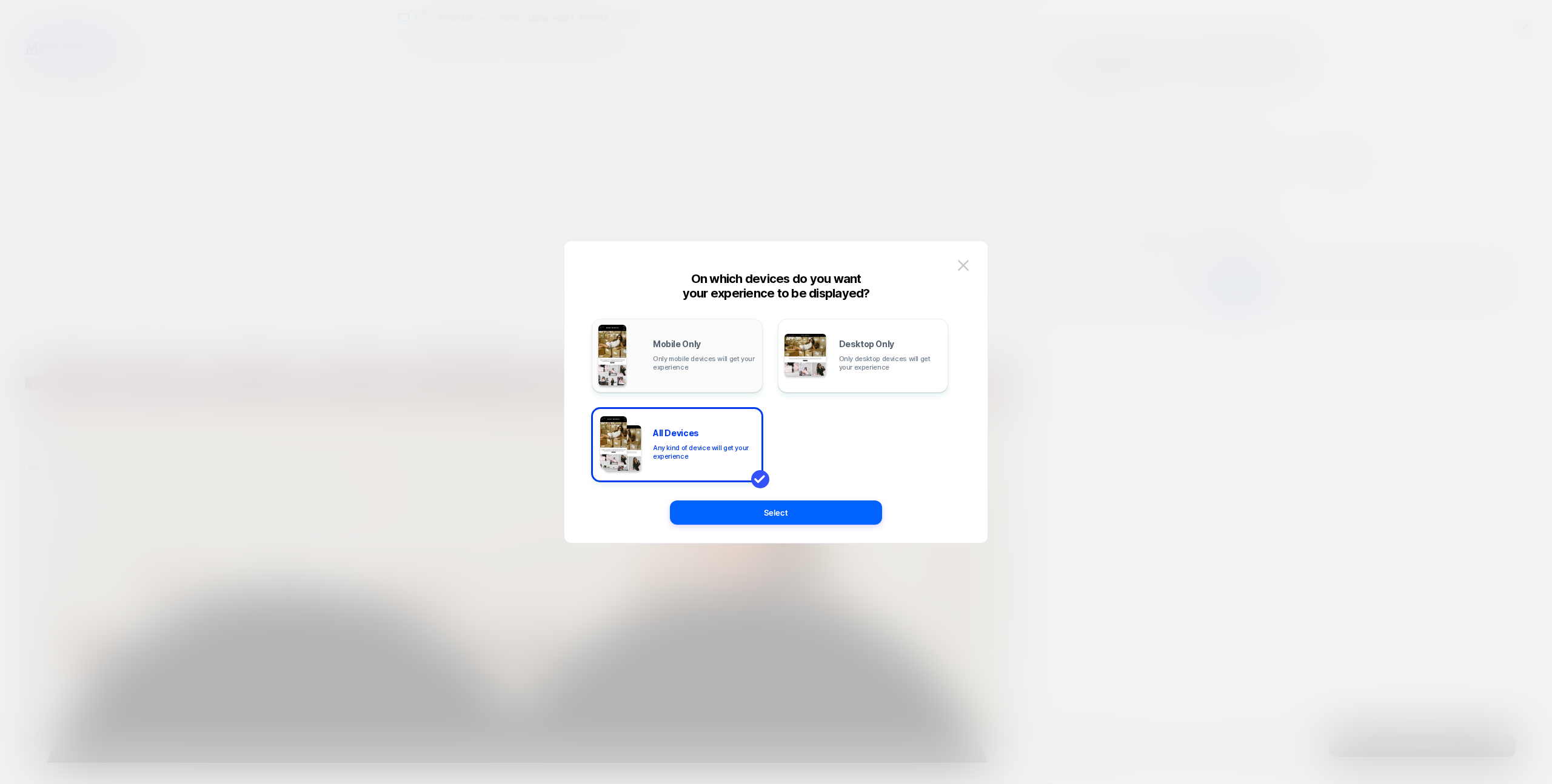
click at [724, 363] on span "Only mobile devices will get your experience" at bounding box center [704, 363] width 103 height 17
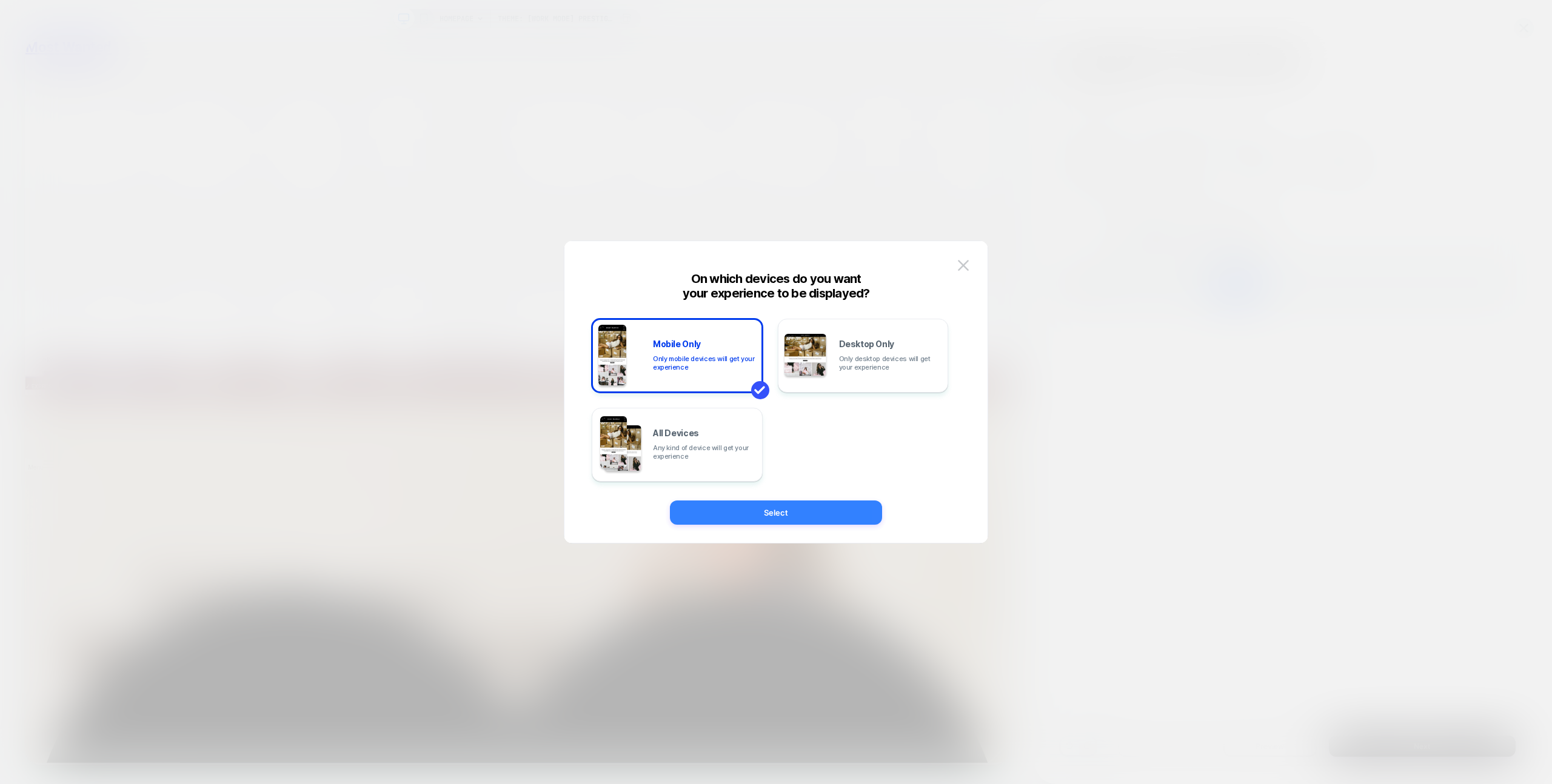
click at [802, 517] on button "Select" at bounding box center [776, 513] width 212 height 24
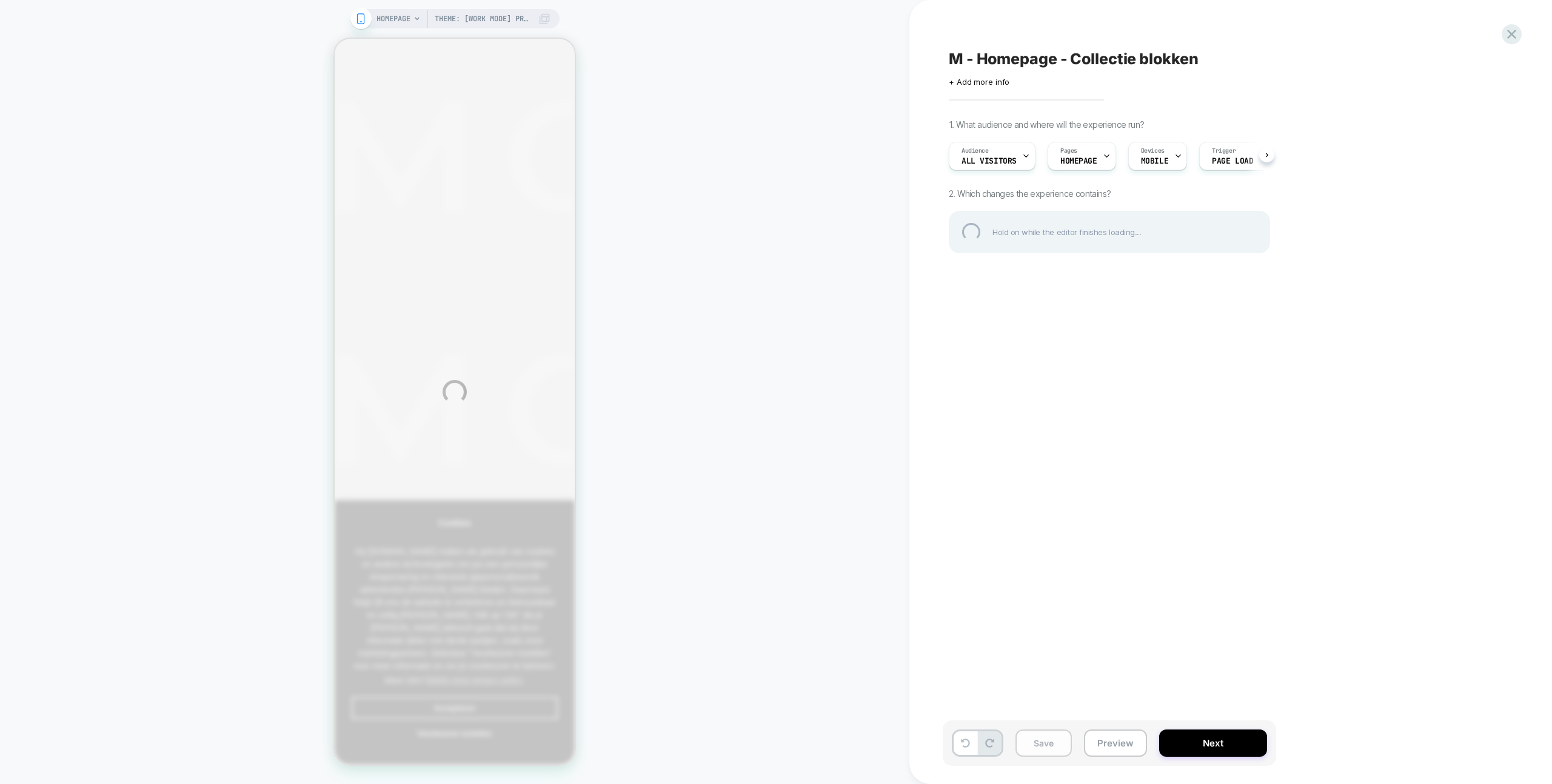
scroll to position [1411, 0]
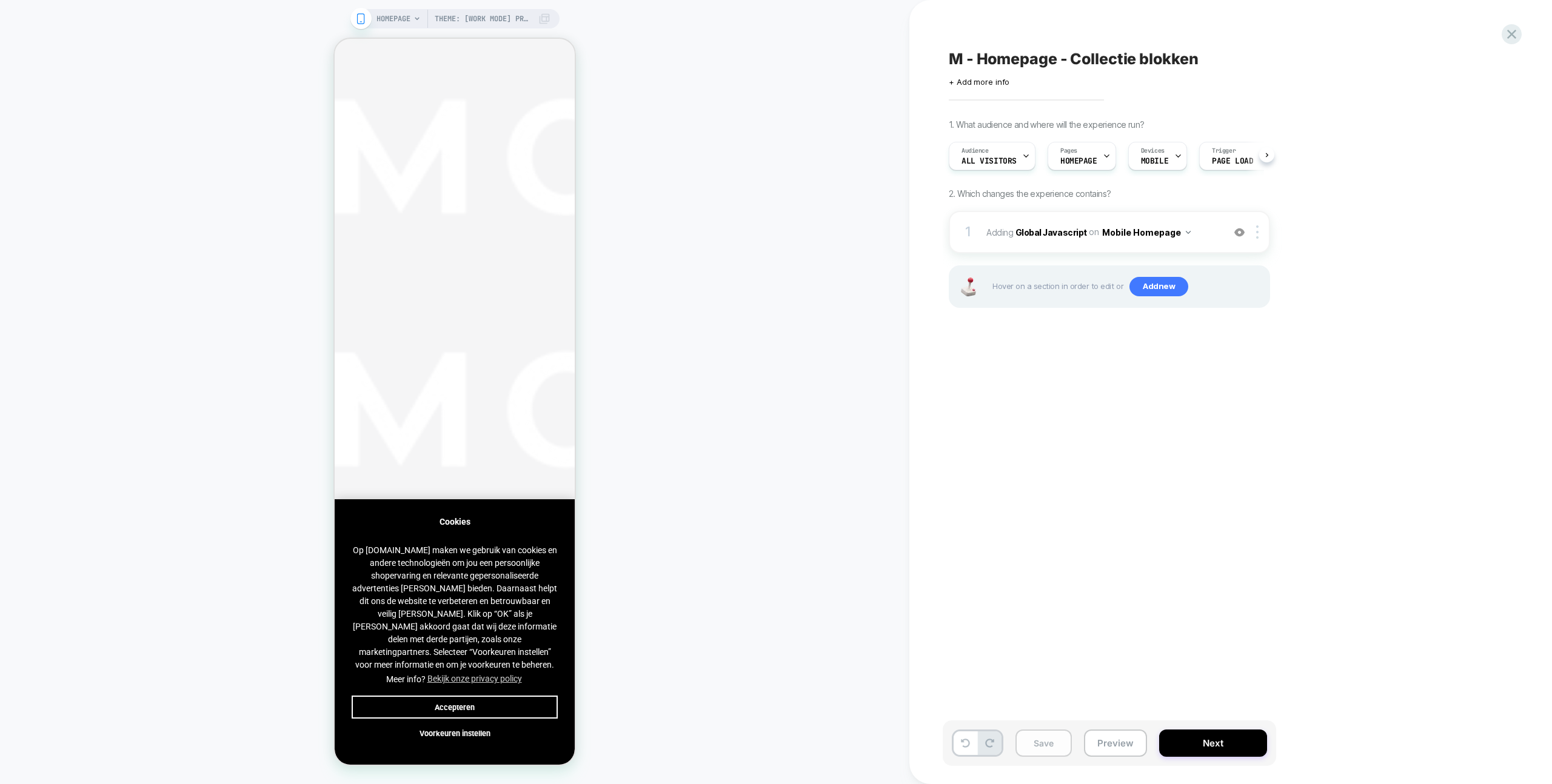
click at [1052, 744] on button "Save" at bounding box center [1043, 743] width 56 height 27
click at [496, 696] on button "Accepteren" at bounding box center [455, 707] width 206 height 23
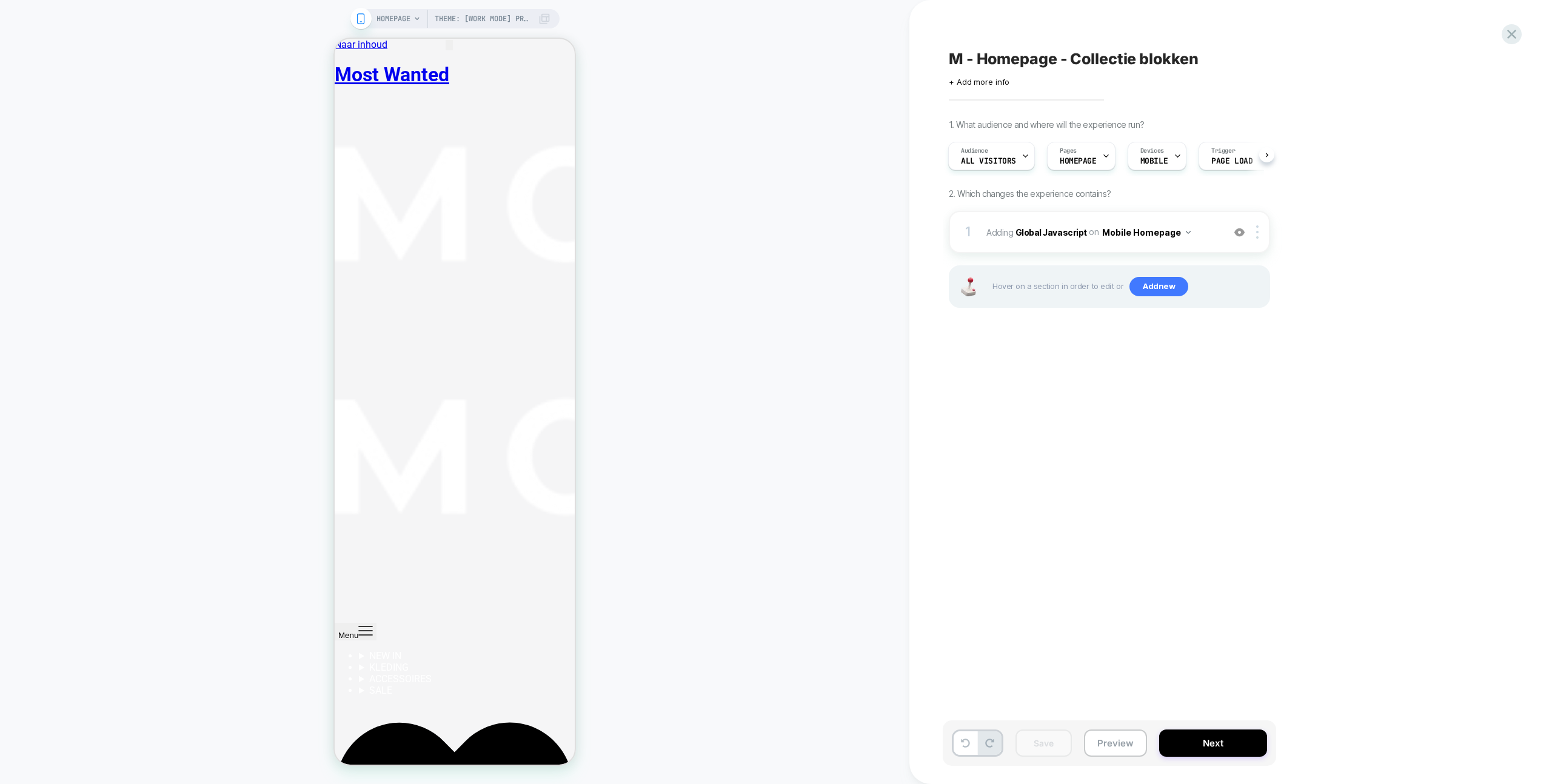
click at [1196, 56] on span "M - Homepage - Collectie blokken" at bounding box center [1073, 59] width 249 height 18
type textarea "**********"
click at [1303, 59] on icon at bounding box center [1309, 59] width 15 height 15
click at [1518, 39] on icon at bounding box center [1512, 35] width 17 height 17
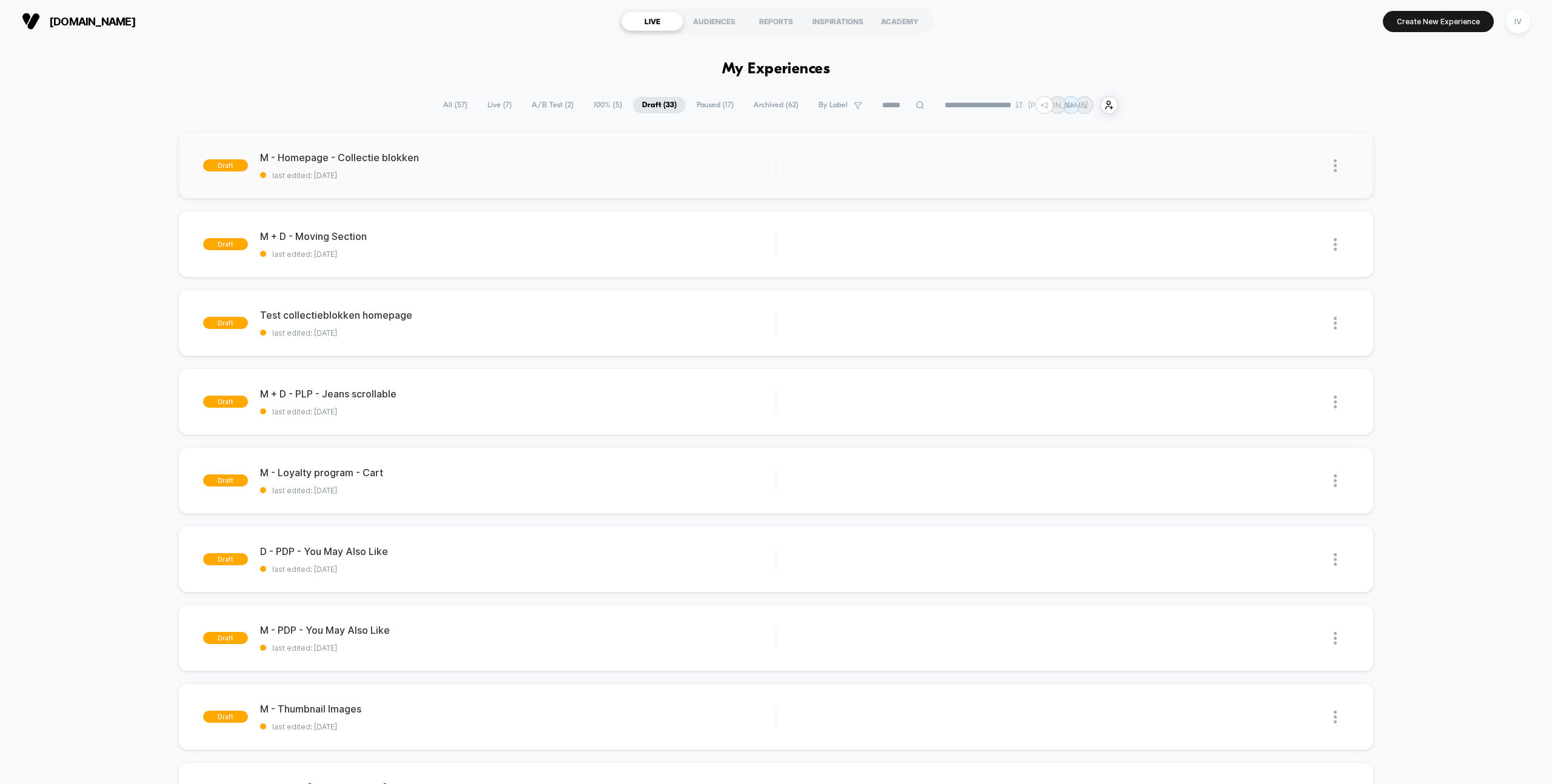
click at [1335, 164] on img at bounding box center [1335, 166] width 3 height 13
click at [1259, 137] on div "Duplicate" at bounding box center [1273, 138] width 109 height 27
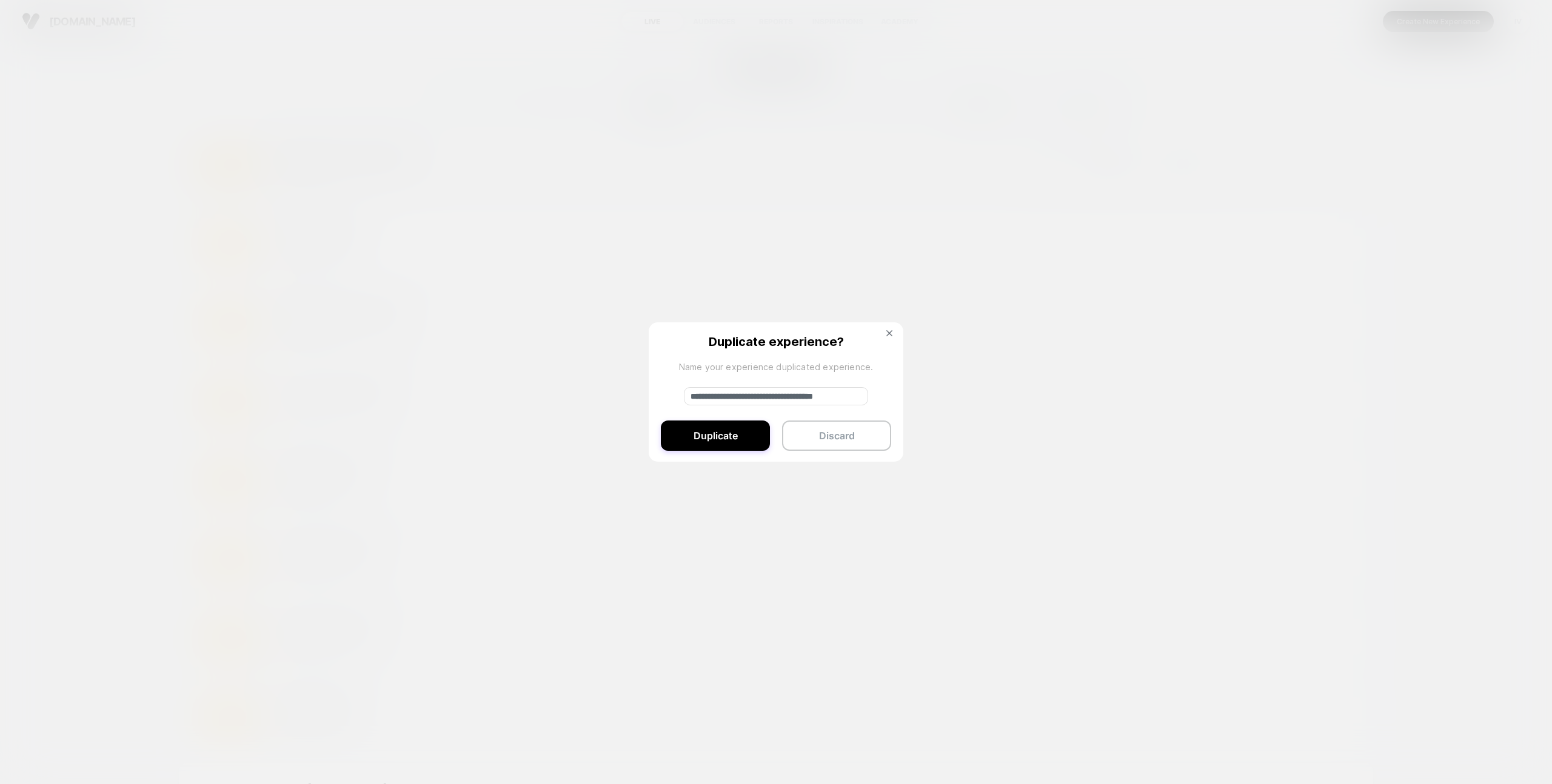
drag, startPoint x: 736, startPoint y: 393, endPoint x: 645, endPoint y: 390, distance: 91.0
click at [1334, 180] on div "**********" at bounding box center [1342, 166] width 15 height 27
type input "**********"
click at [725, 435] on button "Duplicate" at bounding box center [715, 435] width 109 height 30
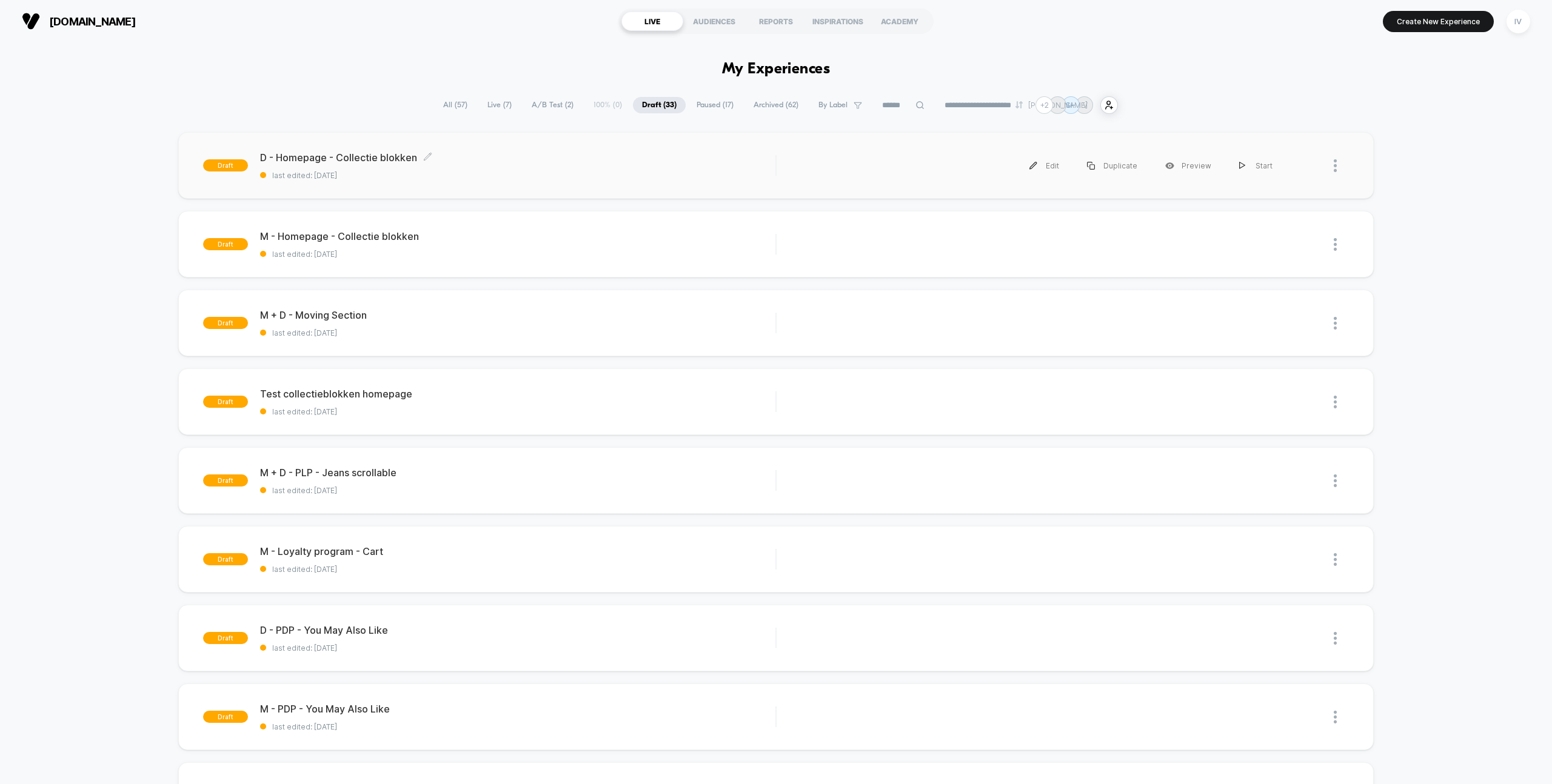
click at [541, 173] on span "last edited: [DATE]" at bounding box center [518, 175] width 516 height 9
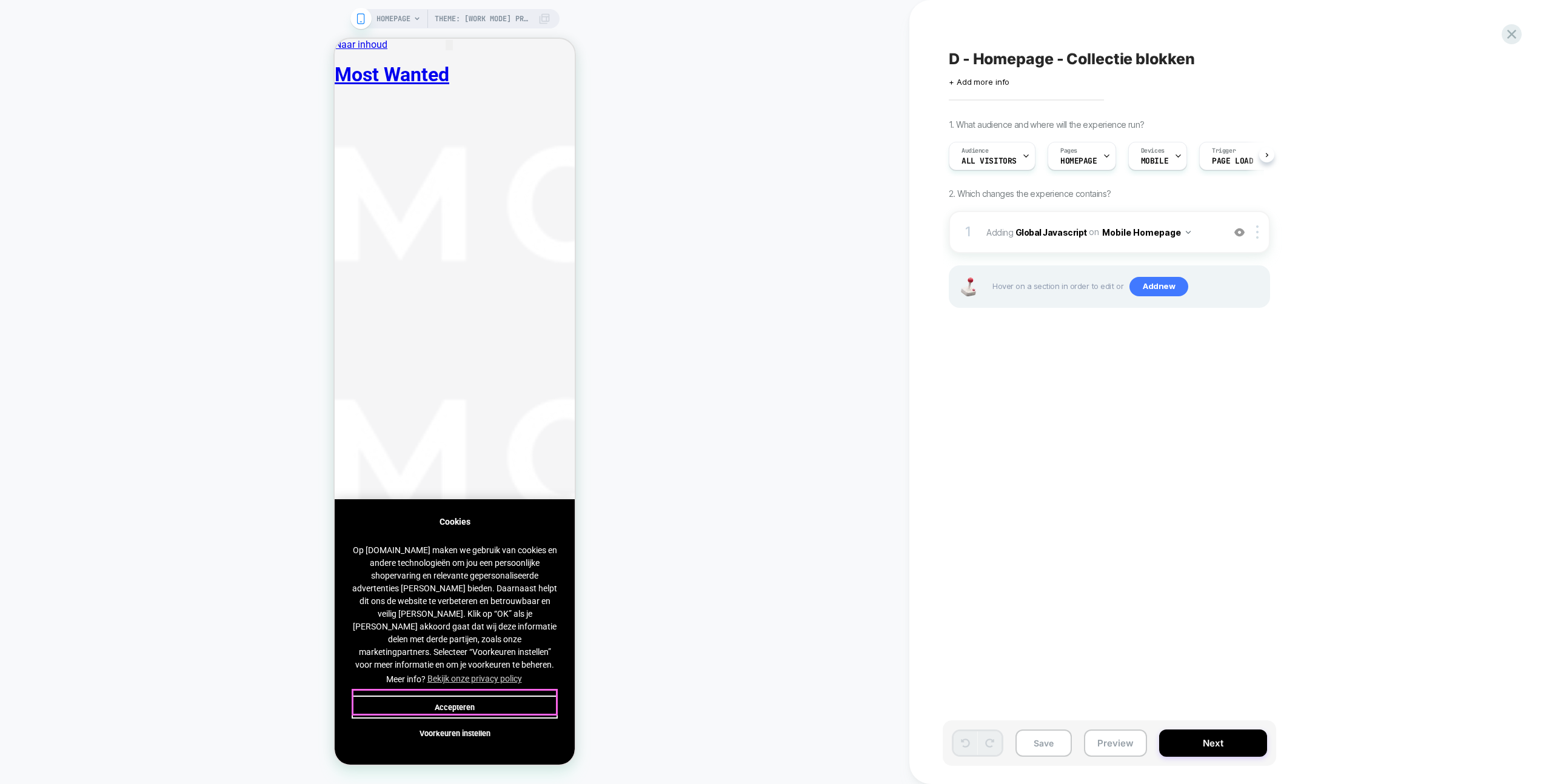
click at [491, 701] on button "Accepteren" at bounding box center [455, 707] width 206 height 23
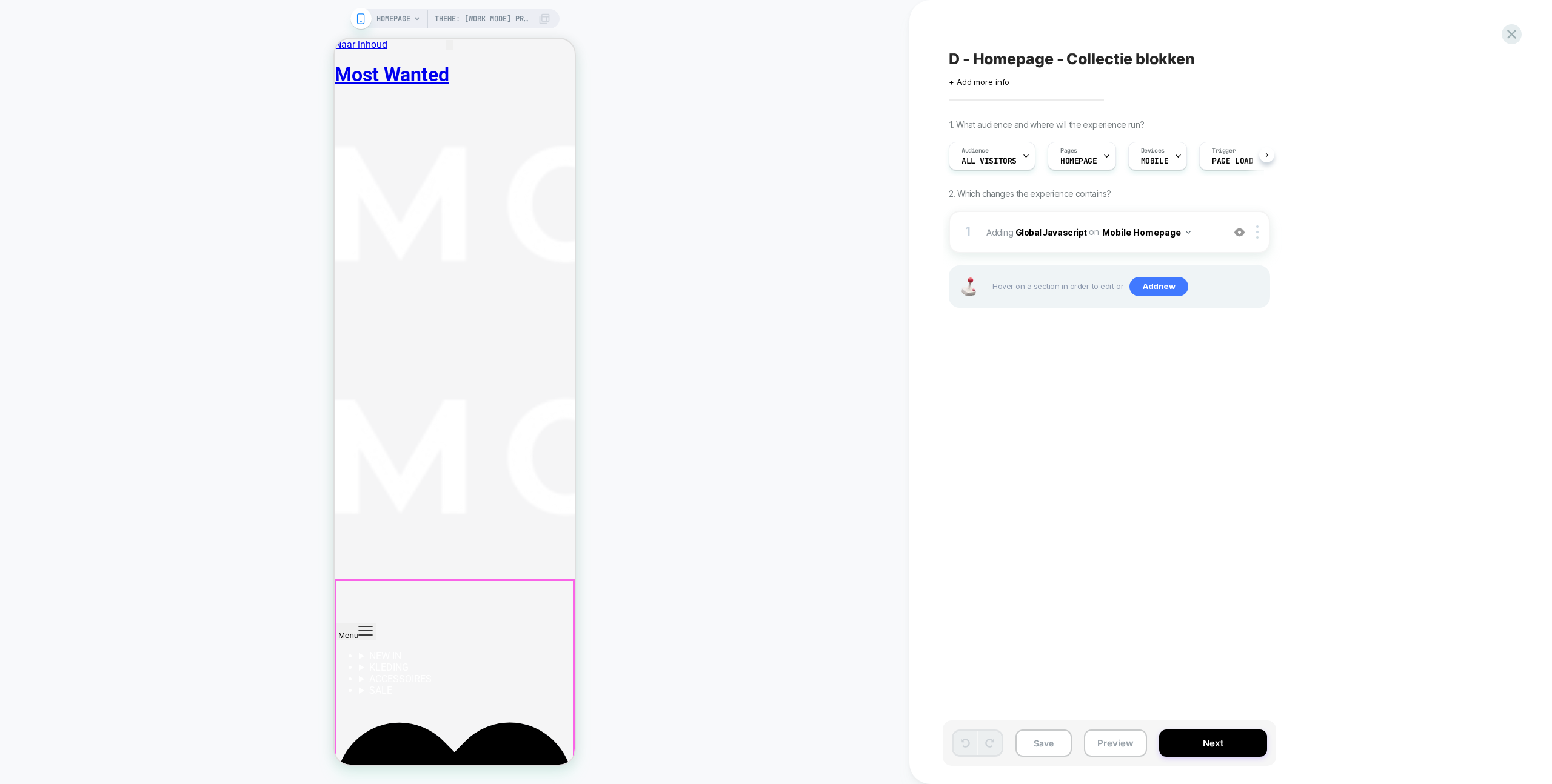
scroll to position [0, 1]
click at [1163, 170] on div "Audience All Visitors Pages HOMEPAGE Devices MOBILE Trigger Page Load" at bounding box center [1104, 155] width 321 height 40
click at [1163, 167] on div "Devices MOBILE" at bounding box center [1154, 156] width 52 height 27
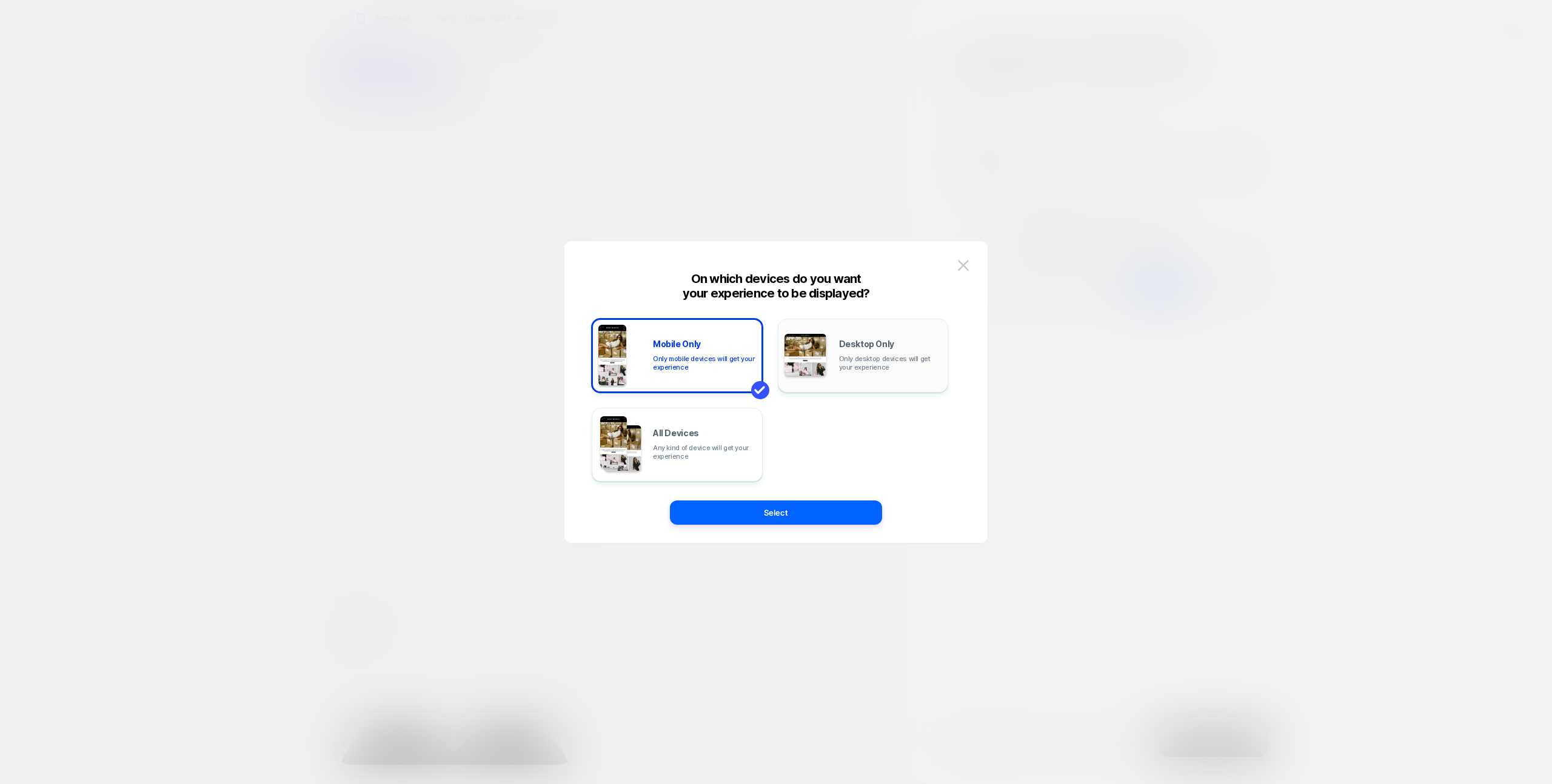
click at [849, 357] on span "Only desktop devices will get your experience" at bounding box center [891, 363] width 103 height 17
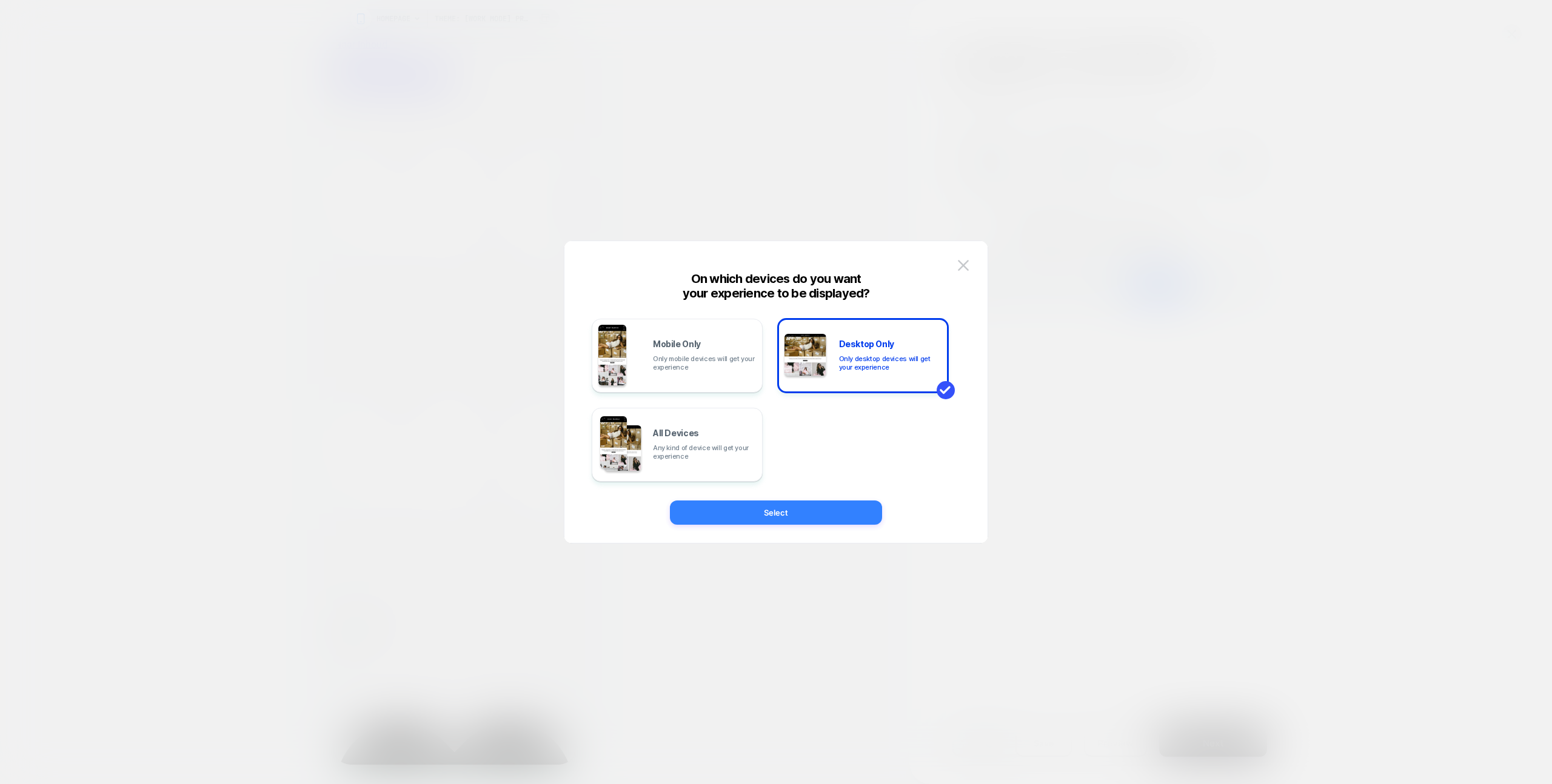
click at [841, 518] on button "Select" at bounding box center [776, 513] width 212 height 24
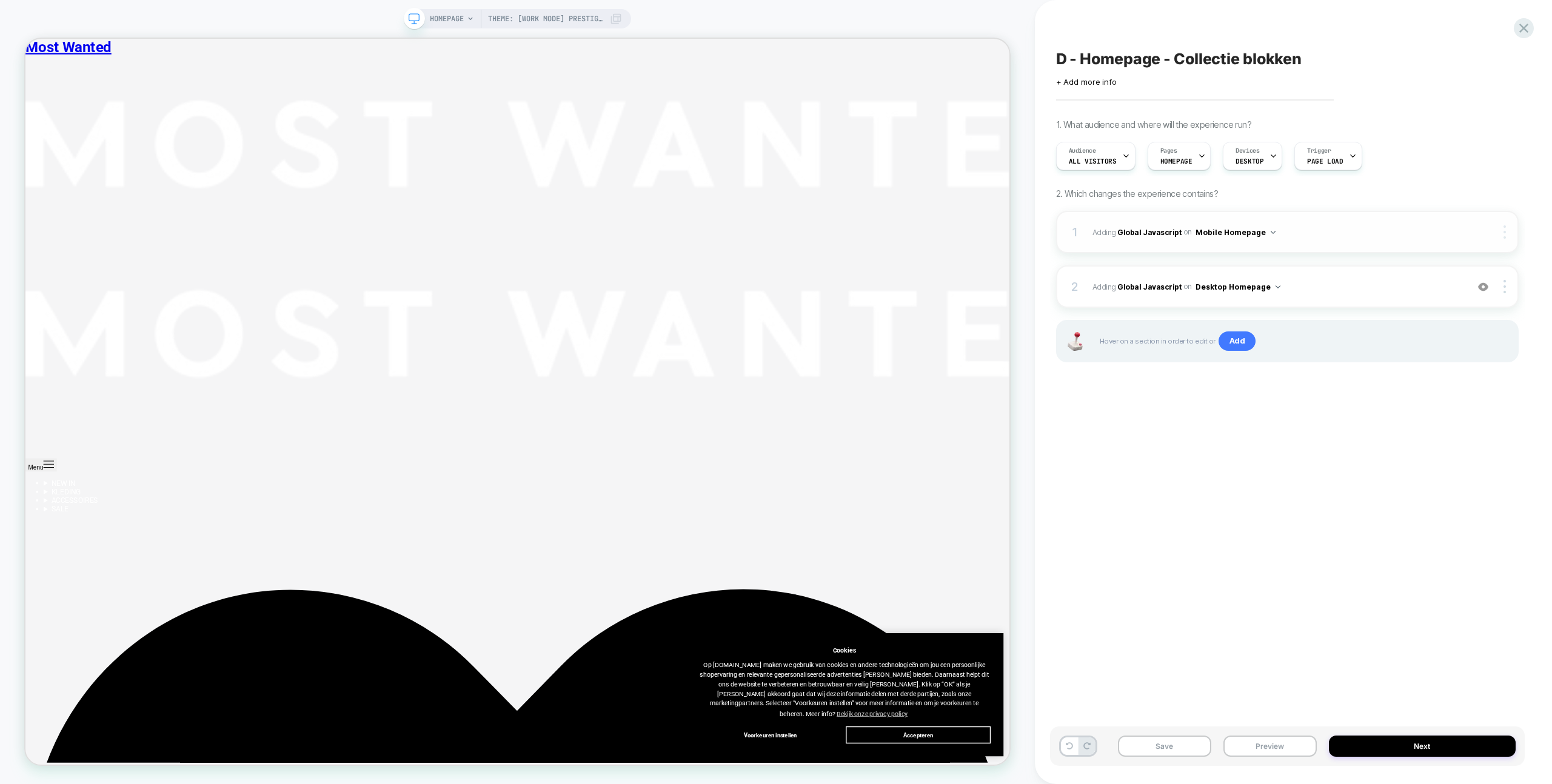
click at [1505, 231] on img at bounding box center [1505, 232] width 3 height 13
click at [1411, 261] on div "1 Adding Global Javascript on Mobile Homepage Copy to Desktop Target All Device…" at bounding box center [1287, 302] width 463 height 182
click at [1501, 233] on div at bounding box center [1506, 232] width 23 height 13
click at [1439, 270] on div "Delete" at bounding box center [1432, 265] width 108 height 33
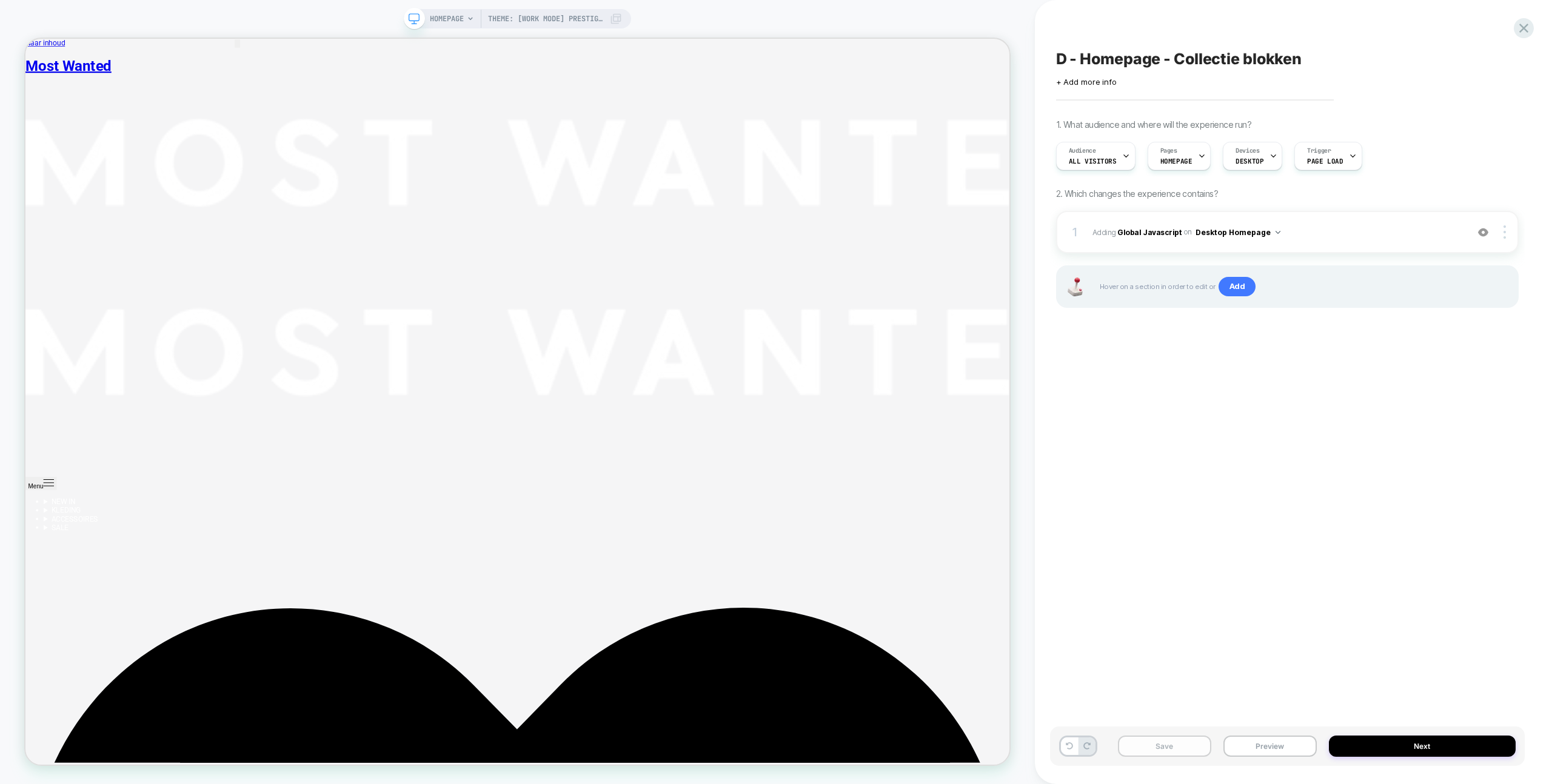
click at [1187, 748] on button "Save" at bounding box center [1165, 746] width 93 height 21
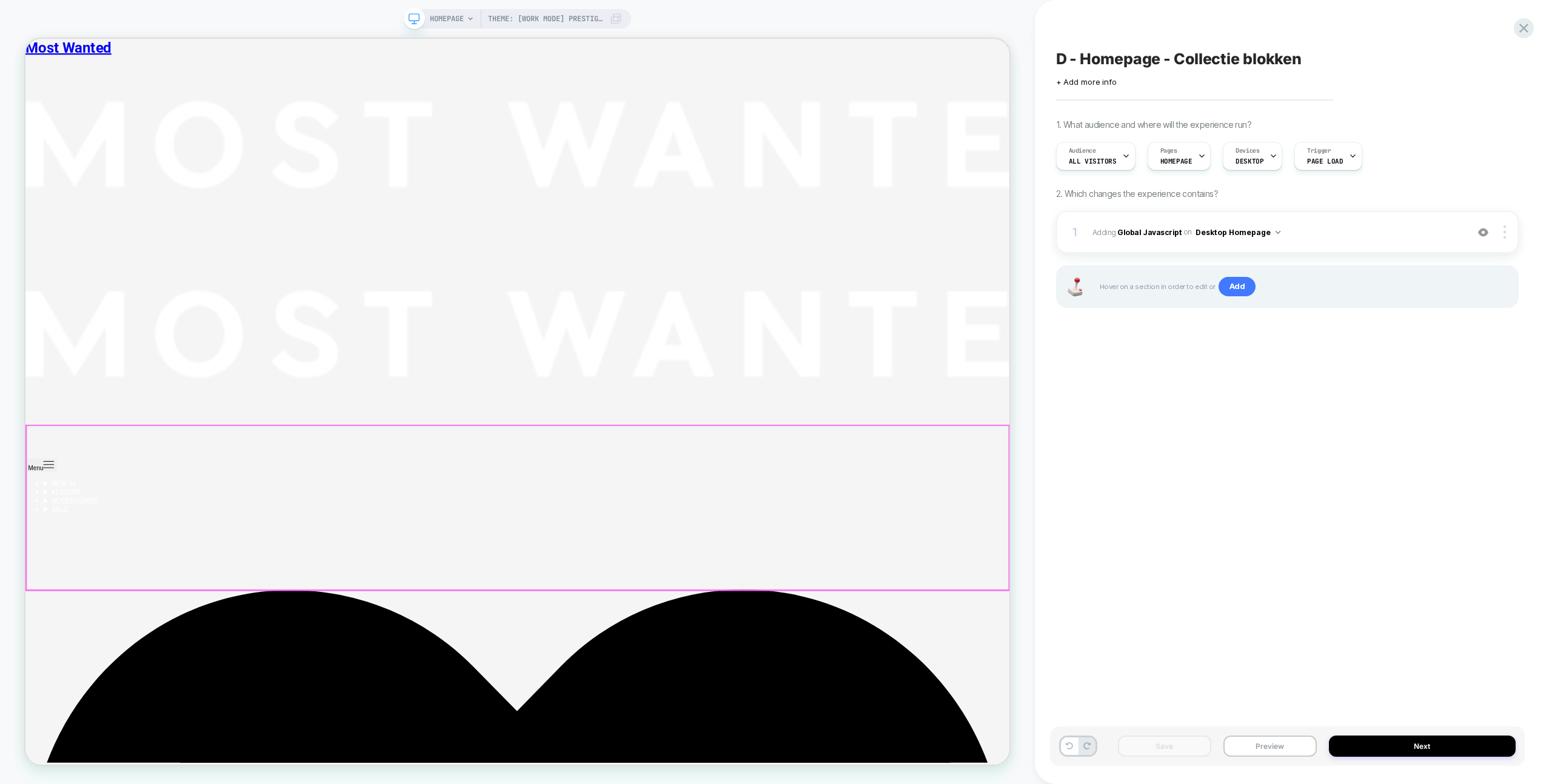
scroll to position [589, 0]
click at [1283, 737] on button "Preview" at bounding box center [1270, 746] width 93 height 21
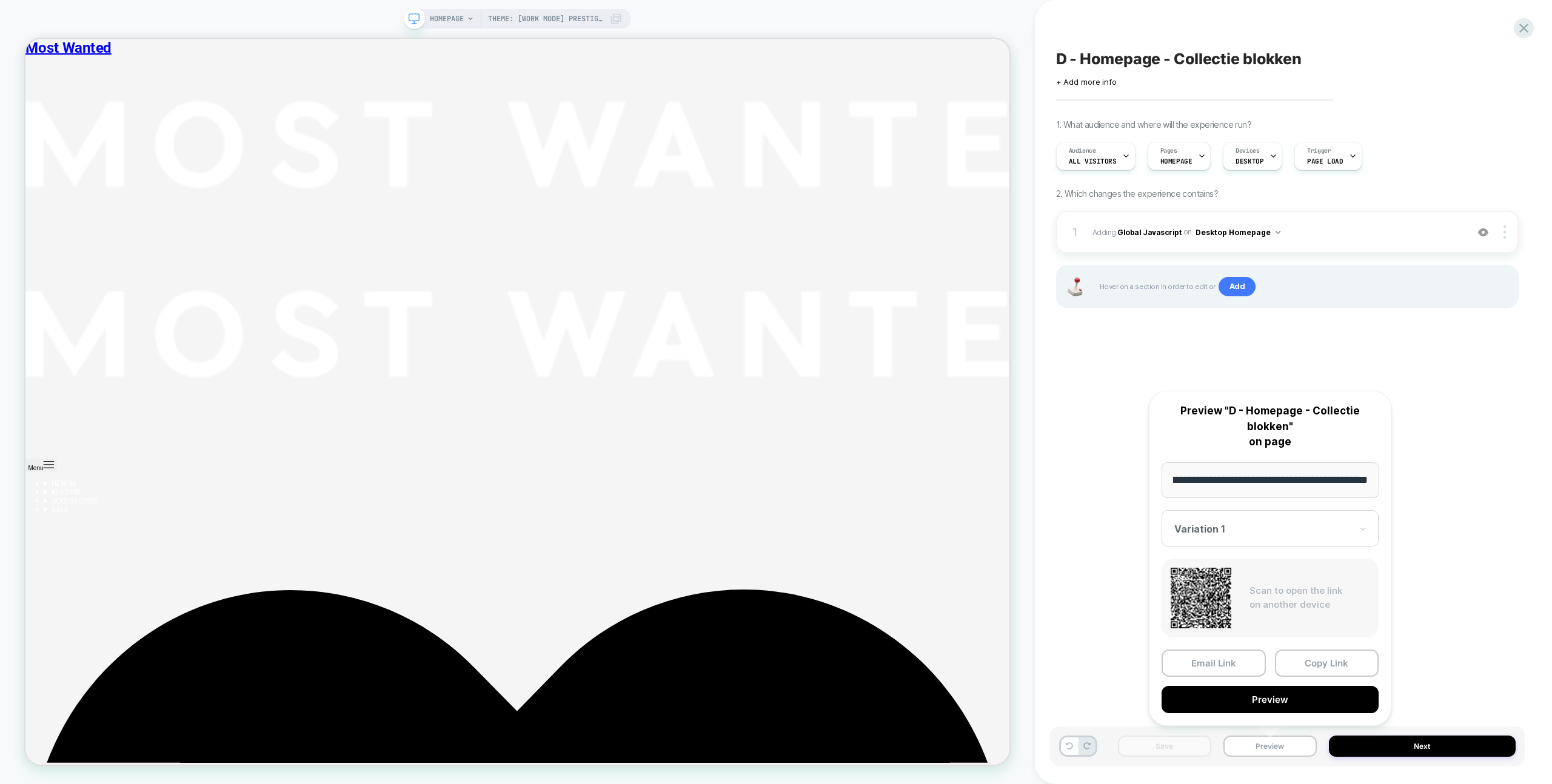
scroll to position [0, 0]
click at [1287, 682] on div "Email Link Copy Link Preview" at bounding box center [1270, 682] width 217 height 64
click at [1289, 693] on button "Preview" at bounding box center [1270, 700] width 217 height 27
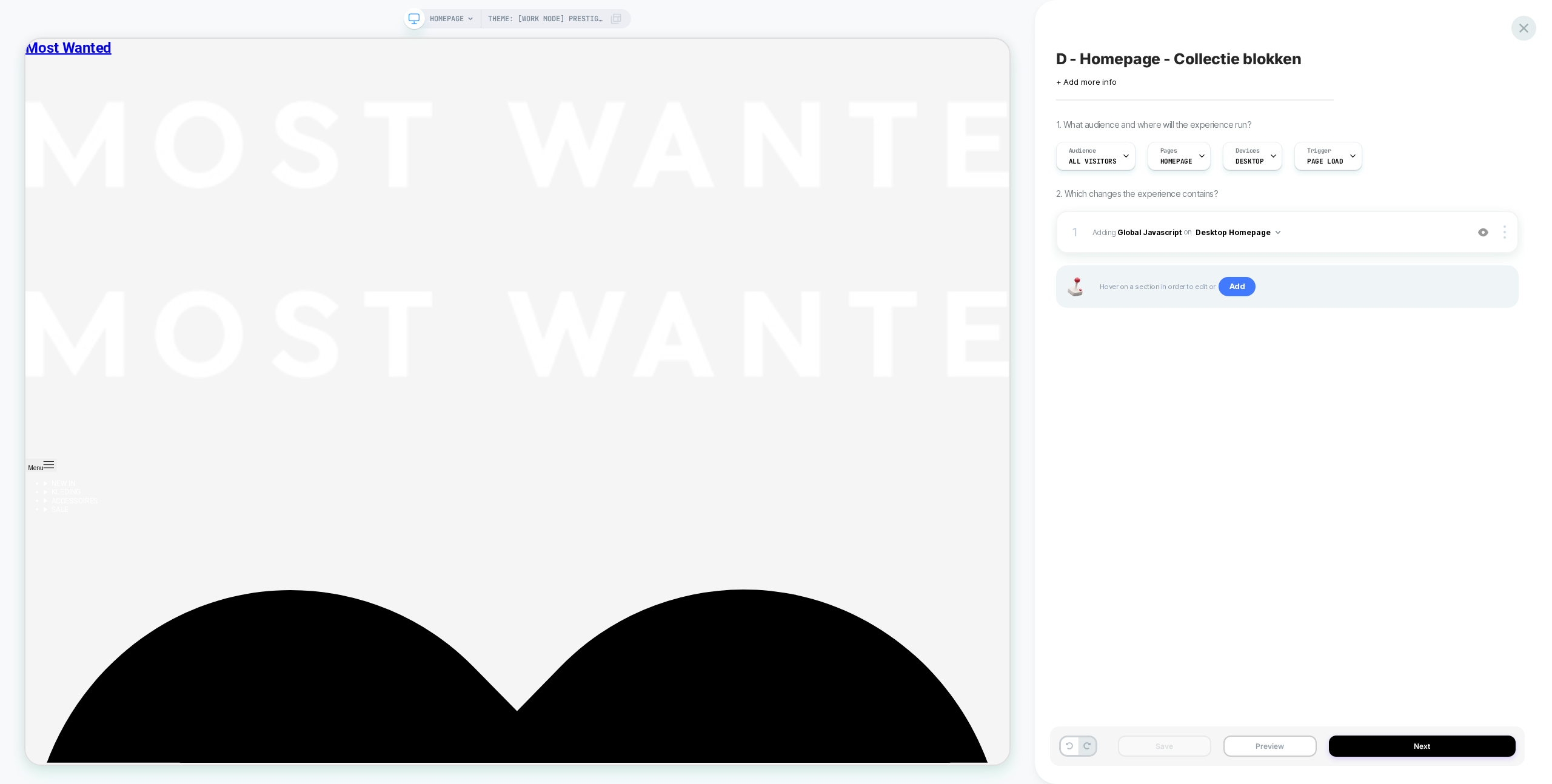
click at [1519, 30] on icon at bounding box center [1524, 28] width 17 height 17
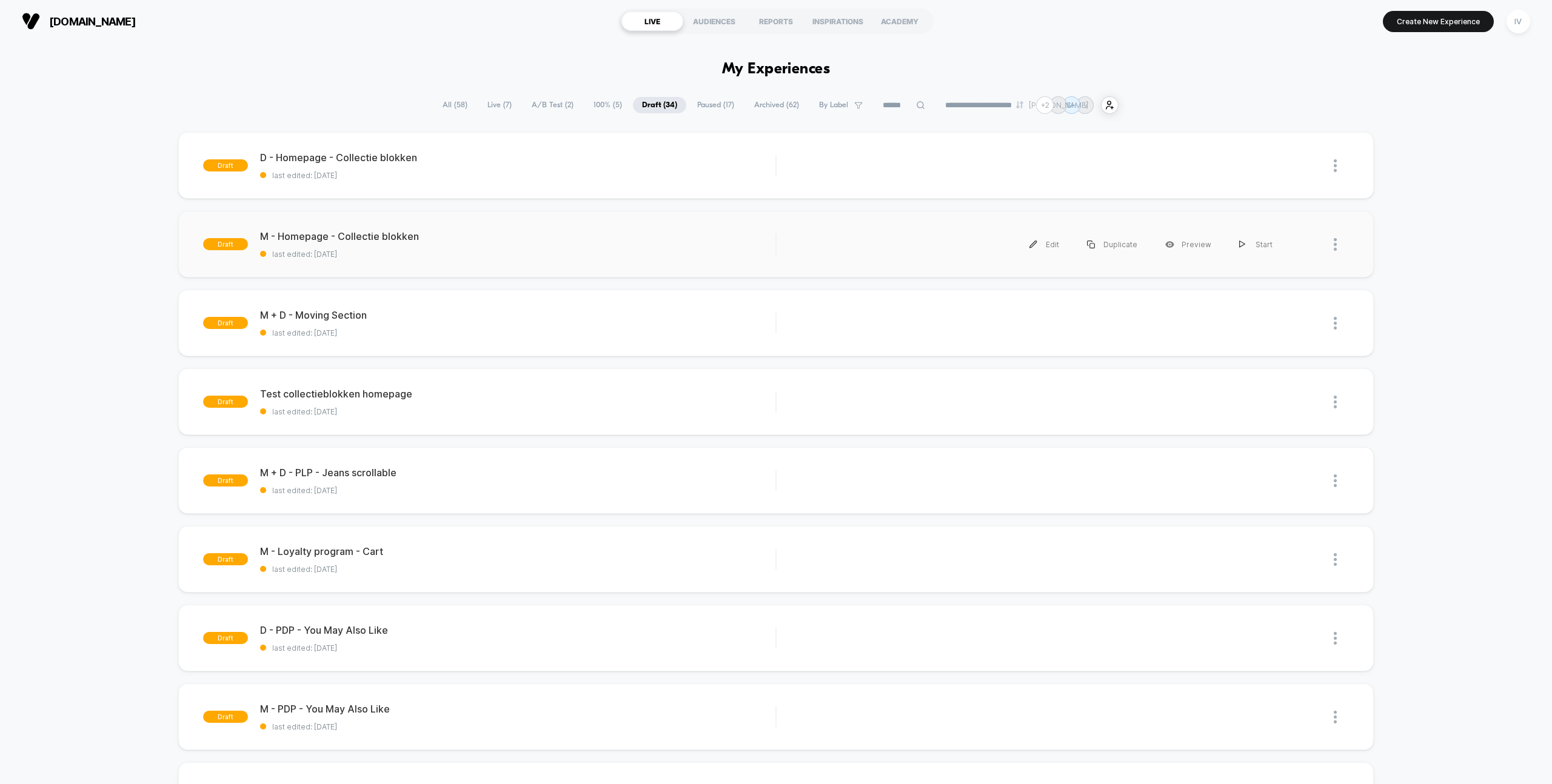
click at [658, 271] on div "draft M - Homepage - Collectie blokken last edited: 22-9-2025 Edit Duplicate Pr…" at bounding box center [776, 244] width 1195 height 67
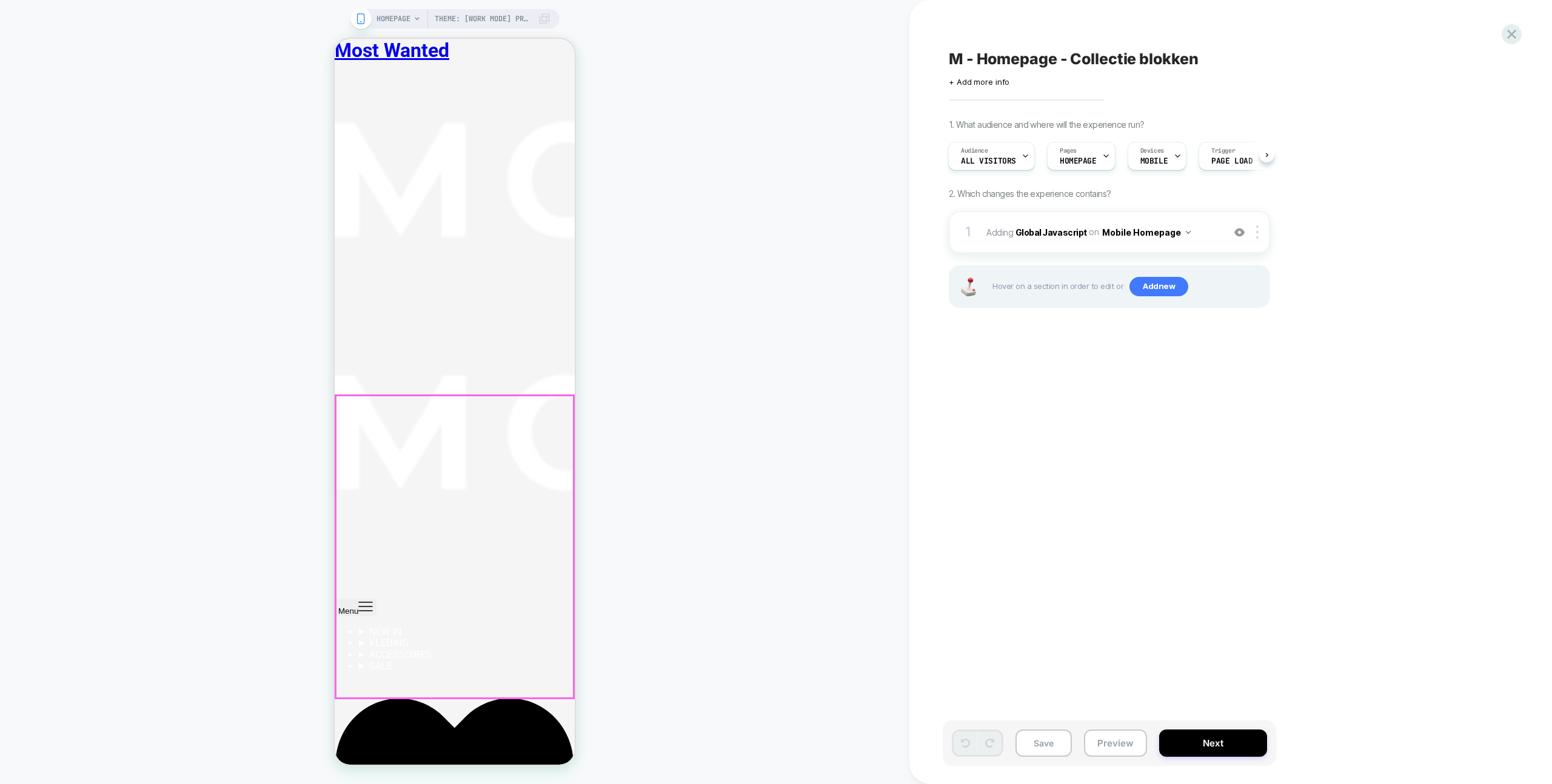
scroll to position [116, 0]
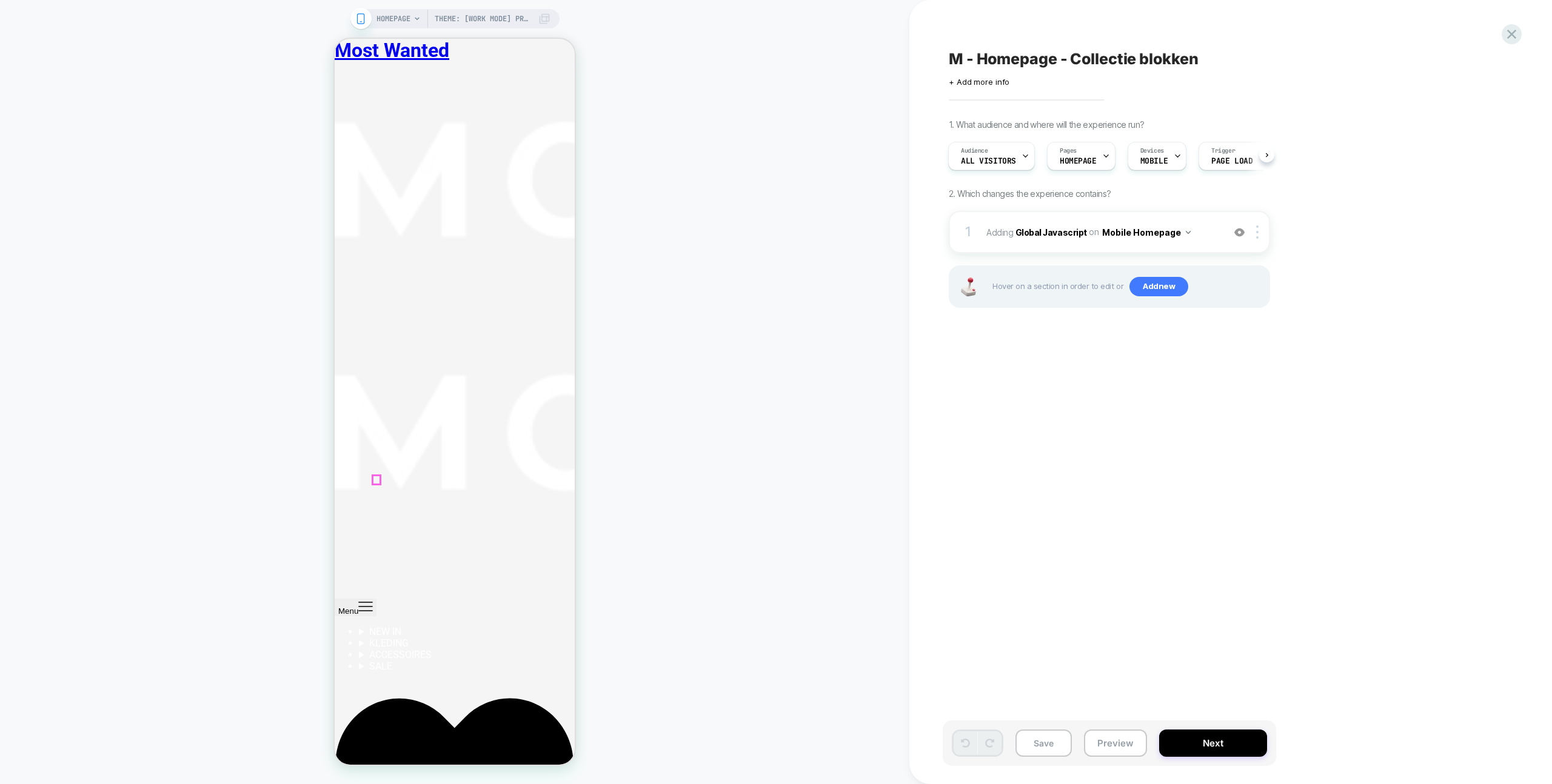
click at [1043, 736] on button "Save" at bounding box center [1043, 743] width 56 height 27
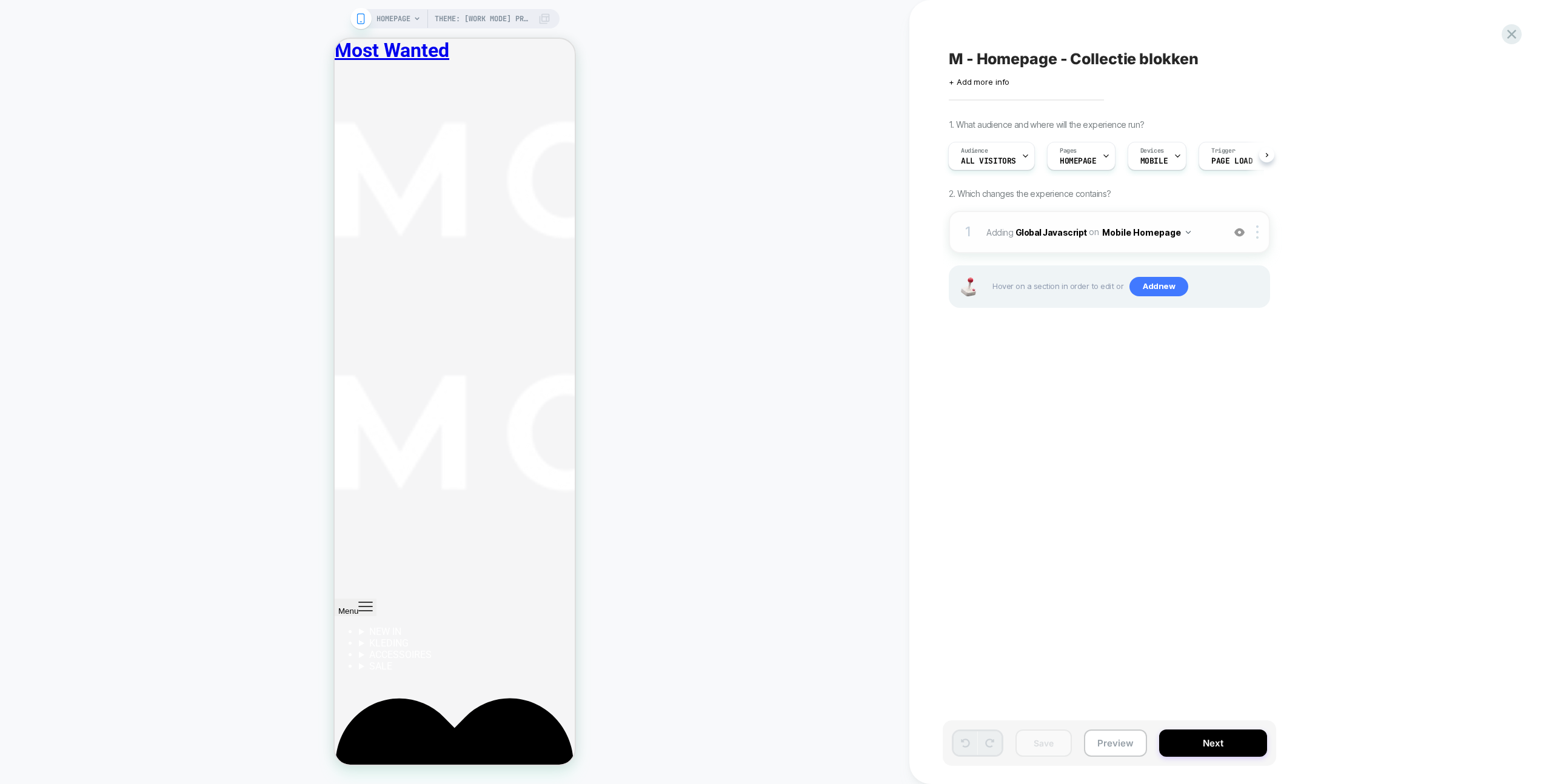
click at [1244, 231] on div at bounding box center [1239, 232] width 20 height 13
click at [1240, 230] on img at bounding box center [1240, 232] width 10 height 10
click at [1100, 744] on button "Preview" at bounding box center [1115, 743] width 63 height 27
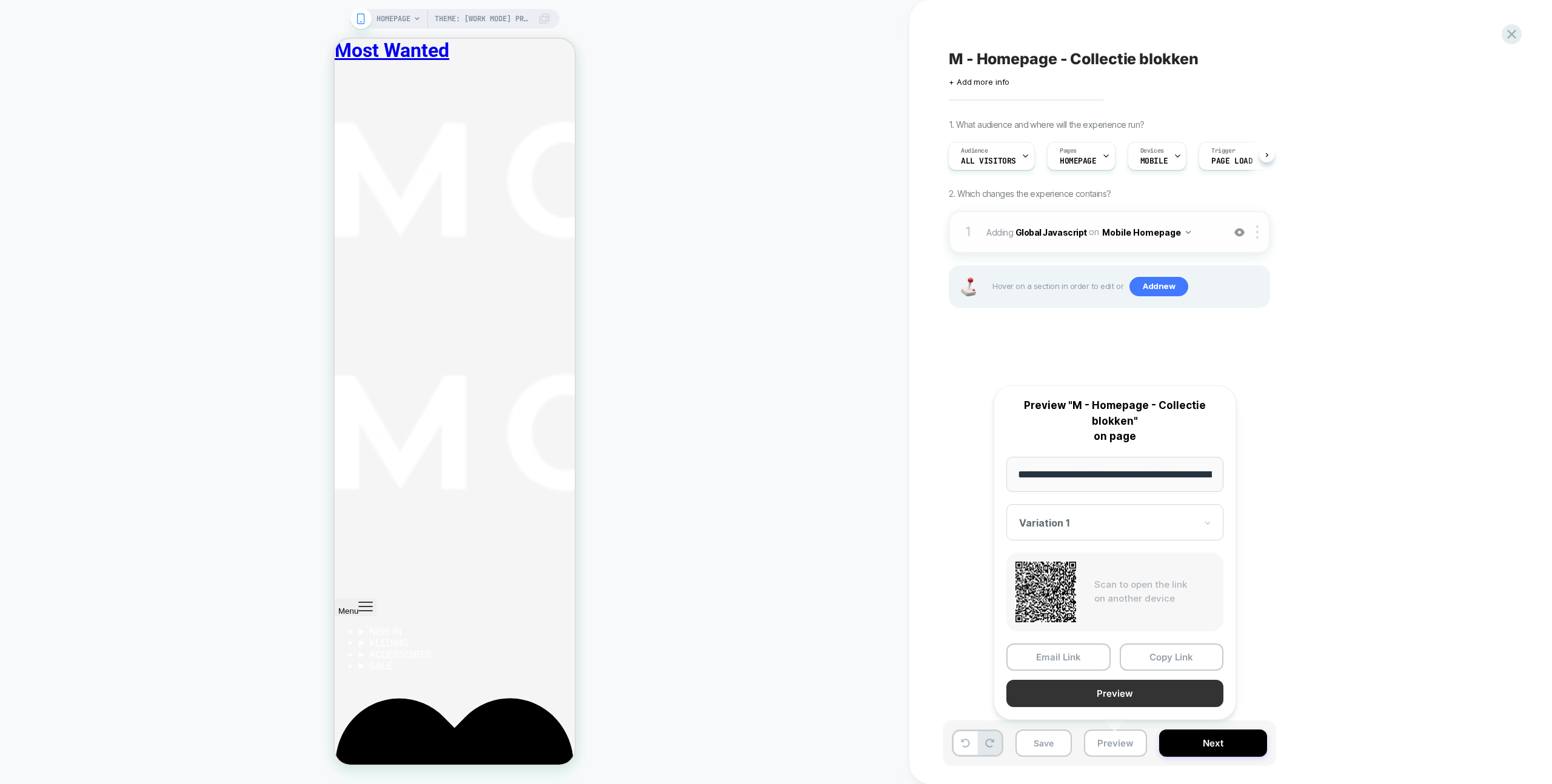
scroll to position [0, 0]
click at [1112, 685] on button "Preview" at bounding box center [1114, 694] width 217 height 27
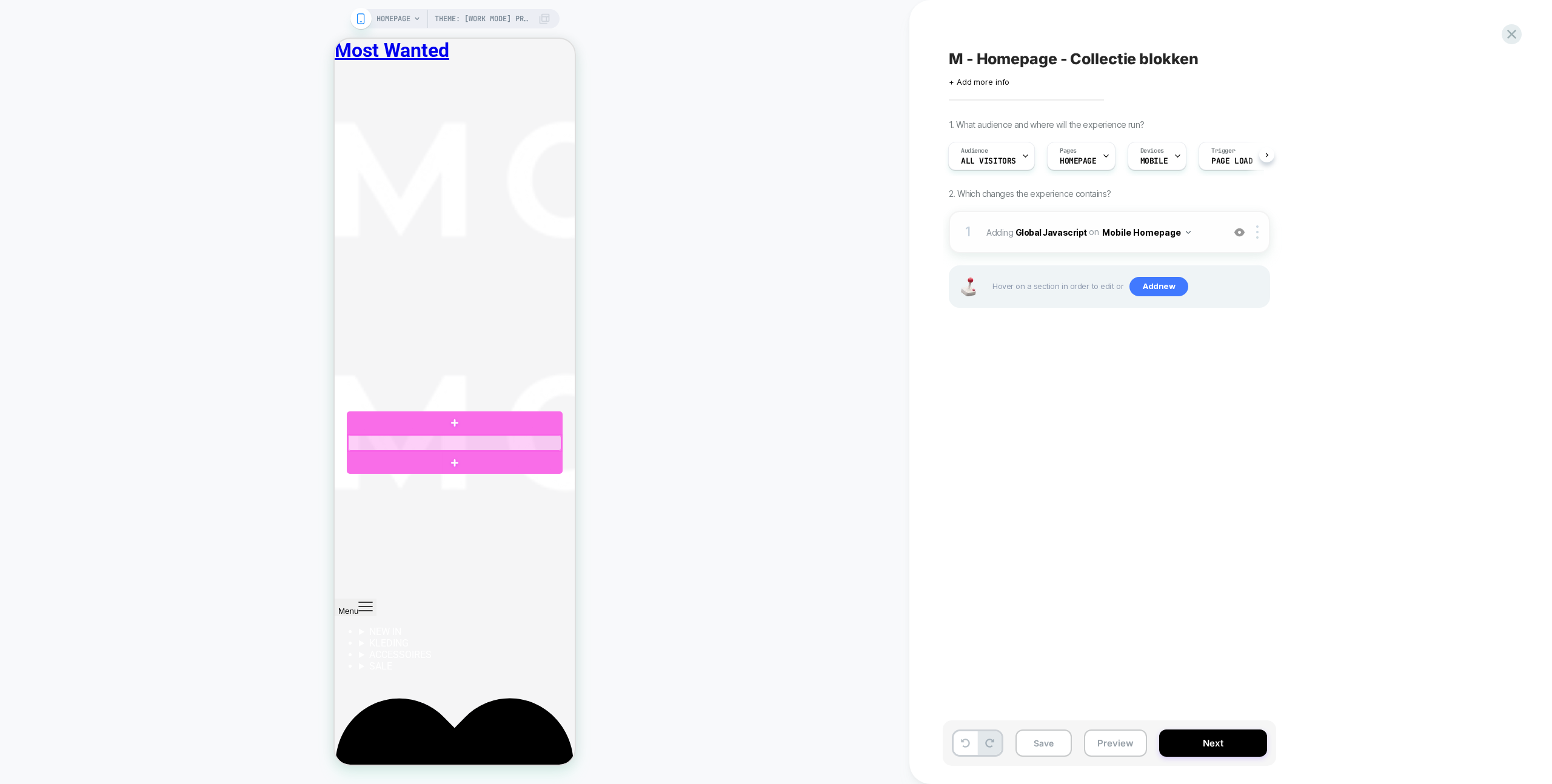
click at [537, 445] on div at bounding box center [455, 443] width 214 height 16
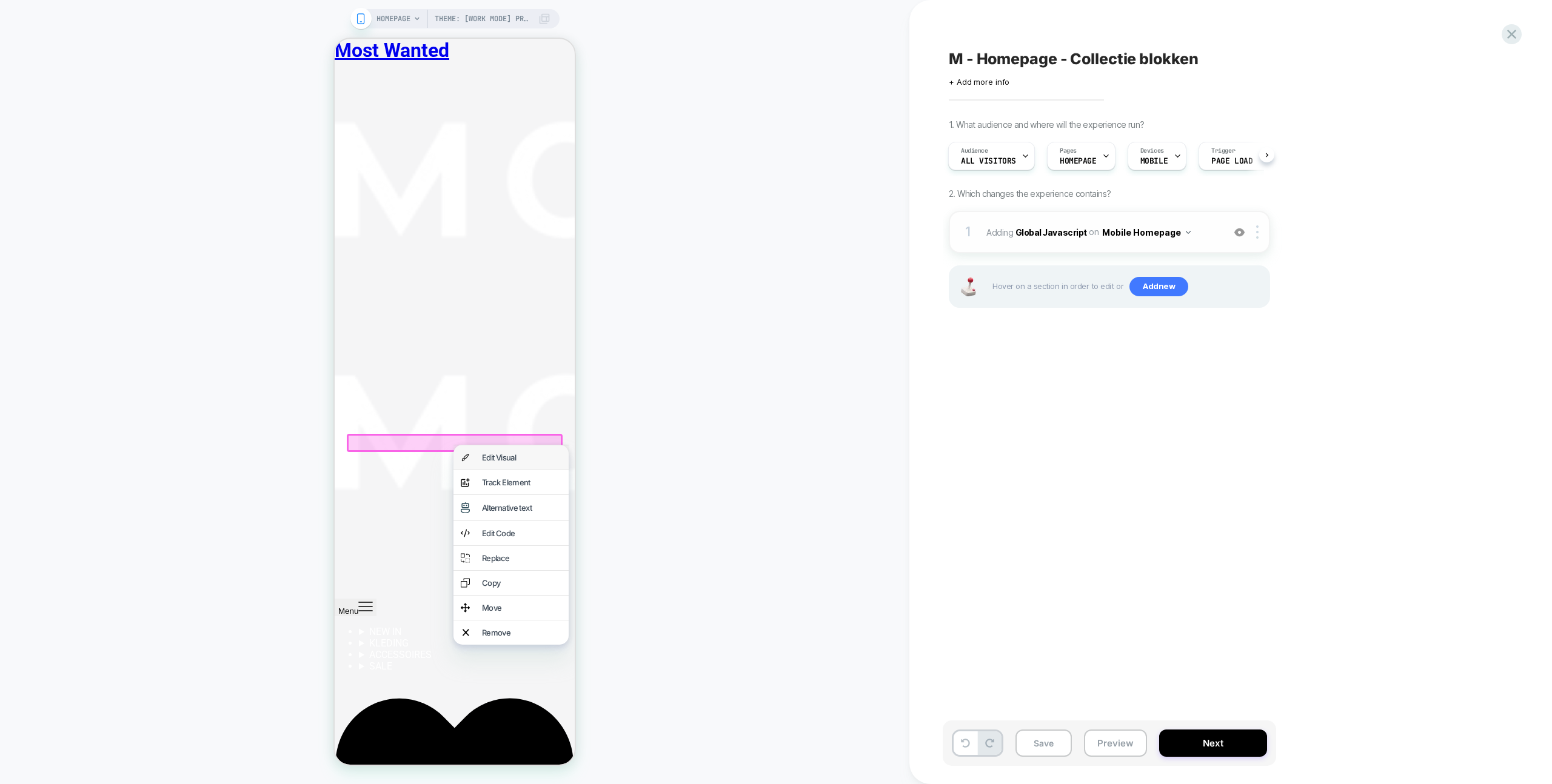
click at [525, 459] on div "Edit Visual" at bounding box center [521, 457] width 79 height 10
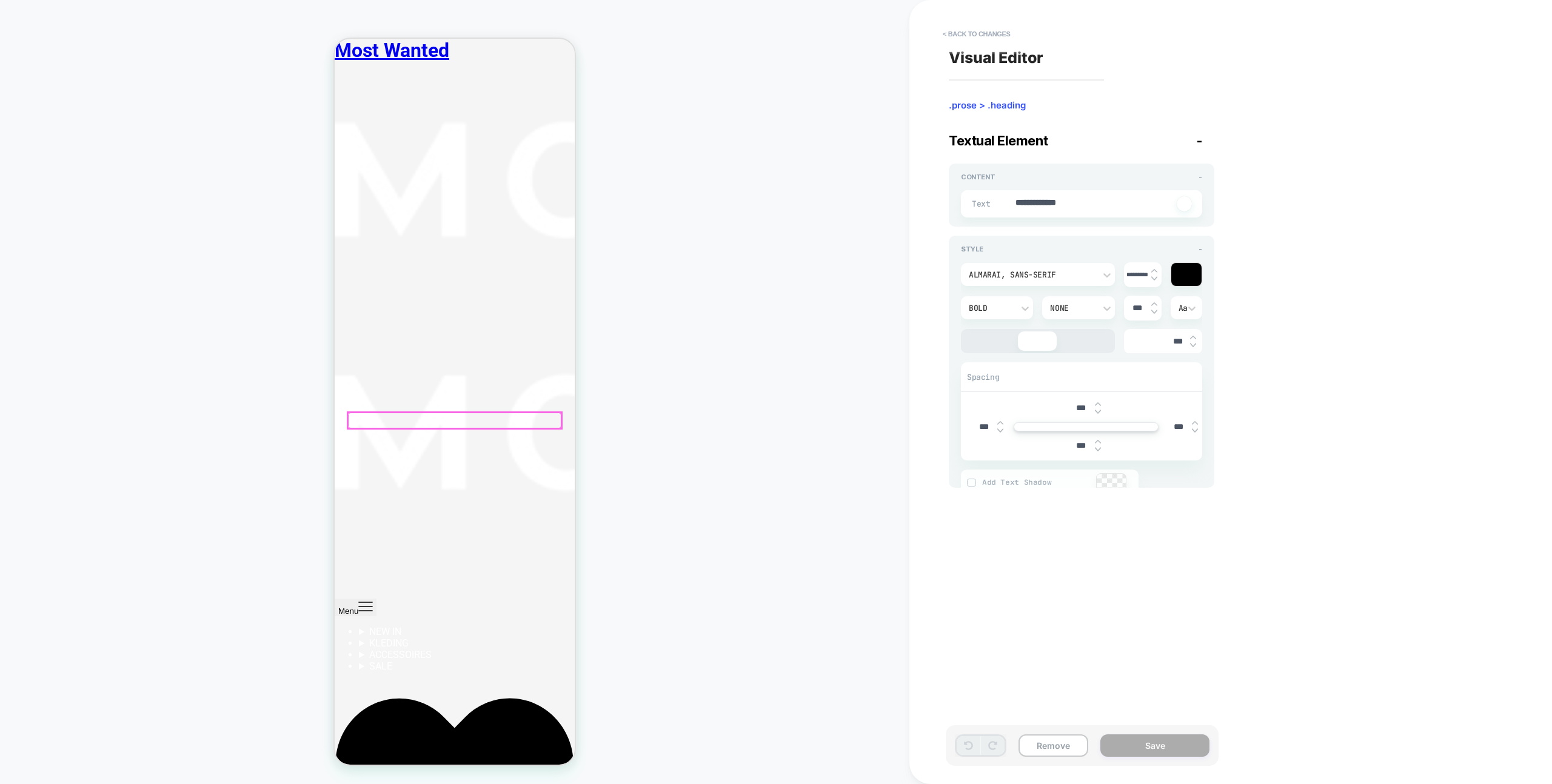
scroll to position [1540, 0]
type textarea "*"
type textarea "**********"
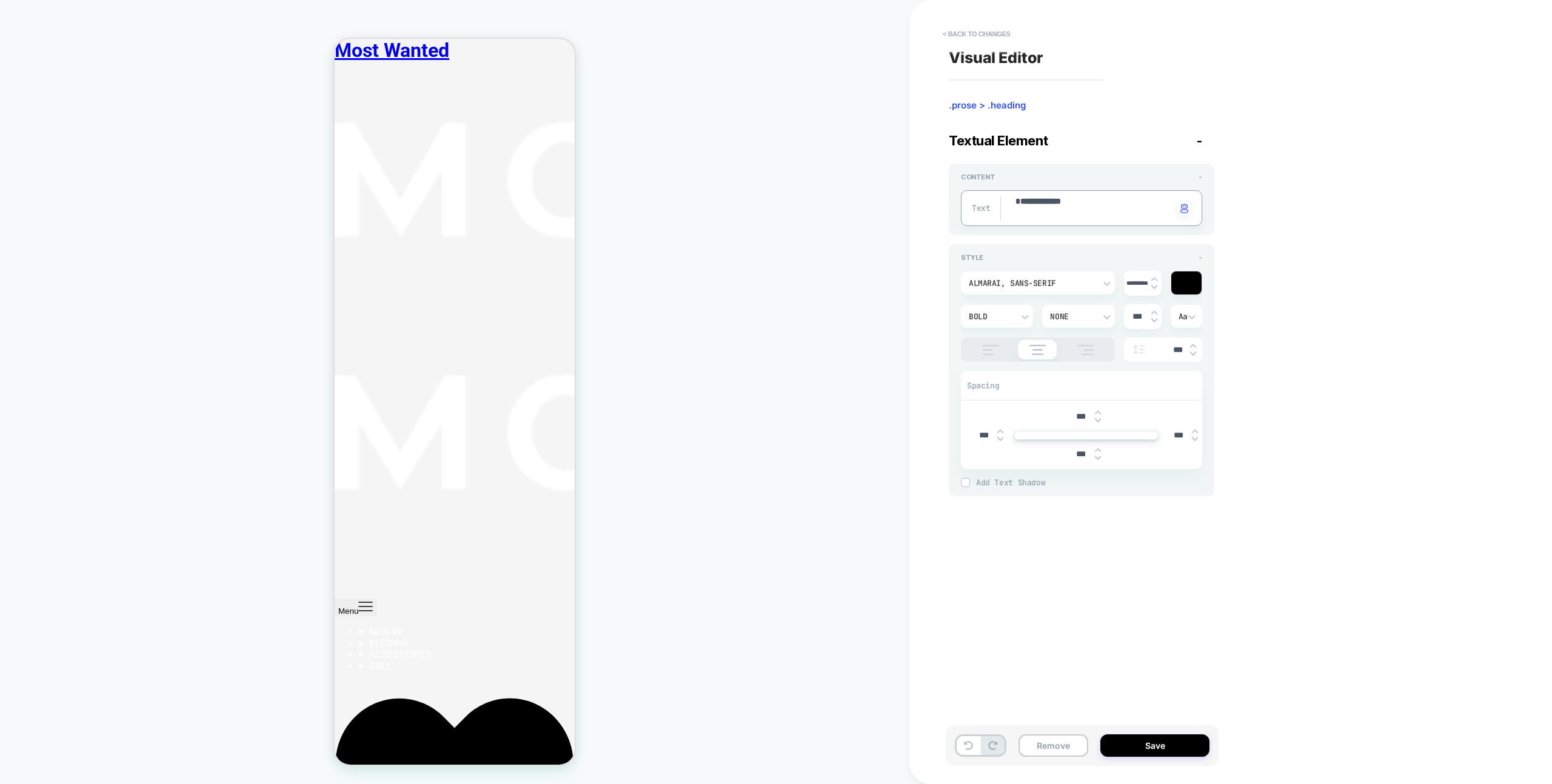
type textarea "*"
type textarea "**********"
type textarea "*"
type textarea "**********"
type textarea "*"
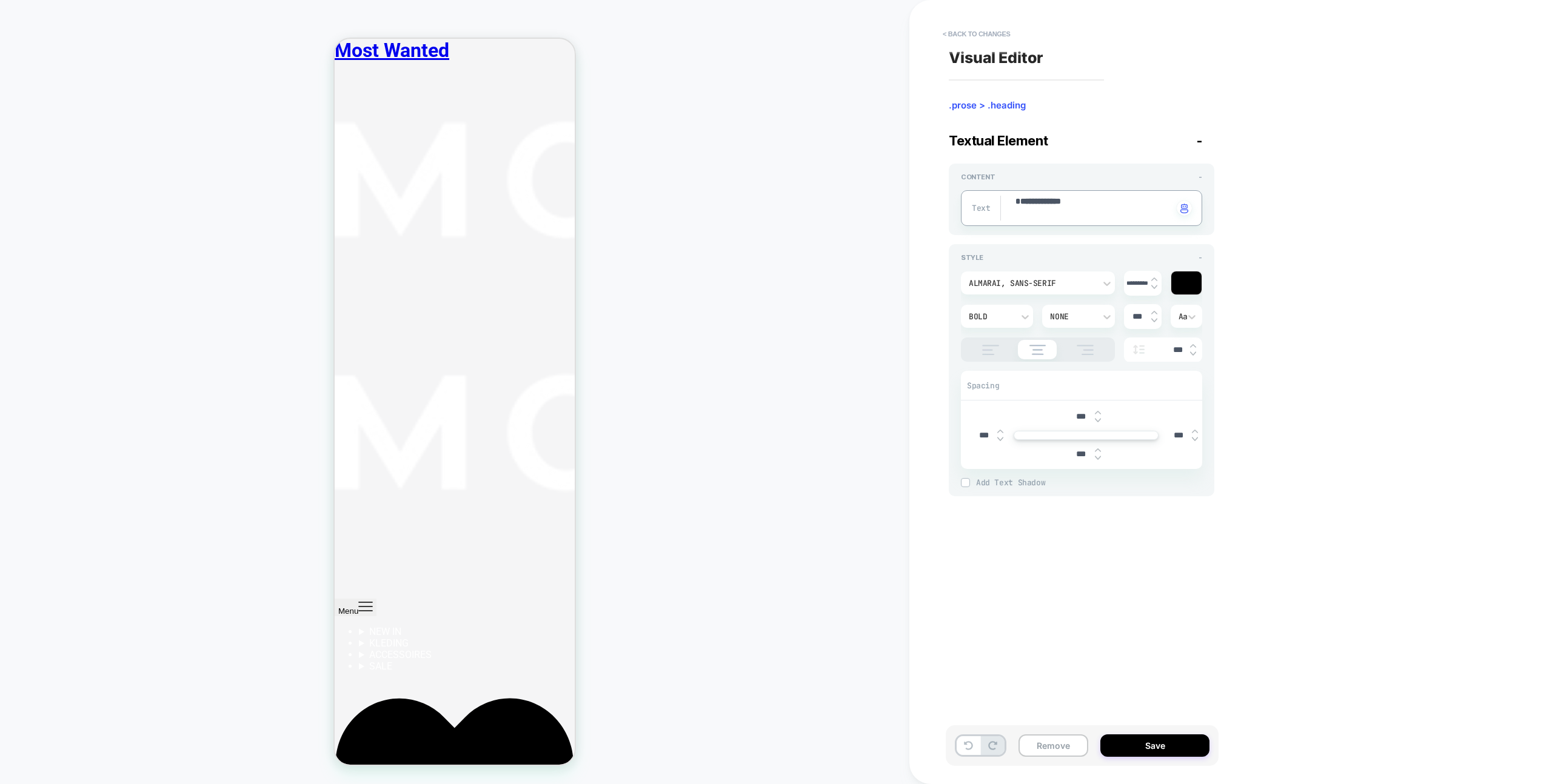
type textarea "**********"
type textarea "*"
type textarea "**********"
type textarea "*"
type textarea "**********"
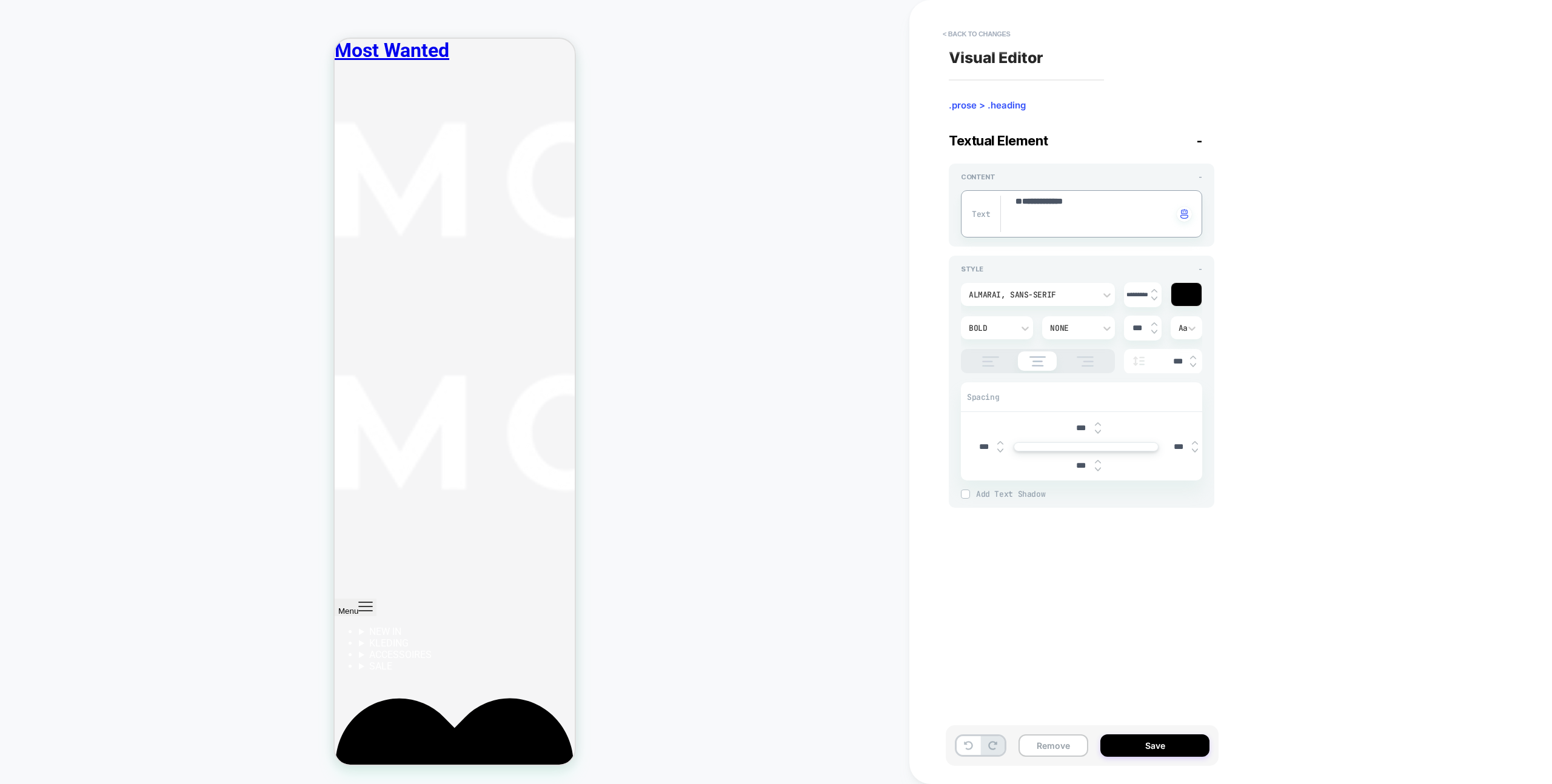
type textarea "*"
type textarea "**********"
type textarea "*"
type textarea "**********"
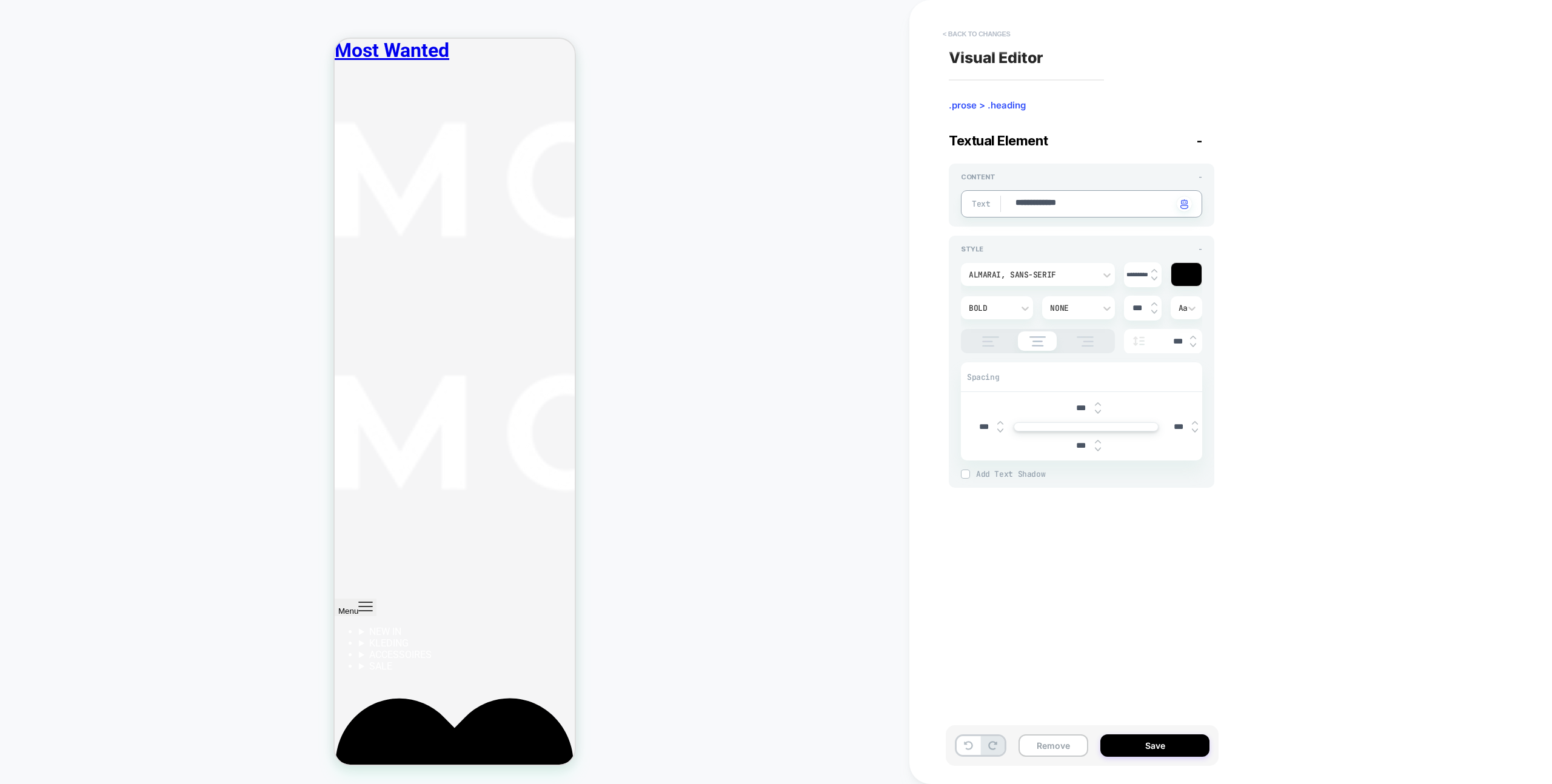
type textarea "*"
click at [983, 32] on button "< Back to changes" at bounding box center [976, 34] width 80 height 19
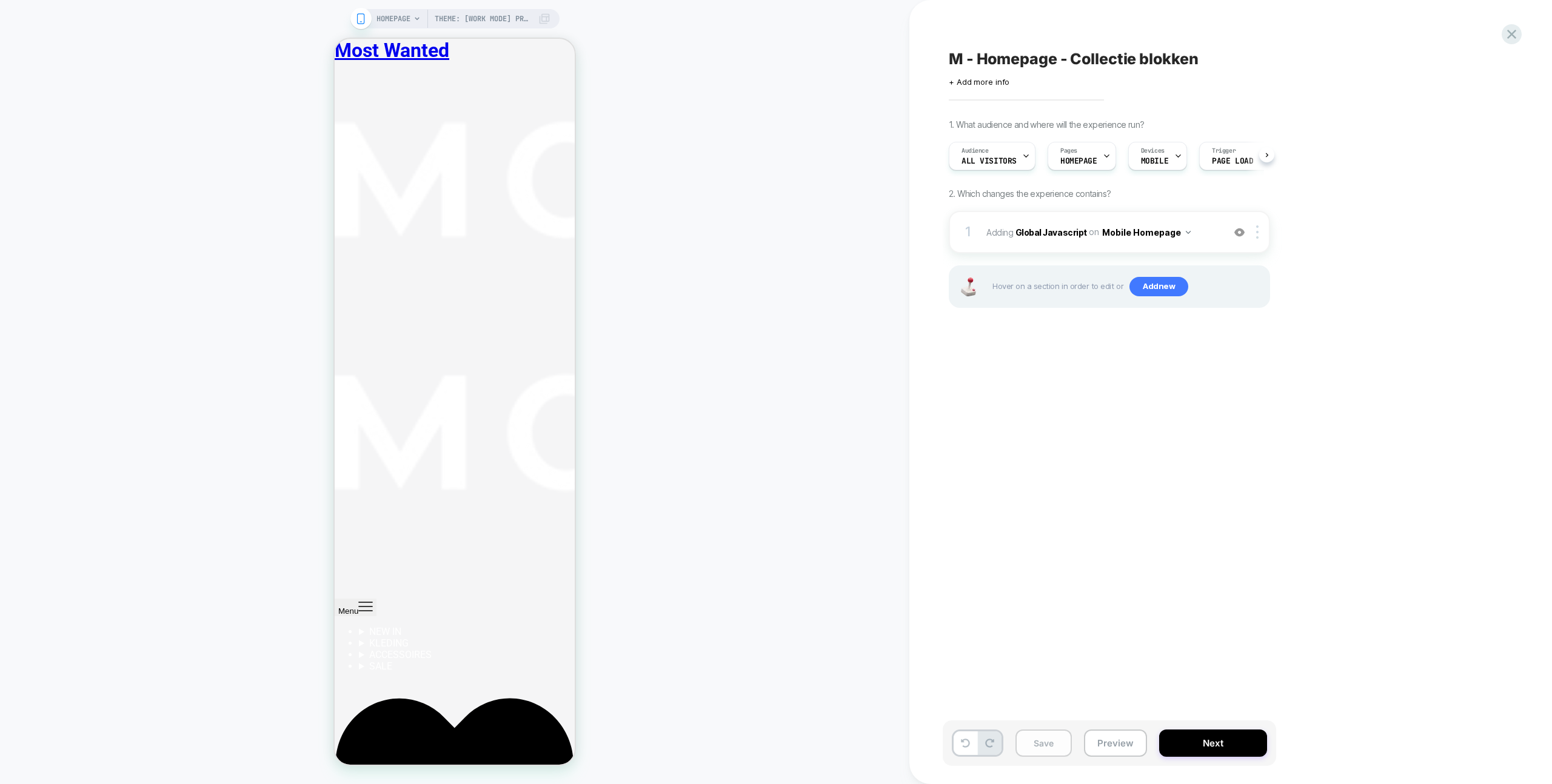
scroll to position [0, 1]
click at [1052, 739] on button "Save" at bounding box center [1043, 743] width 56 height 27
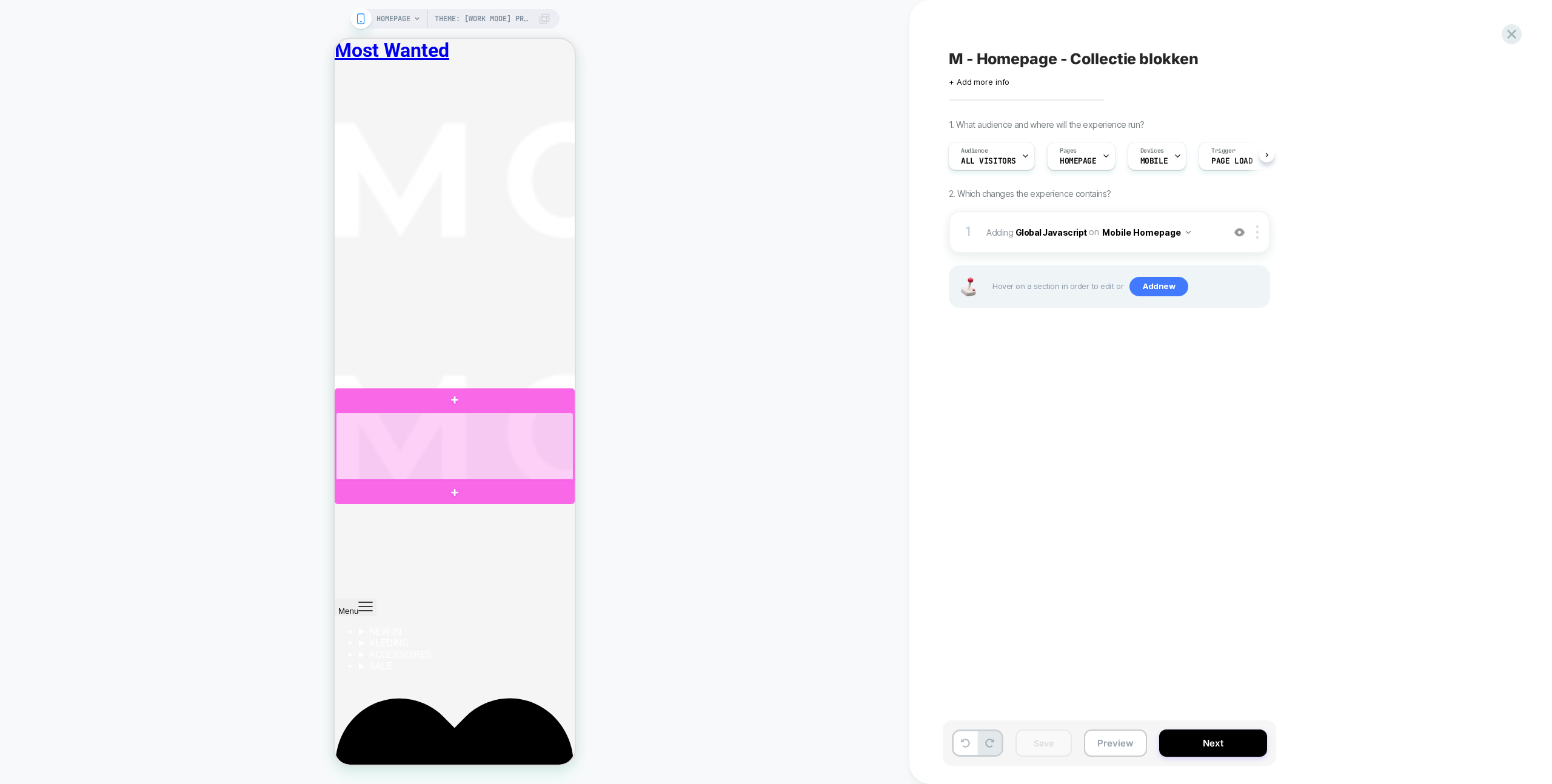
click at [419, 430] on div at bounding box center [454, 446] width 237 height 68
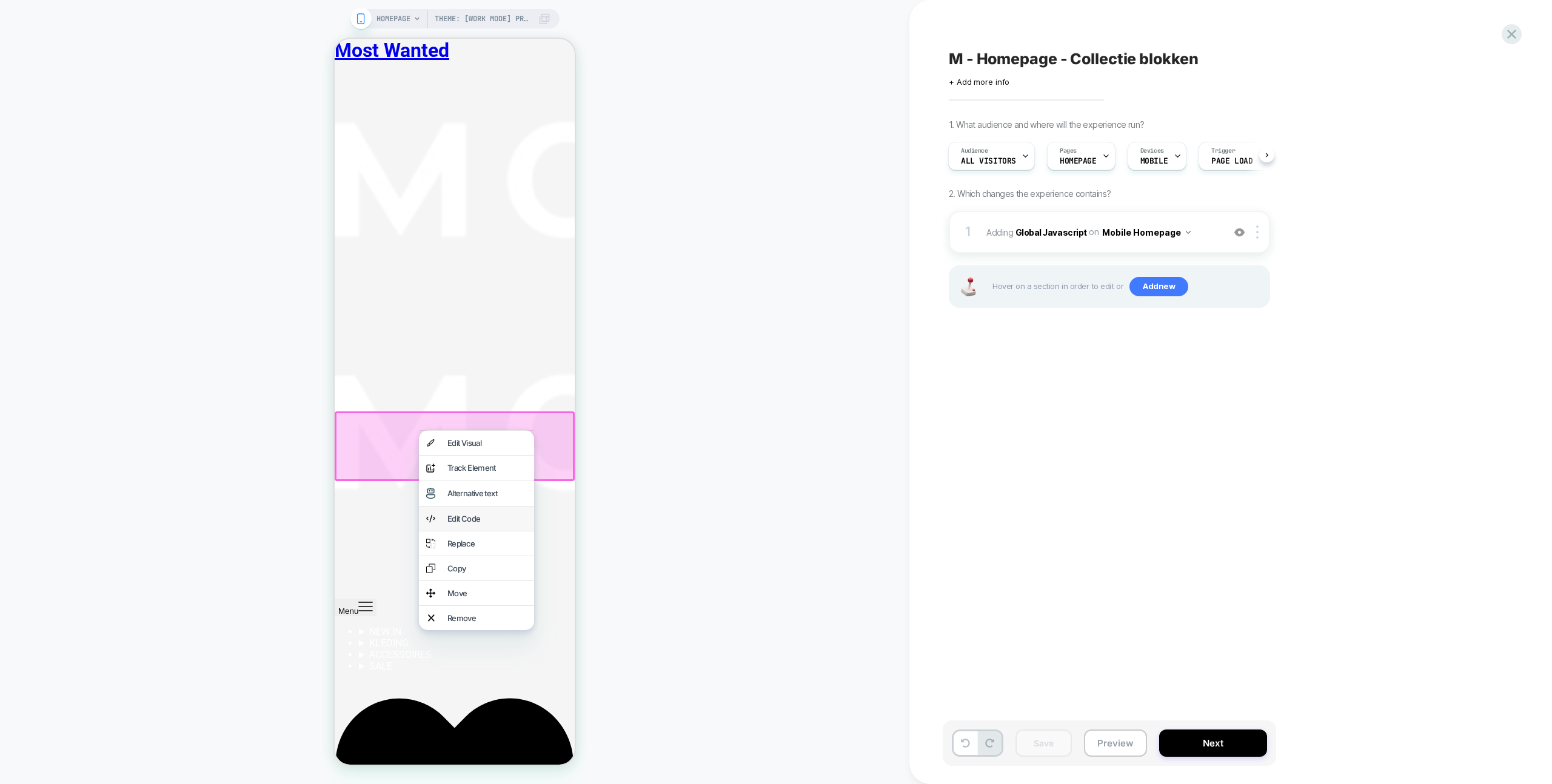
click at [484, 524] on div "Edit Code" at bounding box center [487, 519] width 79 height 10
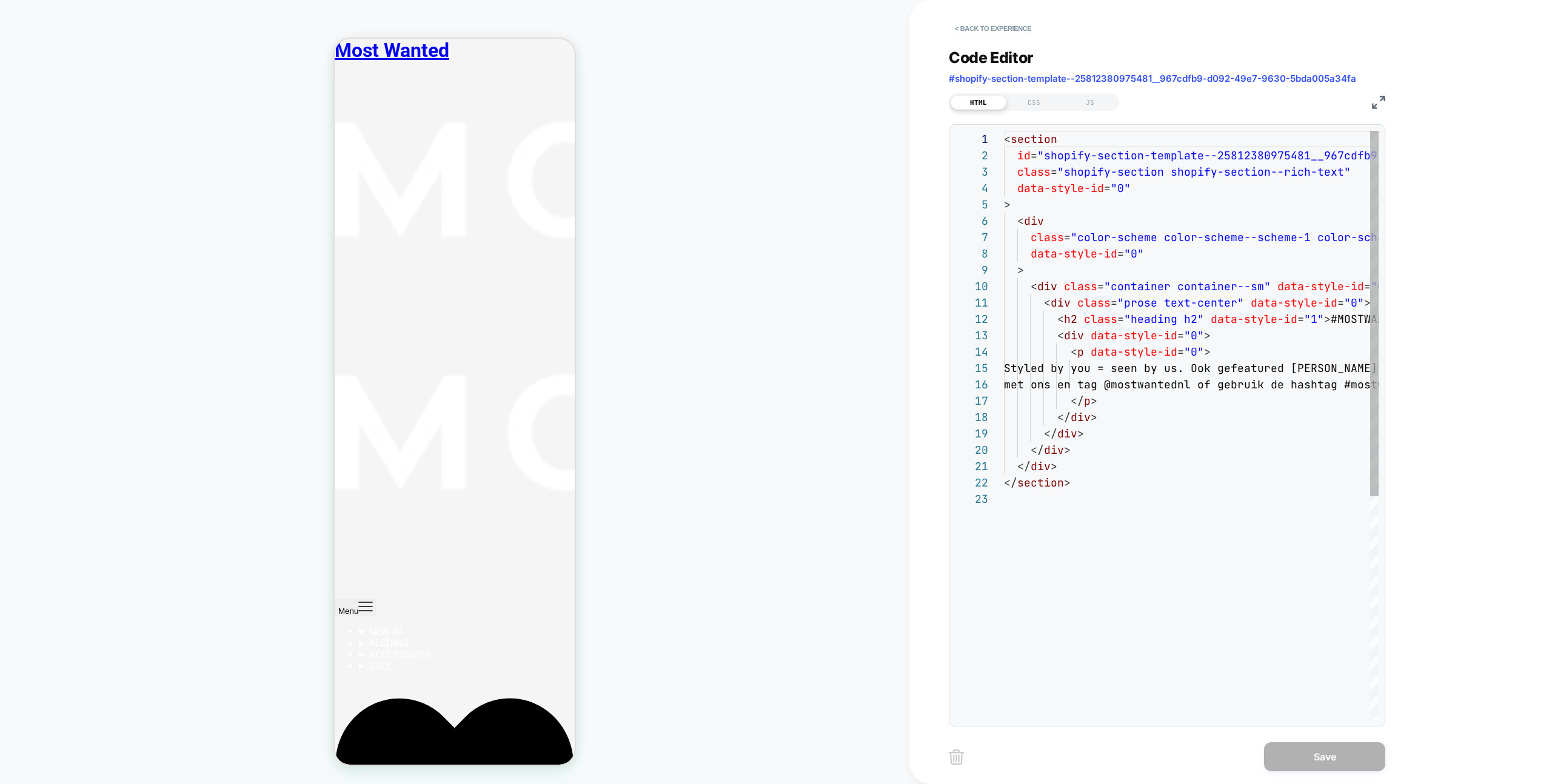
scroll to position [164, 0]
click at [1005, 136] on div "< section id = "shopify-section-template--25812380975481__967cdfb 9-d092-49e7-9…" at bounding box center [1338, 606] width 670 height 949
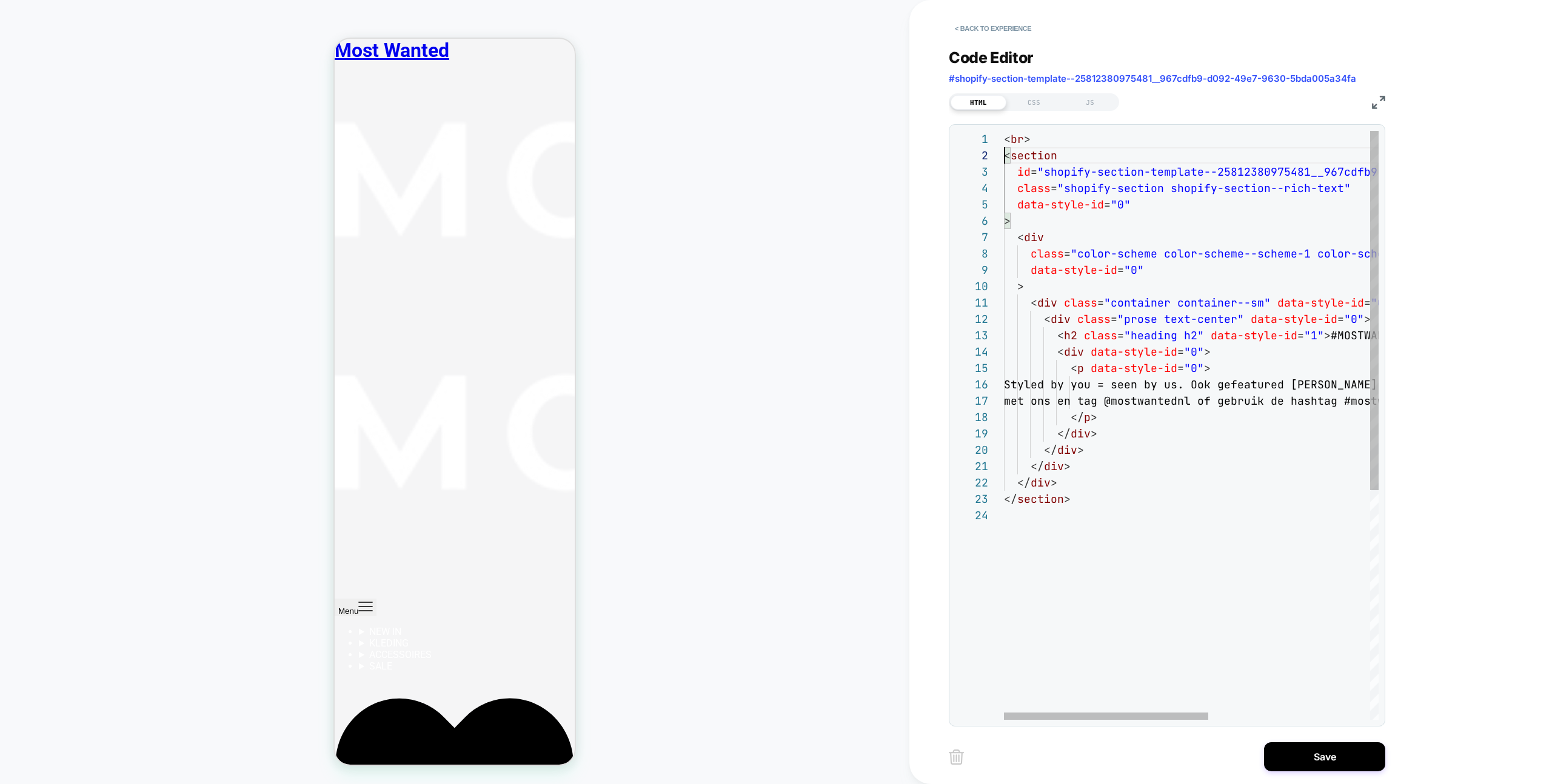
scroll to position [17, 0]
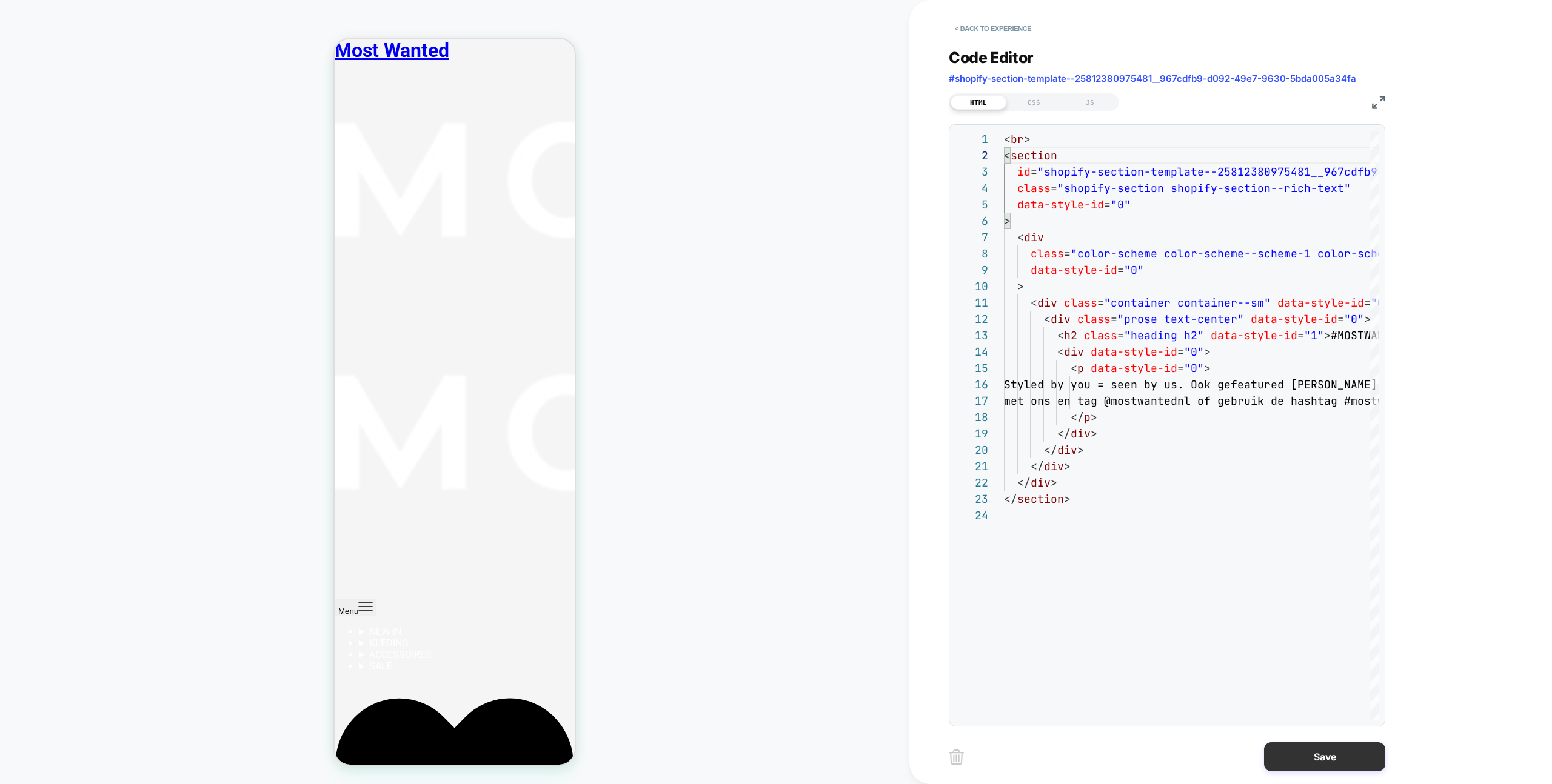
type textarea "**********"
click at [1327, 753] on button "Save" at bounding box center [1325, 757] width 122 height 29
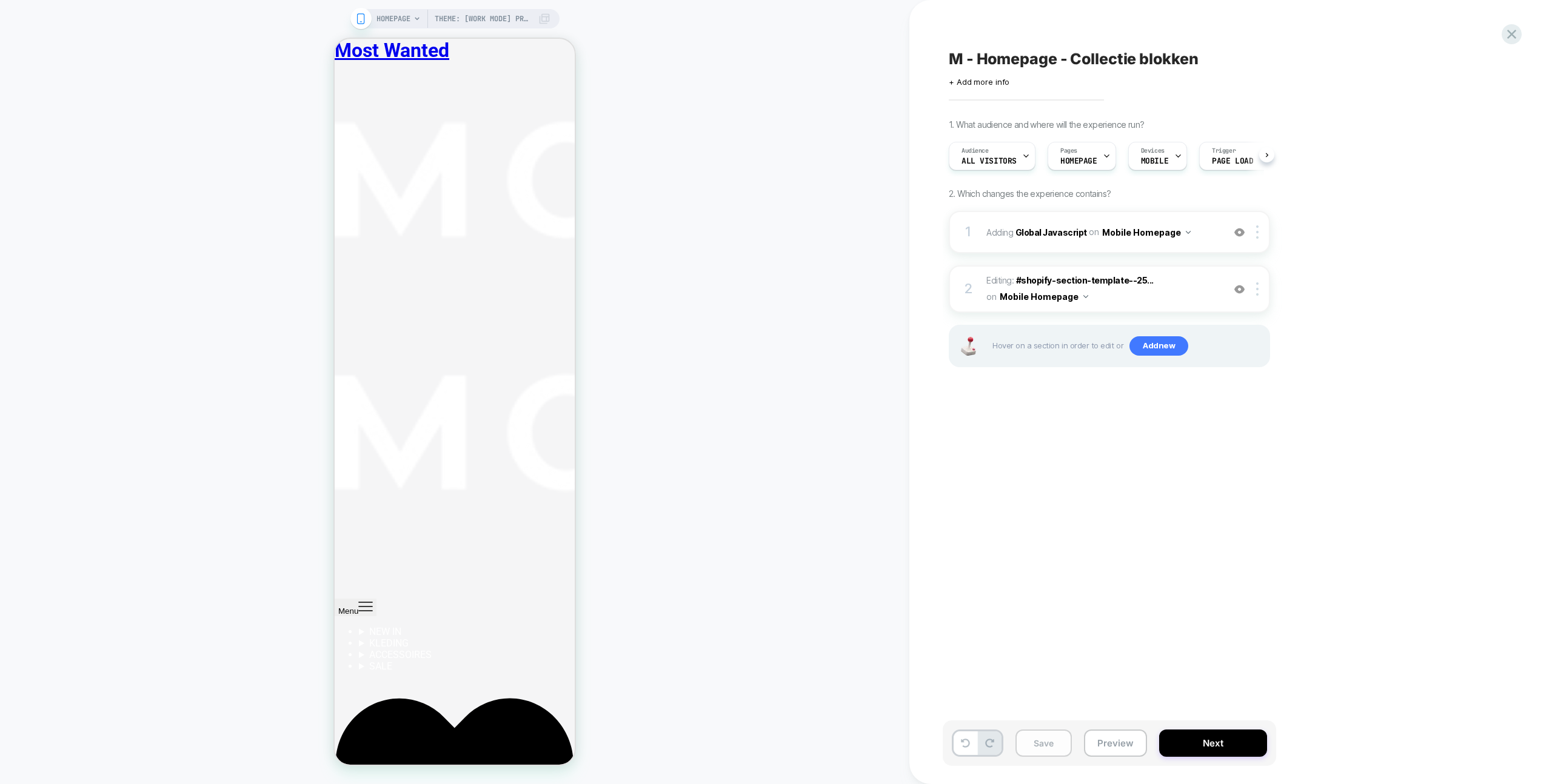
scroll to position [0, 1]
click at [1057, 749] on button "Save" at bounding box center [1043, 743] width 56 height 27
click at [1124, 742] on button "Preview" at bounding box center [1115, 743] width 63 height 27
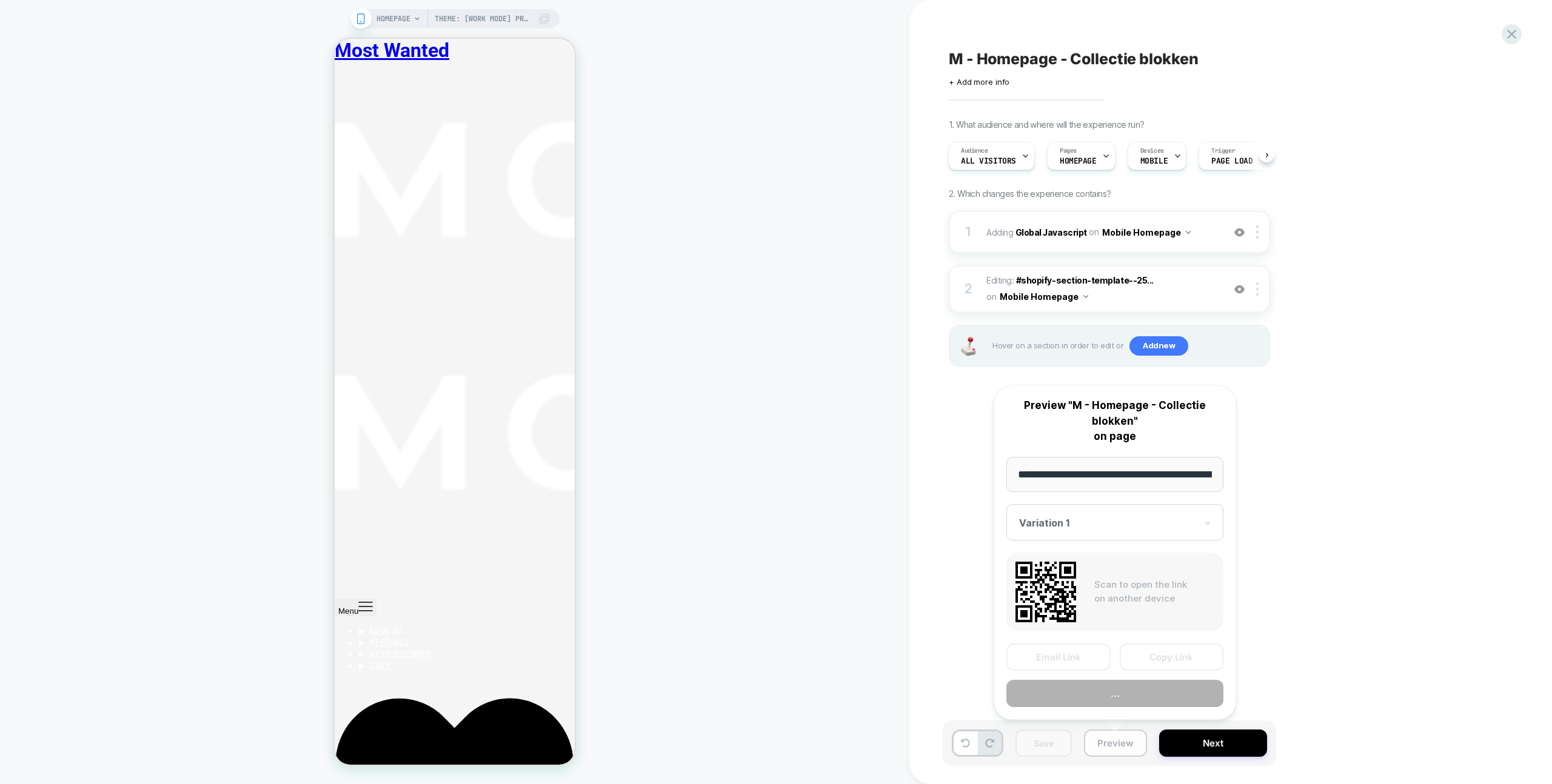
scroll to position [0, 0]
click at [1135, 692] on button "..." at bounding box center [1114, 693] width 217 height 27
